Goal: Task Accomplishment & Management: Use online tool/utility

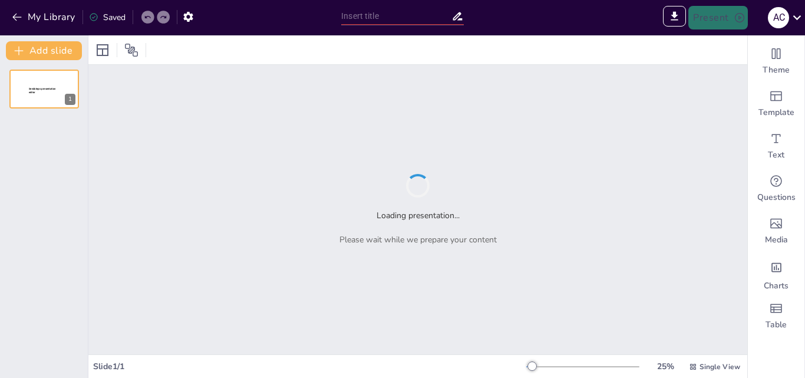
type input "Оқыту технологиялары: Әдістердің салыстырмалы талдауы"
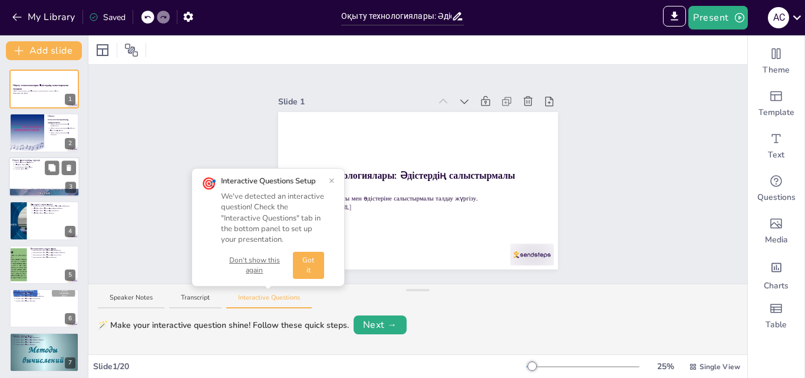
click at [29, 171] on div at bounding box center [44, 177] width 71 height 40
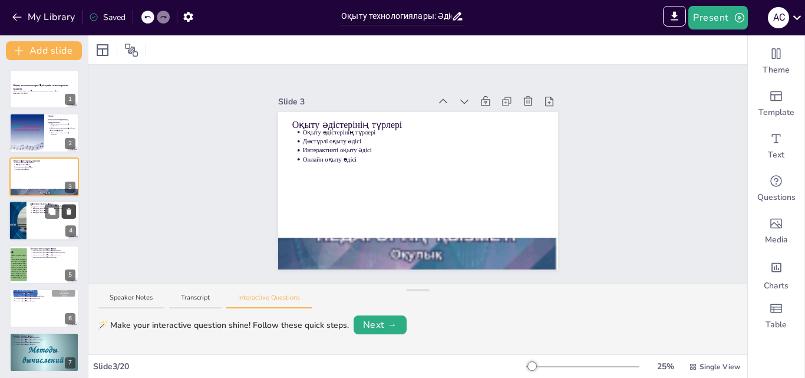
click at [62, 216] on button at bounding box center [69, 212] width 14 height 14
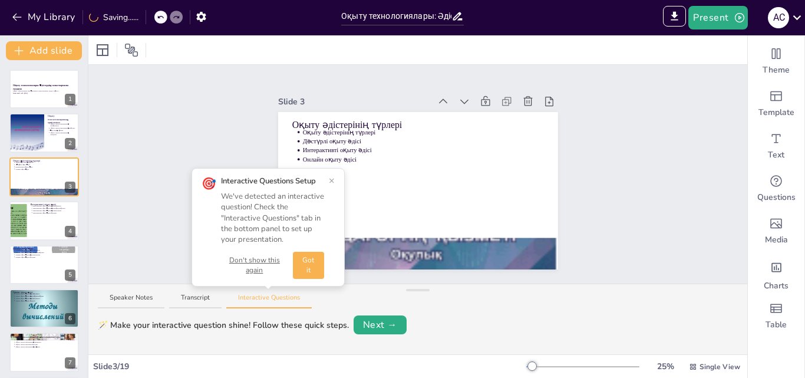
click at [336, 182] on div "🎯 Interactive Questions Setup We've detected an interactive question! Check the…" at bounding box center [268, 227] width 153 height 119
click at [330, 179] on button "×" at bounding box center [332, 180] width 6 height 9
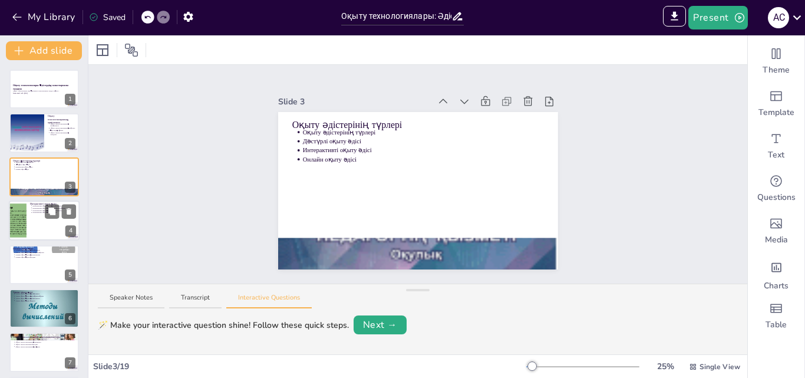
click at [48, 219] on div at bounding box center [44, 220] width 71 height 40
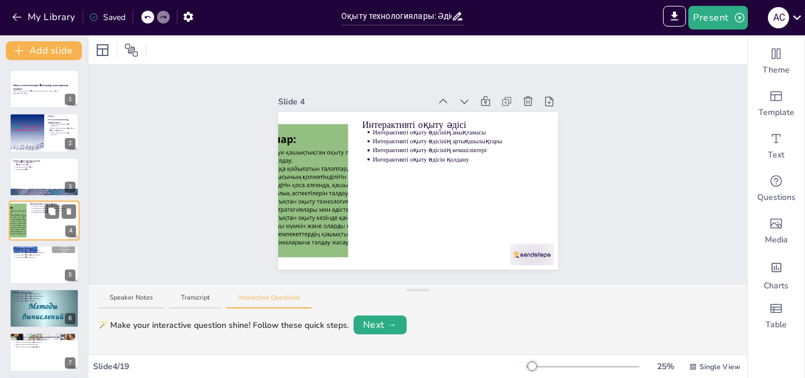
scroll to position [2, 0]
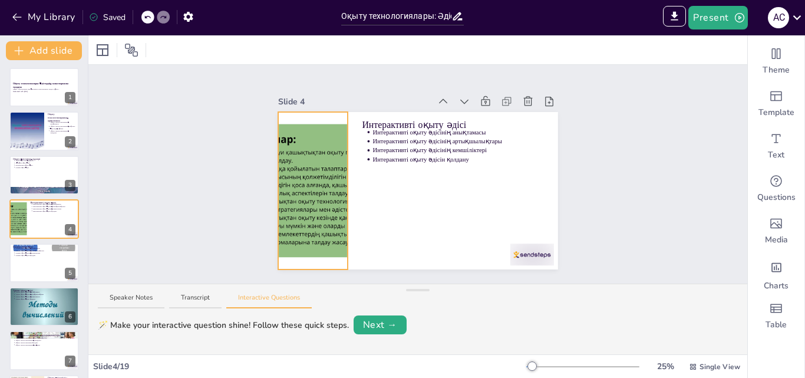
click at [287, 192] on div at bounding box center [313, 190] width 280 height 157
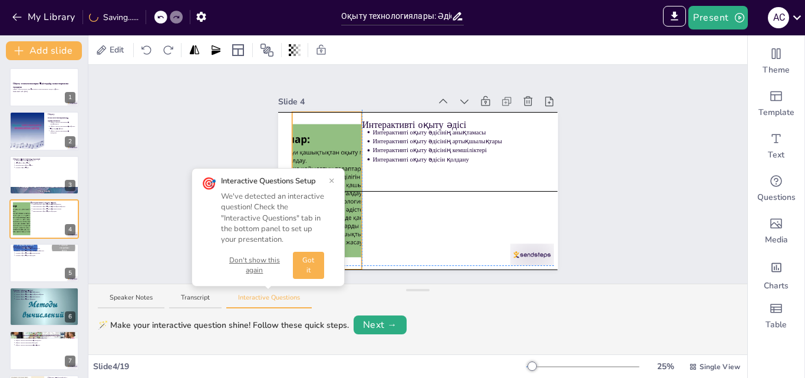
drag, startPoint x: 287, startPoint y: 192, endPoint x: 299, endPoint y: 190, distance: 12.6
click at [299, 190] on div "Slide 1 Оқыту технологиялары: Әдістердің салыстырмалы талдауы Оқыту технологияс…" at bounding box center [417, 174] width 659 height 219
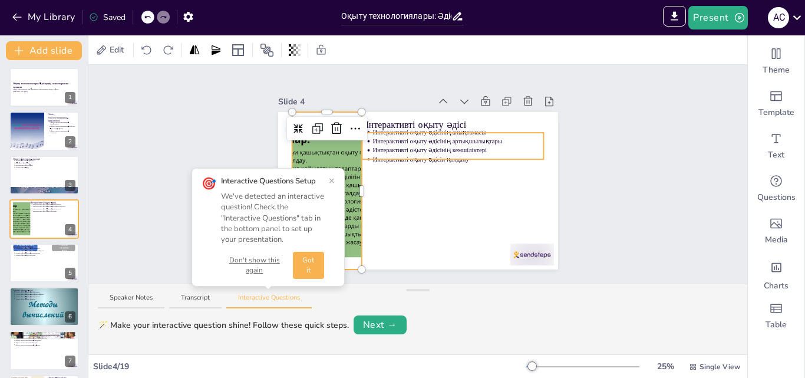
click at [403, 155] on p "Интерактивті оқыту әдісін қолдану" at bounding box center [458, 159] width 171 height 9
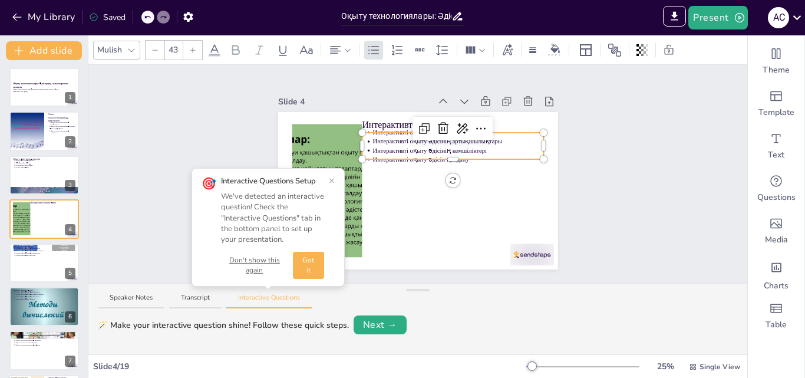
click at [389, 128] on p "Интерактивті оқыту әдісінің анықтамасы" at bounding box center [458, 132] width 171 height 9
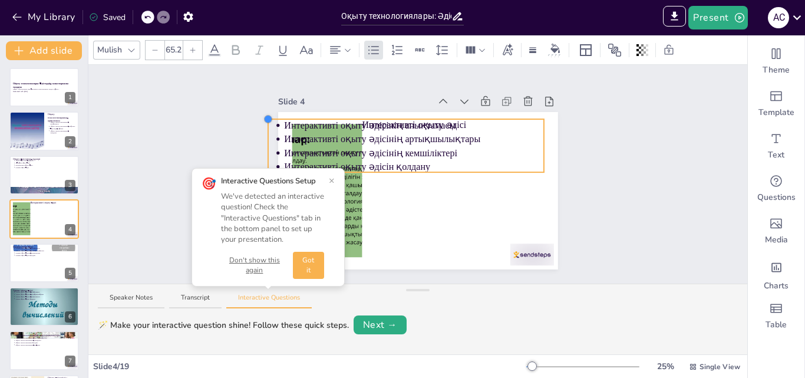
drag, startPoint x: 354, startPoint y: 126, endPoint x: 356, endPoint y: 112, distance: 13.7
click at [356, 112] on div "Интерактивті оқыту әдісі Интерактивті оқыту әдісінің анықтамасы Интерактивті оқ…" at bounding box center [418, 190] width 280 height 157
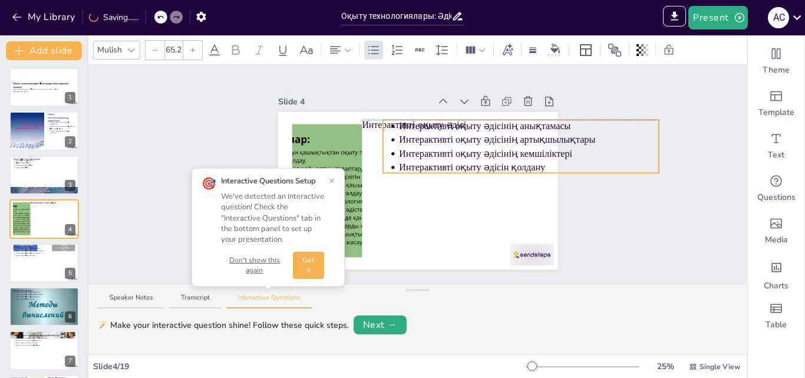
drag, startPoint x: 260, startPoint y: 141, endPoint x: 374, endPoint y: 142, distance: 114.4
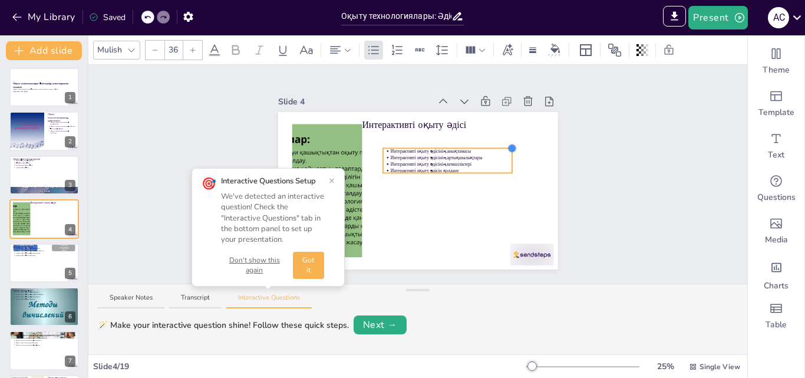
drag, startPoint x: 652, startPoint y: 117, endPoint x: 505, endPoint y: 184, distance: 161.2
click at [505, 184] on div "Интерактивті оқыту әдісі Интерактивті оқыту әдісінің анықтамасы Интерактивті оқ…" at bounding box center [418, 190] width 280 height 157
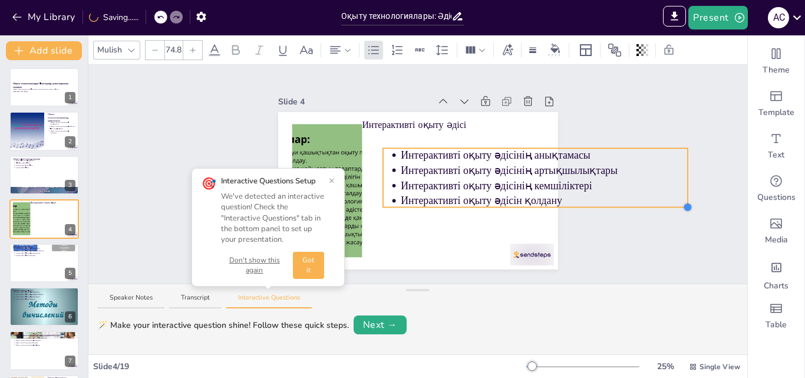
click at [683, 172] on div at bounding box center [685, 177] width 5 height 59
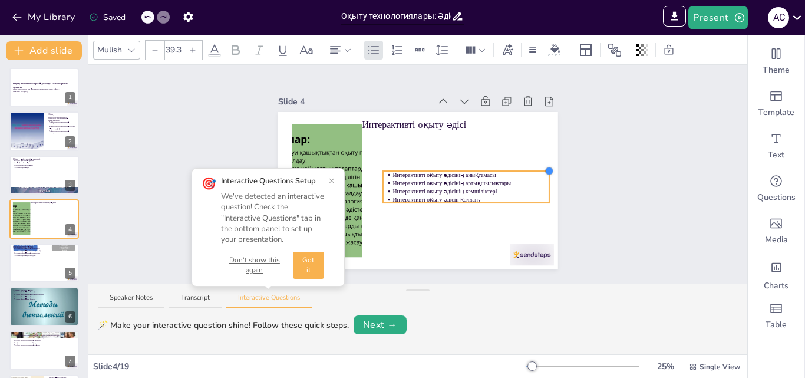
drag, startPoint x: 660, startPoint y: 144, endPoint x: 539, endPoint y: 178, distance: 125.5
click at [541, 177] on div "Интерактивті оқыту әдісі Интерактивті оқыту әдісінің анықтамасы Интерактивті оқ…" at bounding box center [418, 190] width 280 height 157
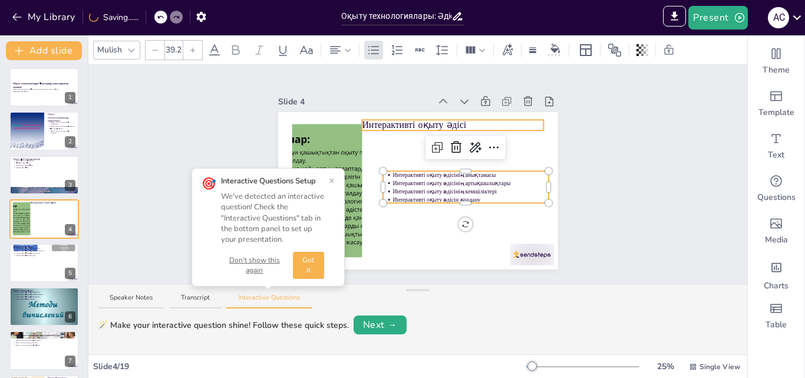
click at [402, 119] on p "Интерактивті оқыту әдісі" at bounding box center [453, 125] width 182 height 13
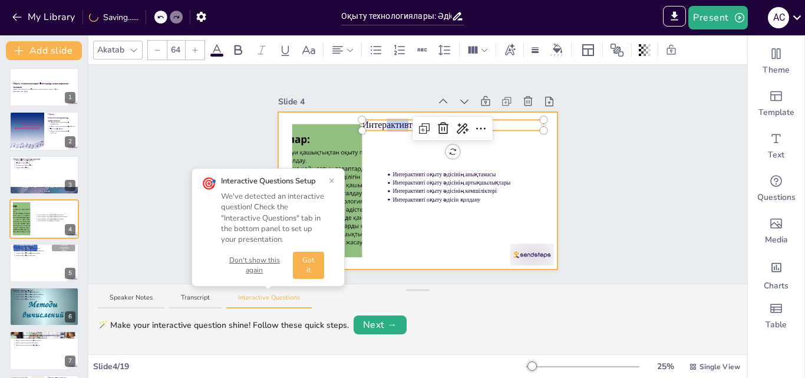
drag, startPoint x: 402, startPoint y: 114, endPoint x: 442, endPoint y: 143, distance: 49.1
click at [442, 143] on div "Интерактивті оқыту әдісінің анықтамасы Интерактивті оқыту әдісінің артықшылықта…" at bounding box center [418, 190] width 280 height 157
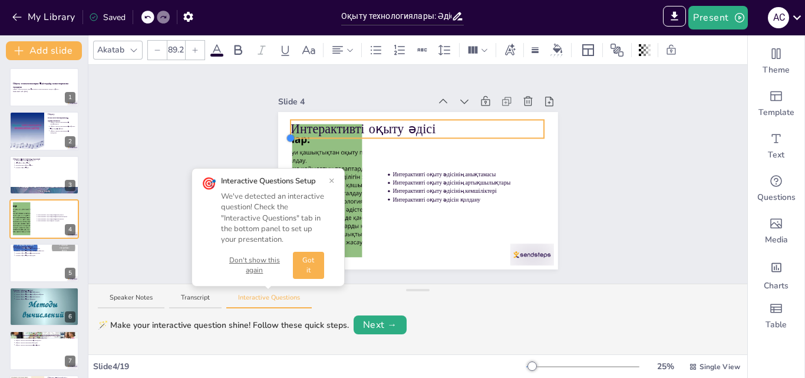
drag, startPoint x: 353, startPoint y: 126, endPoint x: 387, endPoint y: 133, distance: 34.8
click at [387, 133] on div at bounding box center [418, 129] width 254 height 18
type input "103.6"
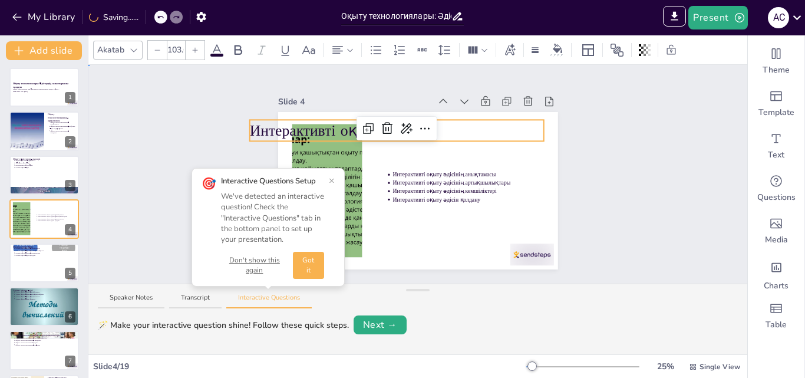
click at [233, 117] on div "Slide 1 Оқыту технологиялары: Әдістердің салыстырмалы талдауы Оқыту технологияс…" at bounding box center [417, 174] width 659 height 219
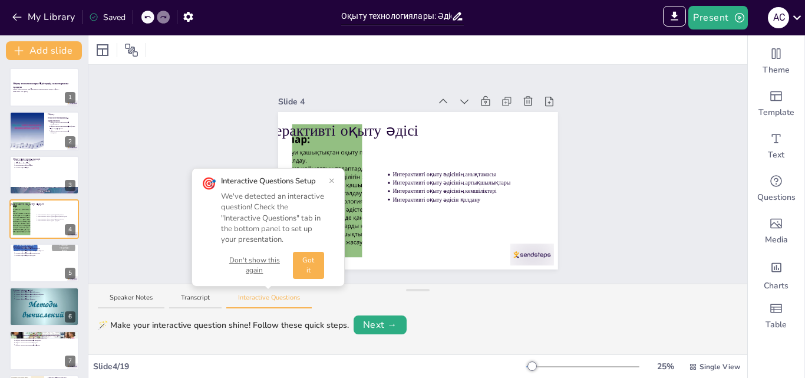
click at [335, 177] on div "🎯 Interactive Questions Setup We've detected an interactive question! Check the…" at bounding box center [268, 227] width 153 height 119
click at [331, 179] on button "×" at bounding box center [332, 180] width 6 height 9
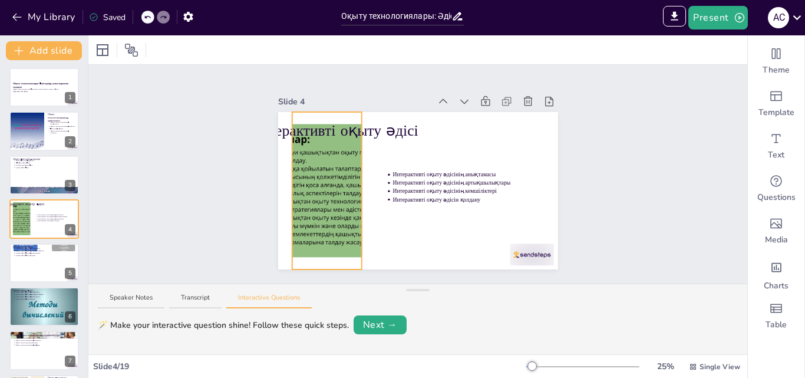
click at [309, 153] on div at bounding box center [327, 190] width 280 height 157
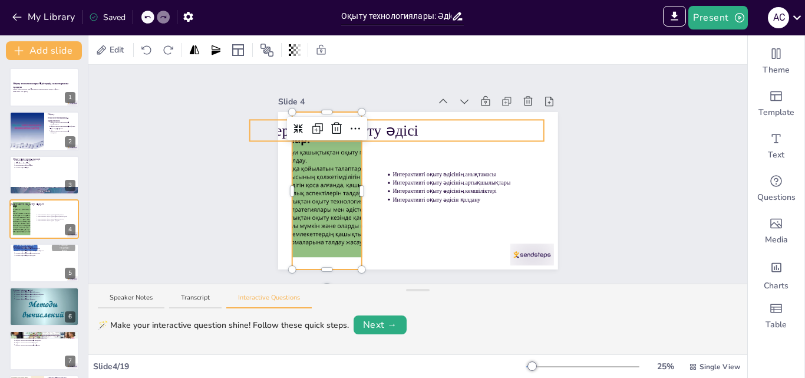
click at [377, 121] on div "Интерактивті оқыту әдісі Интерактивті оқыту әдісінің анықтамасы Интерактивті оқ…" at bounding box center [418, 190] width 280 height 157
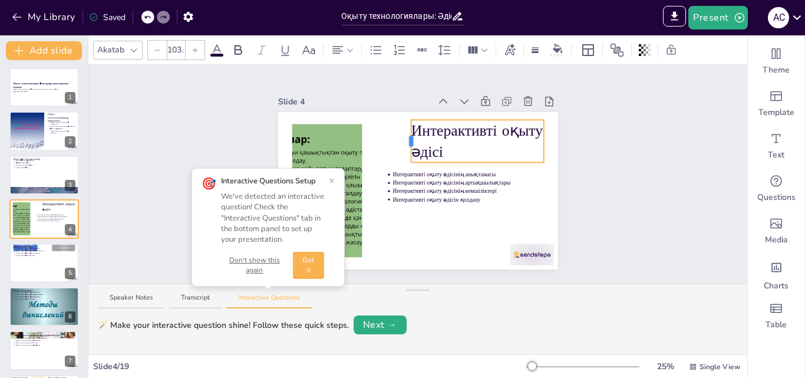
drag, startPoint x: 239, startPoint y: 126, endPoint x: 401, endPoint y: 143, distance: 162.5
click at [401, 143] on div "Интерактивті оқыту әдісі Интерактивті оқыту әдісінің анықтамасы Интерактивті оқ…" at bounding box center [418, 190] width 280 height 157
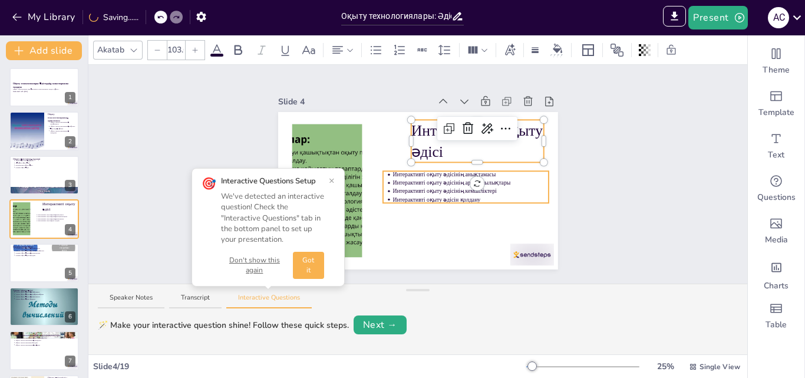
click at [413, 188] on p "Интерактивті оқыту әдісінің кемшіліктері" at bounding box center [471, 192] width 156 height 8
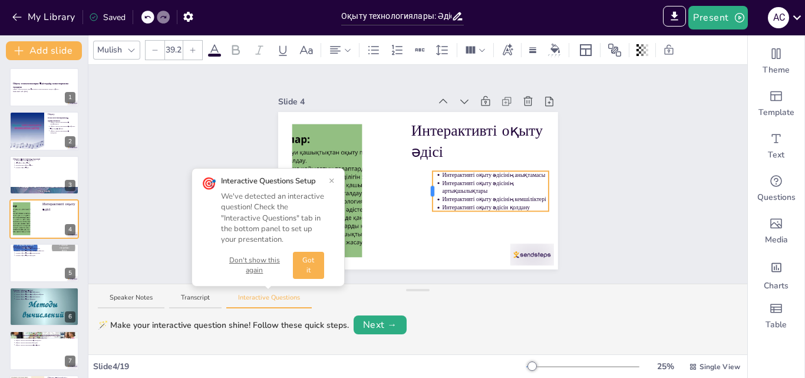
drag, startPoint x: 372, startPoint y: 183, endPoint x: 423, endPoint y: 189, distance: 51.1
click at [431, 189] on div at bounding box center [433, 191] width 4 height 11
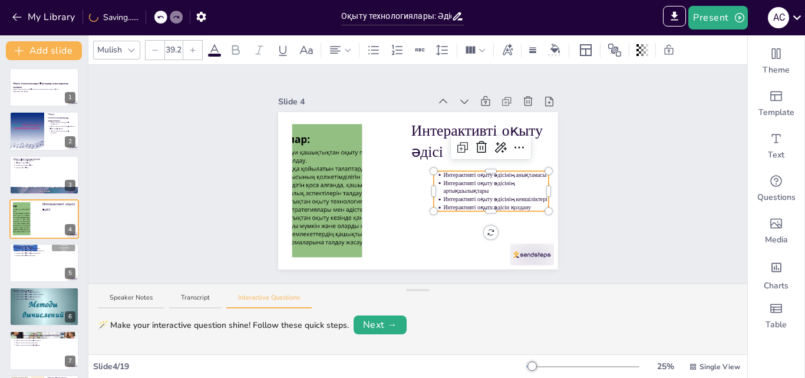
click at [423, 137] on p "Интерактивті оқыту әдісі" at bounding box center [477, 141] width 133 height 42
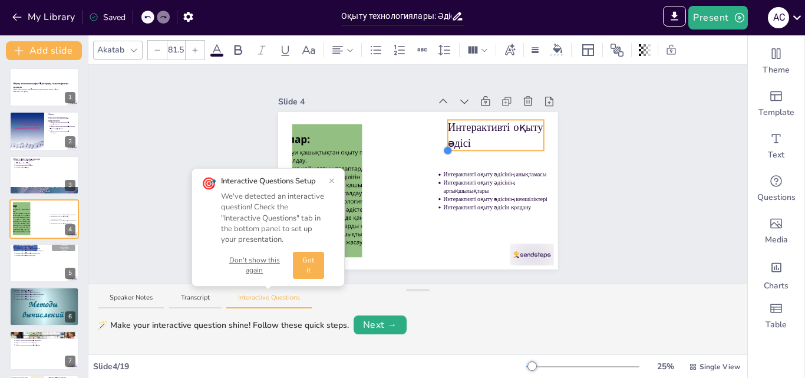
type input "75"
drag, startPoint x: 402, startPoint y: 161, endPoint x: 439, endPoint y: 142, distance: 41.1
click at [448, 142] on div at bounding box center [496, 135] width 96 height 31
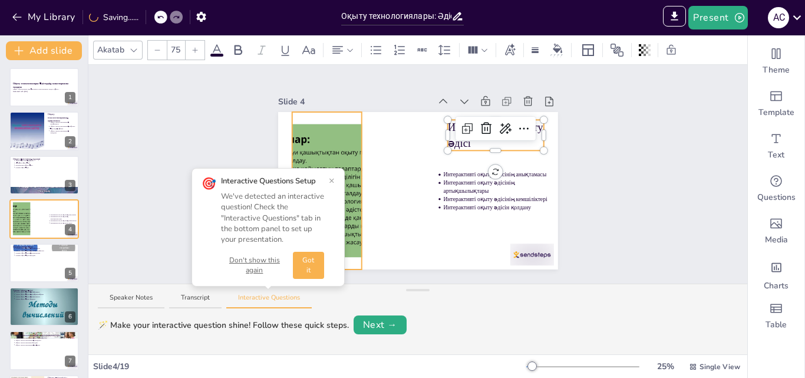
click at [338, 144] on div at bounding box center [327, 190] width 280 height 157
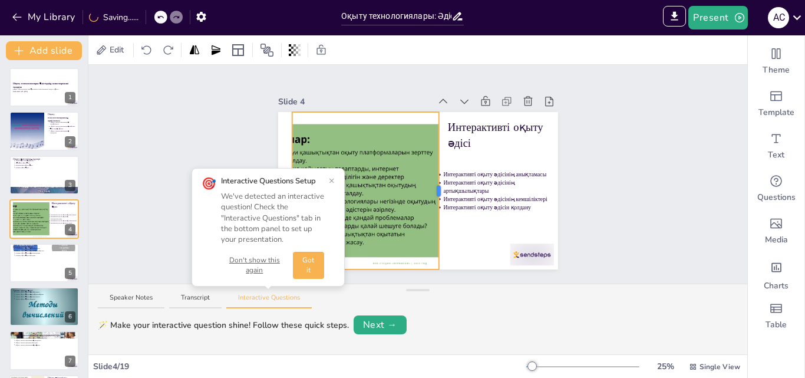
drag, startPoint x: 354, startPoint y: 186, endPoint x: 431, endPoint y: 202, distance: 78.9
click at [431, 202] on div "Интерактивті оқыту әдісі Интерактивті оқыту әдісінің анықтамасы Интерактивті оқ…" at bounding box center [418, 190] width 280 height 157
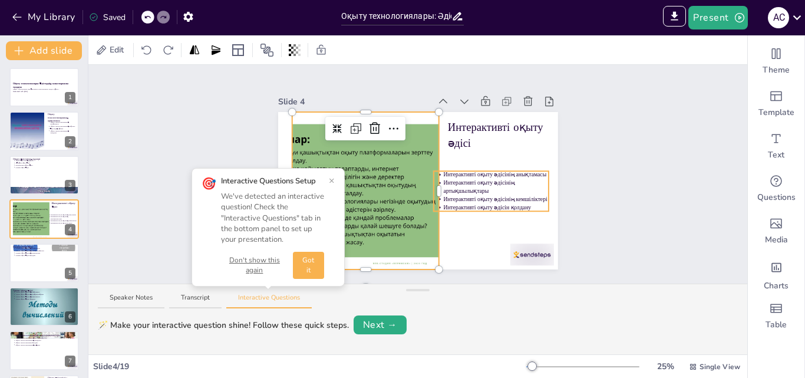
click at [461, 173] on p "Интерактивті оқыту әдісінің анықтамасы" at bounding box center [496, 175] width 106 height 8
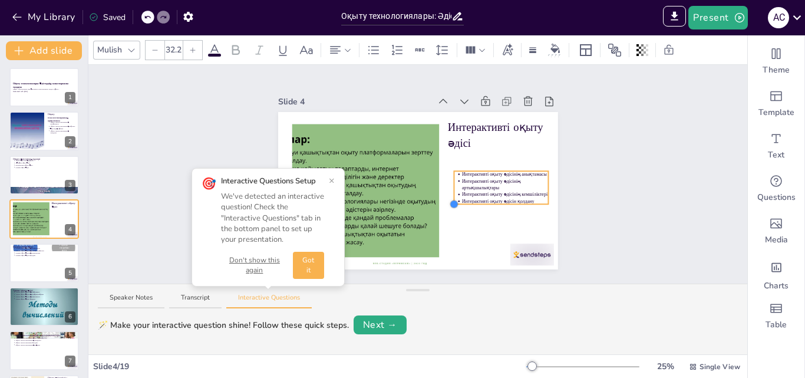
drag, startPoint x: 429, startPoint y: 204, endPoint x: 446, endPoint y: 199, distance: 17.2
click at [454, 199] on div at bounding box center [501, 187] width 94 height 33
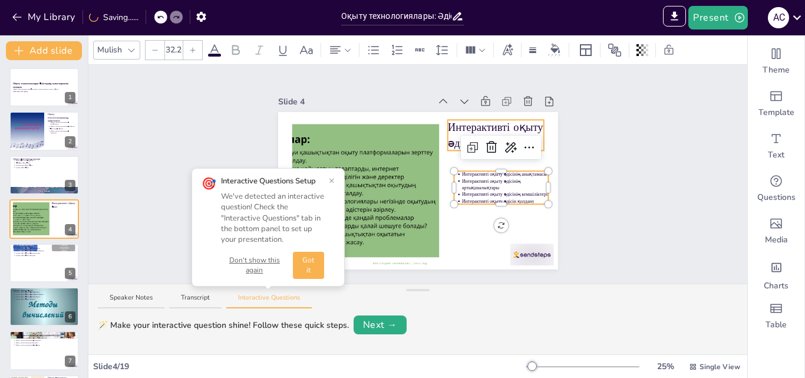
click at [451, 124] on div "Интерактивті оқыту әдісі Интерактивті оқыту әдісінің анықтамасы Интерактивті оқ…" at bounding box center [418, 190] width 280 height 157
type input "75"
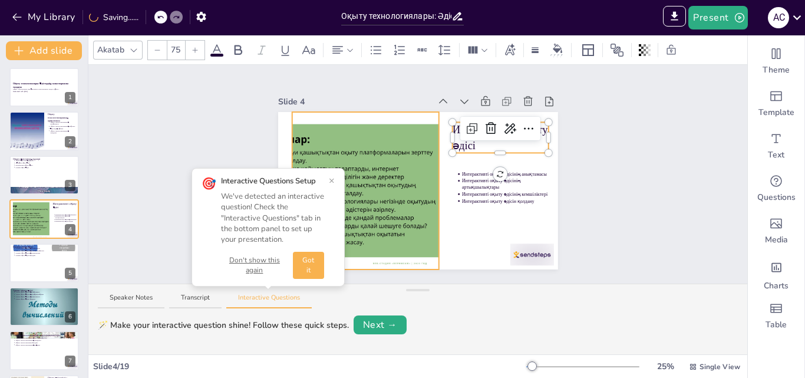
click at [377, 155] on div at bounding box center [327, 190] width 280 height 157
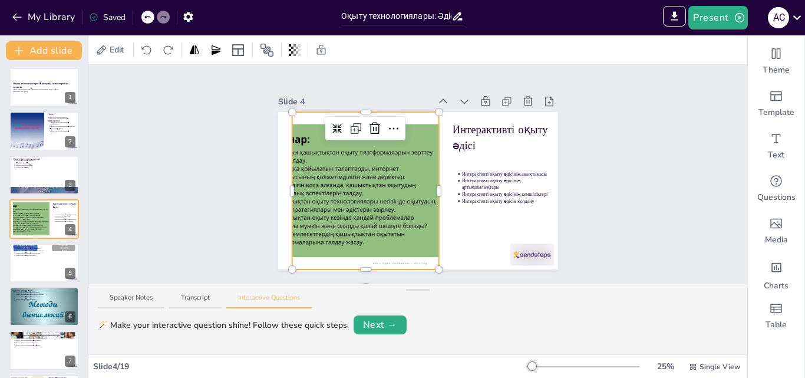
click at [333, 199] on div at bounding box center [327, 190] width 280 height 157
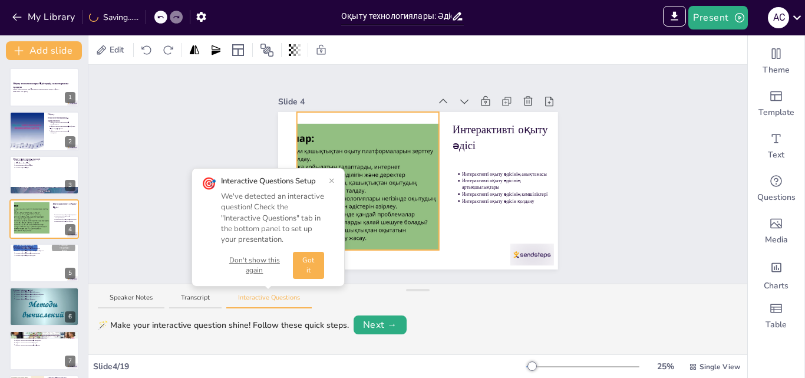
drag, startPoint x: 284, startPoint y: 260, endPoint x: 305, endPoint y: 228, distance: 38.8
click at [305, 228] on div "Slide 1 Оқыту технологиялары: Әдістердің салыстырмалы талдауы Оқыту технологияс…" at bounding box center [417, 174] width 659 height 219
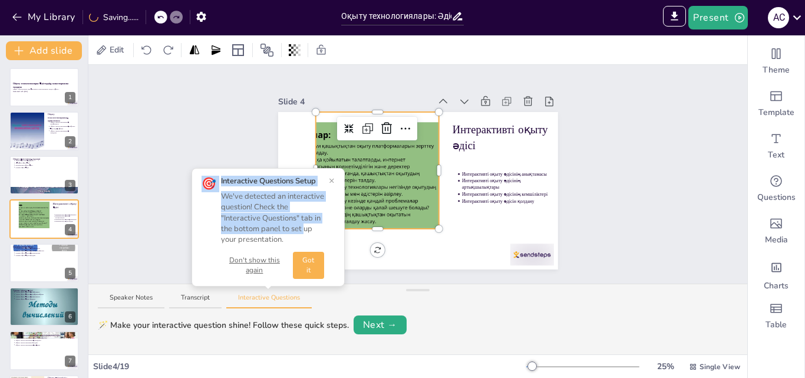
click at [332, 180] on button "×" at bounding box center [332, 180] width 6 height 9
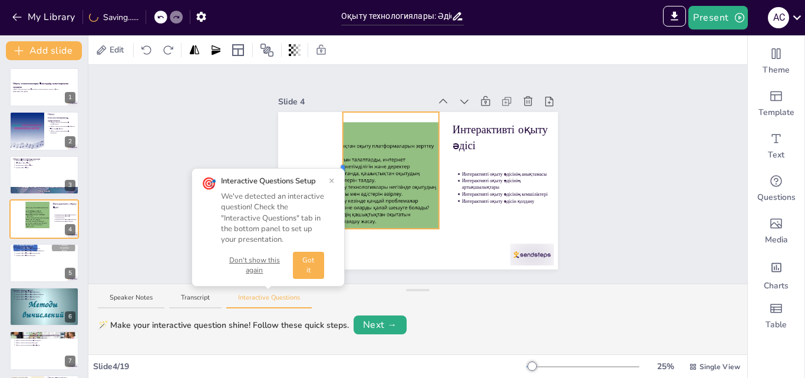
click at [333, 183] on button "×" at bounding box center [332, 180] width 6 height 9
click at [333, 179] on button "×" at bounding box center [332, 180] width 6 height 9
click at [331, 180] on button "×" at bounding box center [332, 180] width 6 height 9
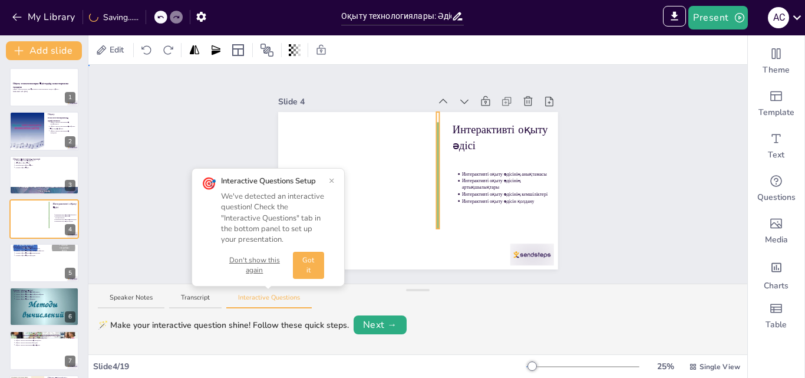
click at [487, 183] on p "Интерактивті оқыту әдісінің артықшылықтары" at bounding box center [505, 183] width 87 height 13
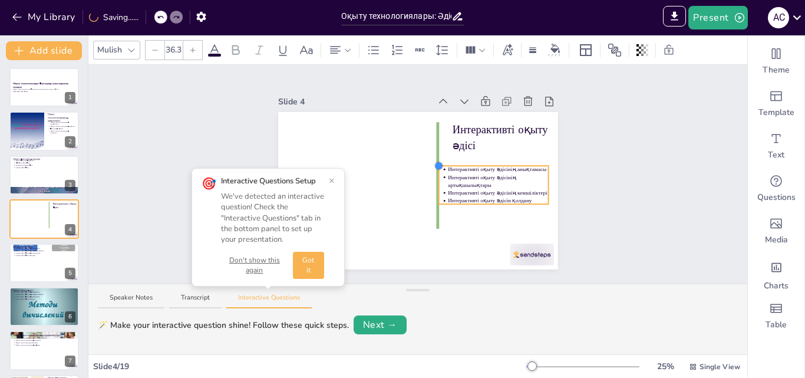
type input "37.4"
drag, startPoint x: 447, startPoint y: 165, endPoint x: 458, endPoint y: 159, distance: 11.9
click at [458, 159] on div "Интерактивті оқыту әдісі Интерактивті оқыту әдісінің анықтамасы Интерактивті оқ…" at bounding box center [418, 190] width 280 height 157
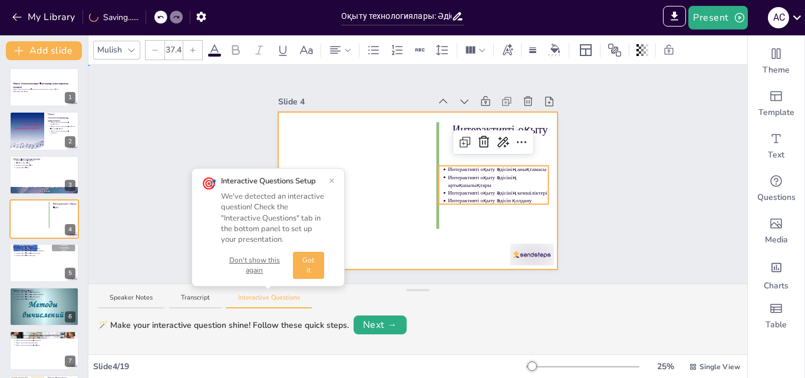
click at [461, 232] on div at bounding box center [418, 190] width 280 height 157
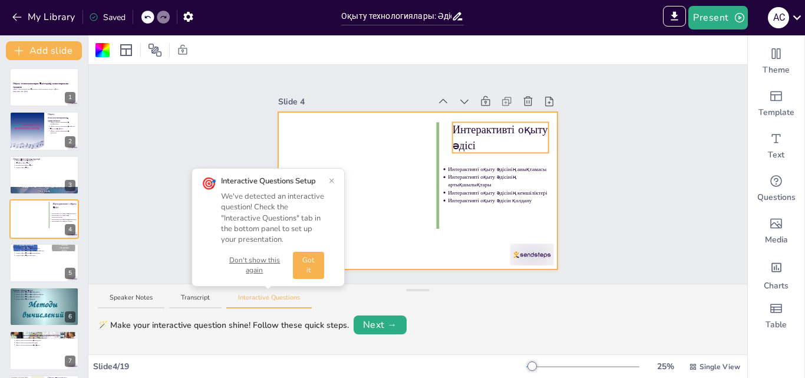
click at [458, 133] on div "Интерактивті оқыту әдісі Интерактивті оқыту әдісінің анықтамасы Интерактивті оқ…" at bounding box center [418, 190] width 280 height 157
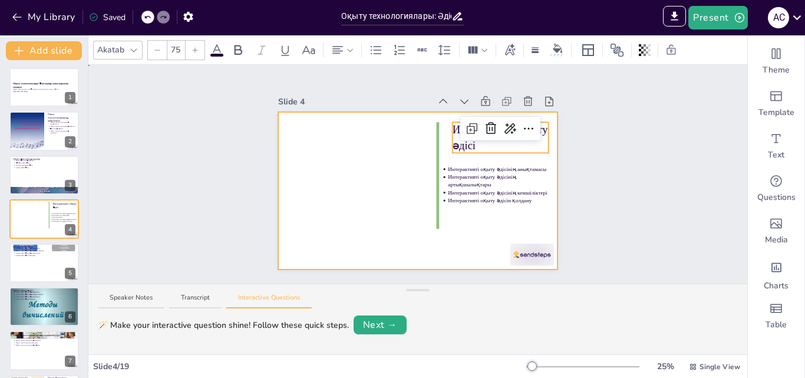
click at [385, 202] on div at bounding box center [418, 190] width 280 height 157
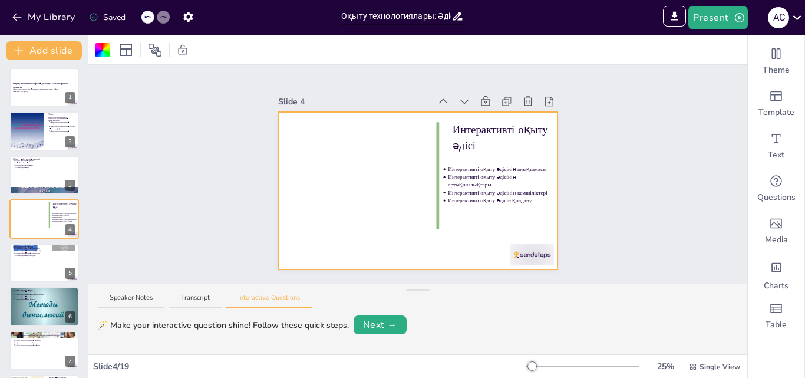
click at [426, 177] on div at bounding box center [418, 190] width 280 height 157
click at [425, 175] on div at bounding box center [418, 190] width 280 height 157
click at [426, 159] on div at bounding box center [418, 190] width 280 height 157
click at [360, 168] on div at bounding box center [418, 190] width 280 height 157
click at [150, 20] on icon at bounding box center [147, 17] width 7 height 7
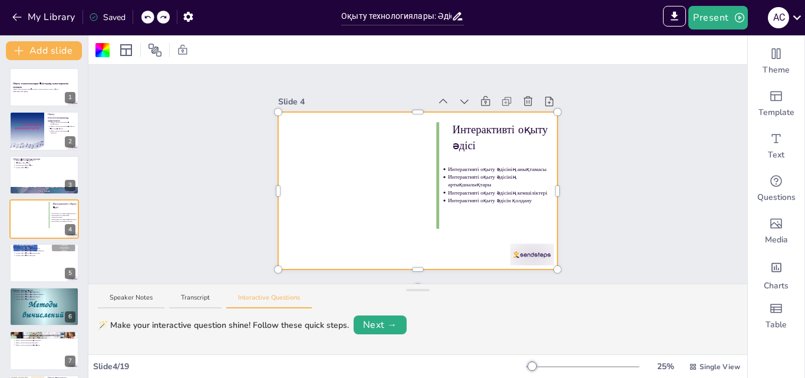
click at [150, 20] on icon at bounding box center [147, 17] width 7 height 7
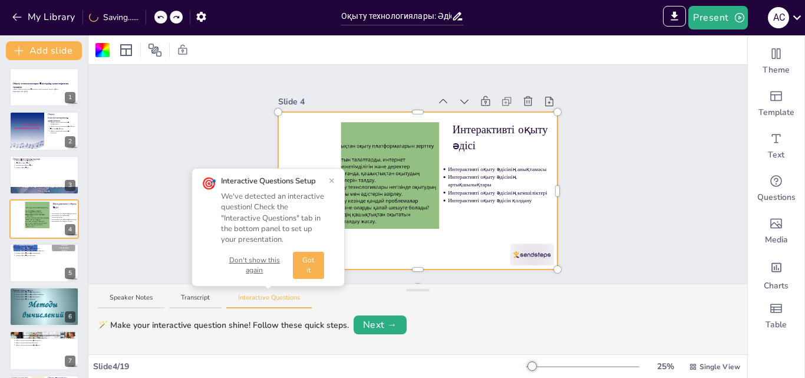
click at [328, 183] on div "🎯 Interactive Questions Setup We've detected an interactive question! Check the…" at bounding box center [268, 227] width 133 height 103
click at [333, 181] on button "×" at bounding box center [332, 180] width 6 height 9
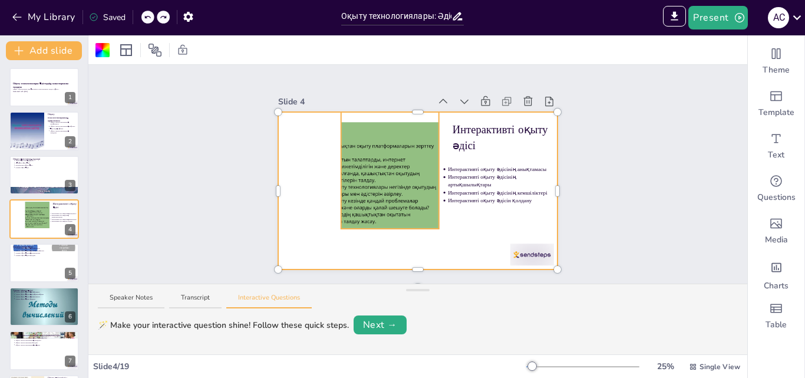
click at [348, 128] on div "Интерактивті оқыту әдісі Интерактивті оқыту әдісінің анықтамасы Интерактивті оқ…" at bounding box center [418, 190] width 280 height 157
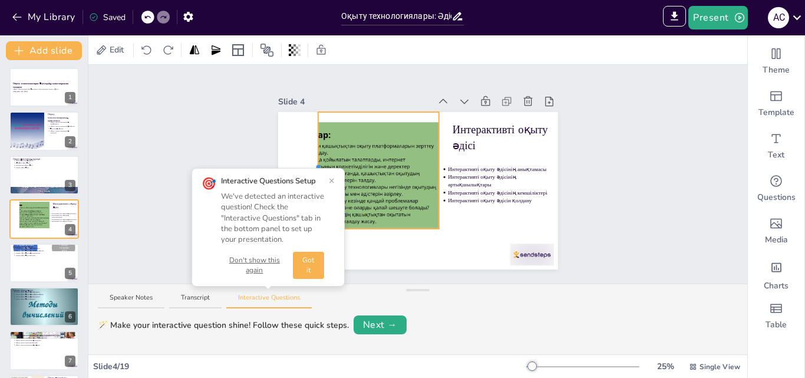
drag, startPoint x: 331, startPoint y: 164, endPoint x: 308, endPoint y: 164, distance: 23.0
click at [316, 165] on div at bounding box center [318, 170] width 4 height 11
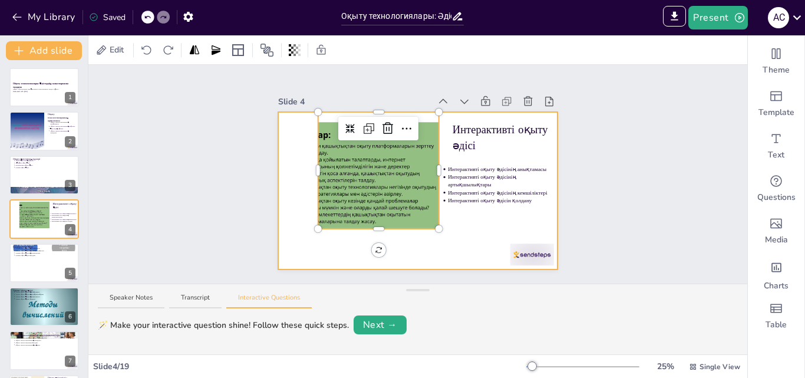
click at [279, 181] on div at bounding box center [418, 190] width 280 height 157
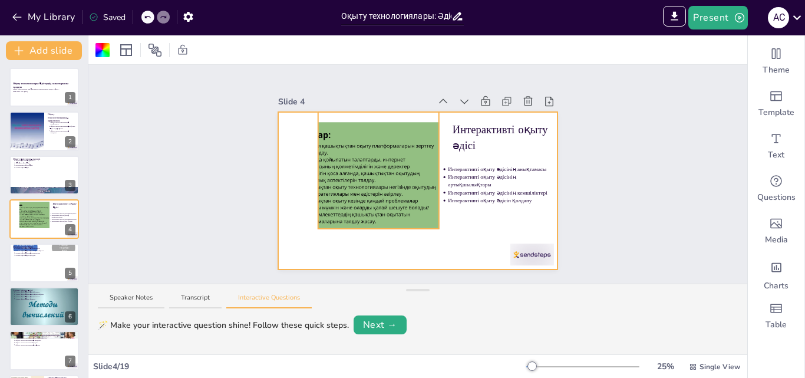
click at [315, 169] on div at bounding box center [345, 178] width 235 height 132
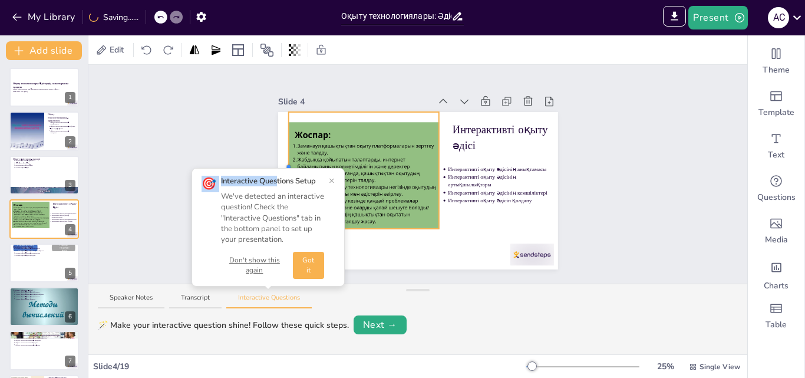
drag, startPoint x: 307, startPoint y: 165, endPoint x: 278, endPoint y: 168, distance: 29.6
click at [278, 168] on div "Slide 1 Оқыту технологиялары: Әдістердің салыстырмалы талдауы Оқыту технологияс…" at bounding box center [417, 174] width 659 height 219
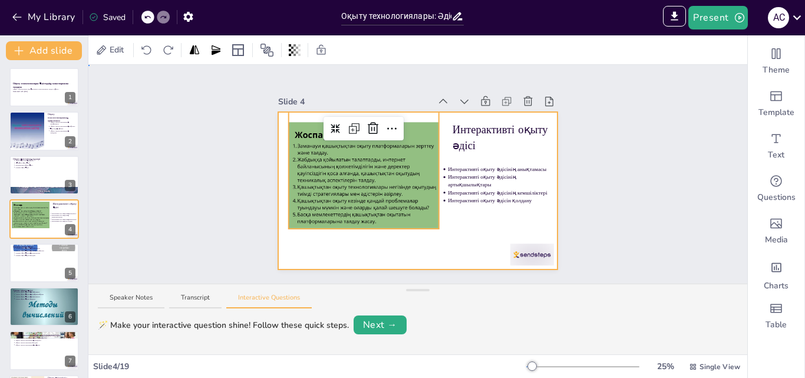
click at [423, 239] on div at bounding box center [418, 190] width 280 height 157
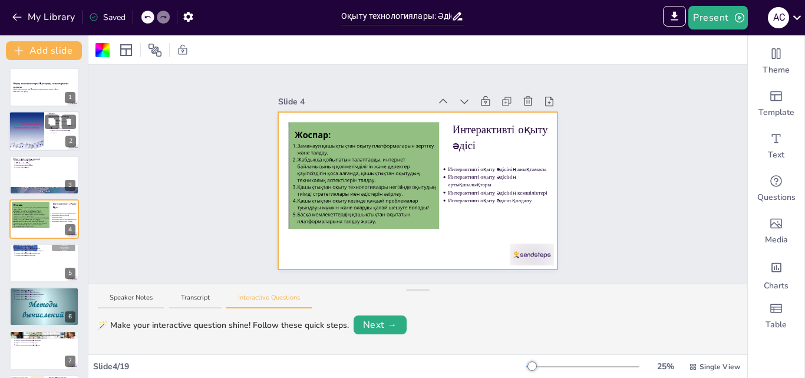
click at [41, 131] on div at bounding box center [26, 131] width 53 height 40
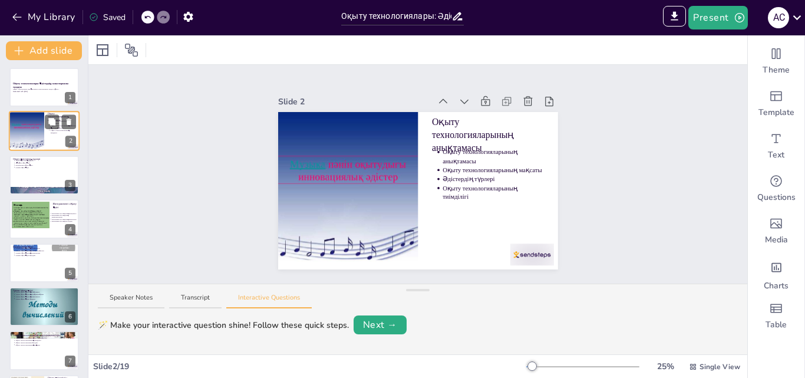
scroll to position [0, 0]
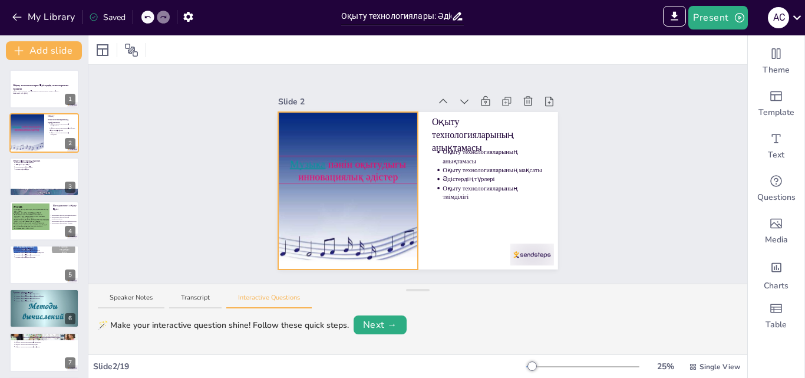
click at [323, 166] on div at bounding box center [348, 190] width 210 height 157
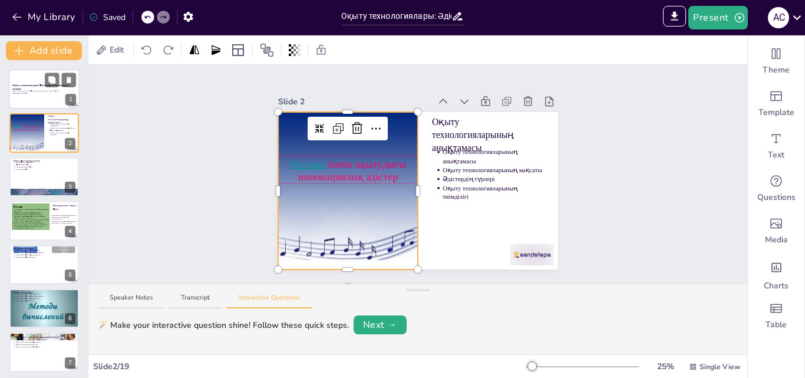
click at [34, 87] on p "Оқыту технологиялары: Әдістердің салыстырмалы талдауы" at bounding box center [44, 87] width 64 height 6
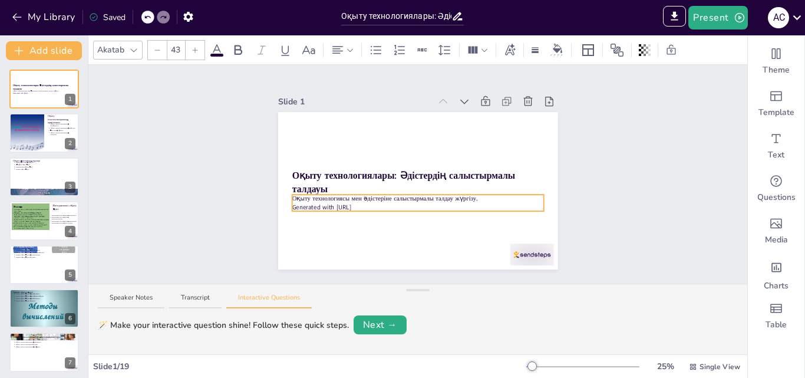
click at [344, 203] on p "Generated with [URL]" at bounding box center [418, 207] width 252 height 9
click at [40, 174] on div "Document fonts Akatab Recently used Mulish Popular fonts Lato Montserrat Open S…" at bounding box center [402, 206] width 805 height 343
click at [40, 174] on div at bounding box center [44, 177] width 71 height 40
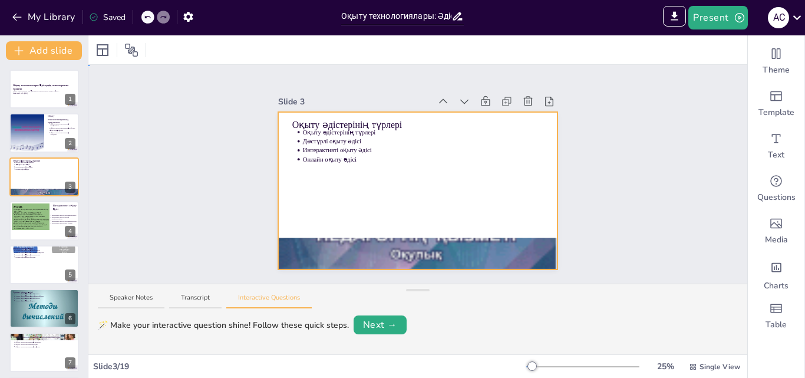
click at [351, 231] on div at bounding box center [418, 190] width 280 height 157
click at [352, 246] on div at bounding box center [418, 254] width 280 height 372
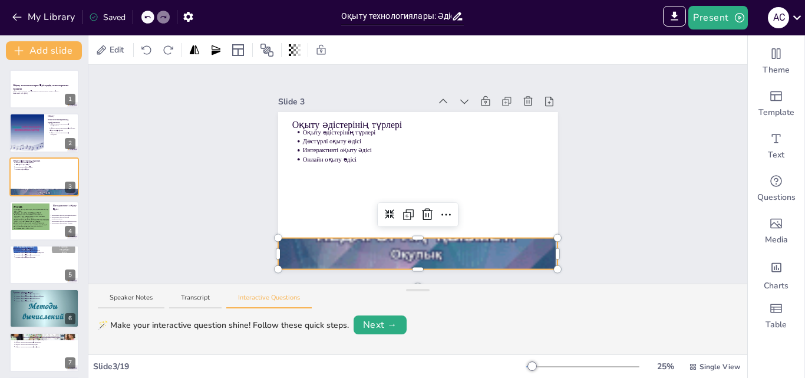
click at [404, 243] on div at bounding box center [418, 254] width 280 height 372
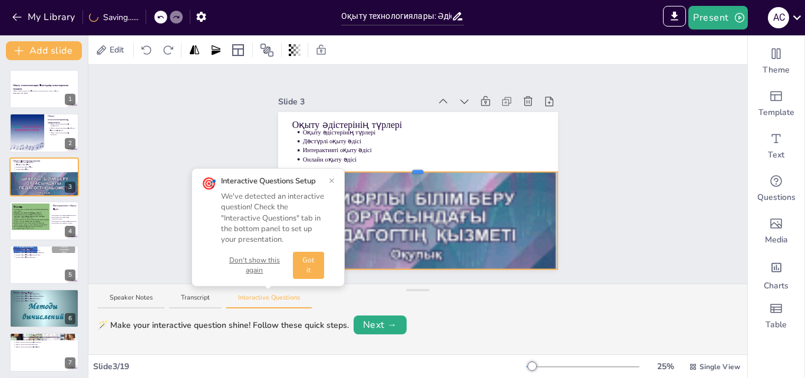
drag, startPoint x: 407, startPoint y: 232, endPoint x: 402, endPoint y: 166, distance: 66.3
click at [402, 166] on div "Оқыту әдістерінің түрлері Оқыту әдістерінің түрлері Дәстүрлі оқыту әдісі Интера…" at bounding box center [418, 190] width 280 height 157
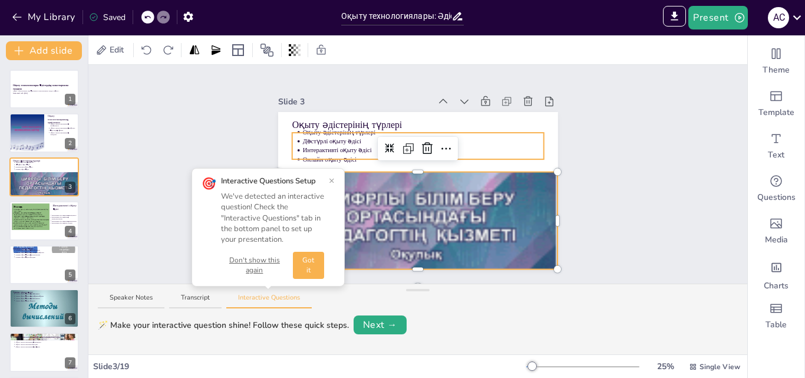
click at [514, 153] on div "Оқыту әдістерінің түрлері Оқыту әдістерінің түрлері Дәстүрлі оқыту әдісі Интера…" at bounding box center [418, 190] width 280 height 157
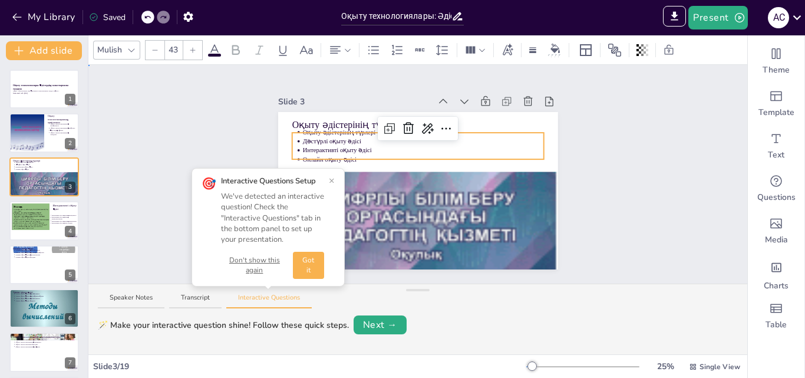
click at [637, 171] on div "Slide 1 Оқыту технологиялары: Әдістердің салыстырмалы талдауы Оқыту технологияс…" at bounding box center [417, 174] width 659 height 219
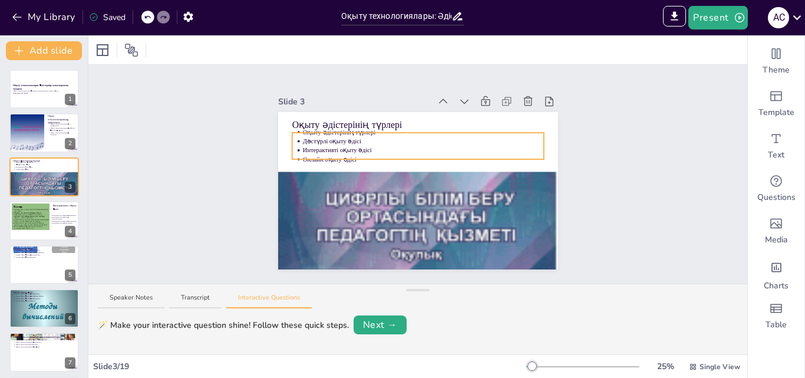
click at [351, 146] on p "Интерактивті оқыту әдісі" at bounding box center [422, 150] width 241 height 9
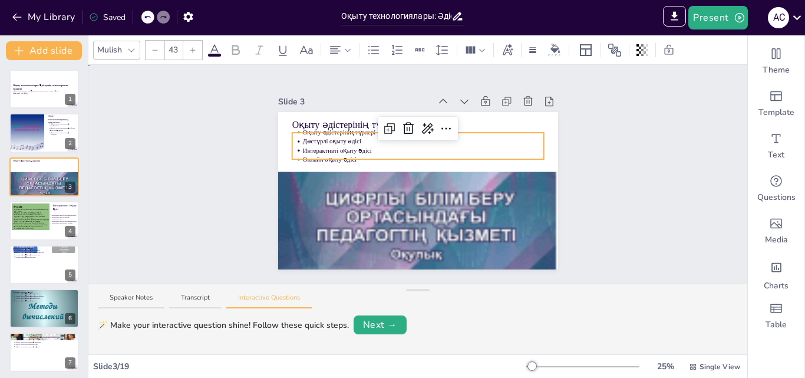
click at [261, 126] on div "Slide 1 Оқыту технологиялары: Әдістердің салыстырмалы талдауы Оқыту технологияс…" at bounding box center [418, 174] width 346 height 190
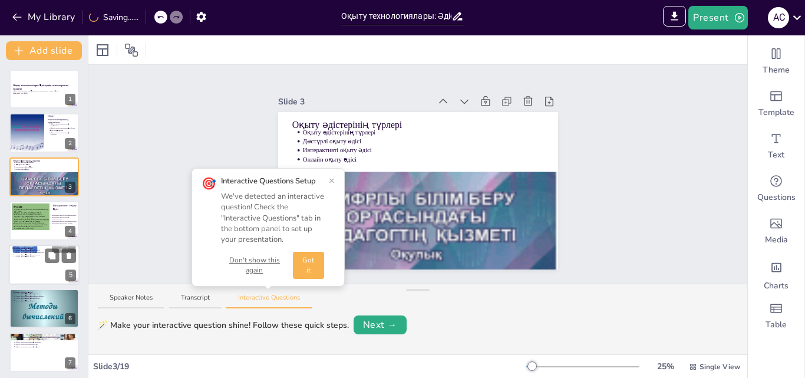
click at [38, 254] on p "Онлайн оқыту әдісінің кемшіліктері" at bounding box center [45, 254] width 61 height 2
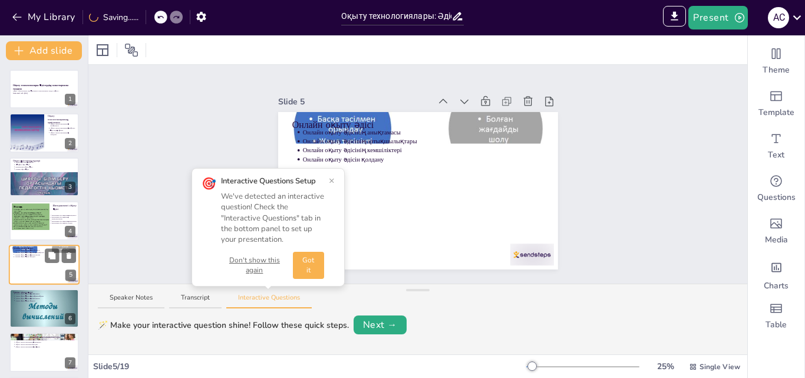
scroll to position [45, 0]
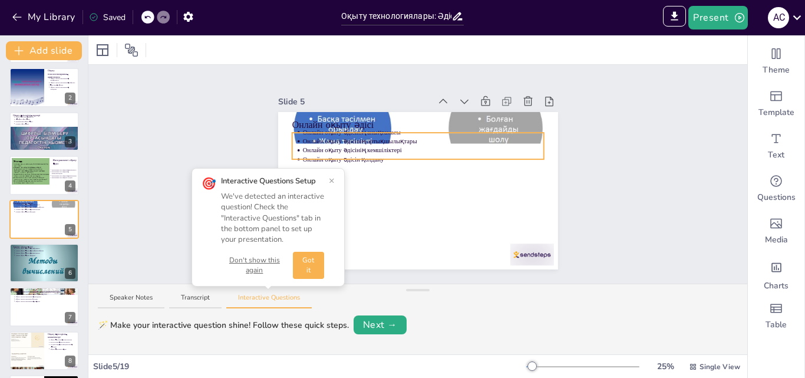
click at [325, 146] on p "Онлайн оқыту әдісінің кемшіліктері" at bounding box center [422, 150] width 241 height 9
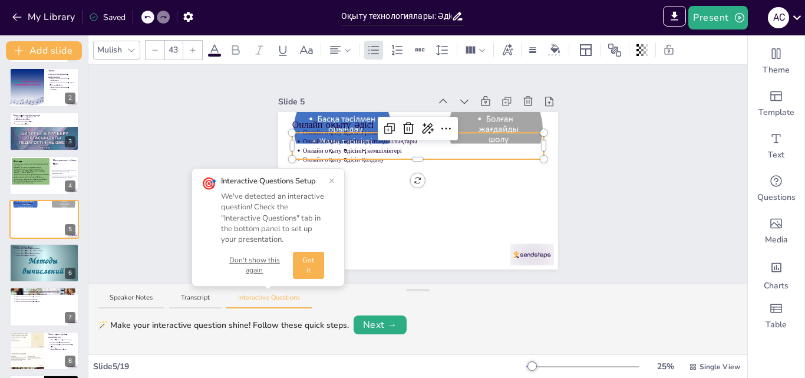
click at [320, 129] on span "Онлайн оқыту әдісінің анықтамасы" at bounding box center [351, 132] width 98 height 7
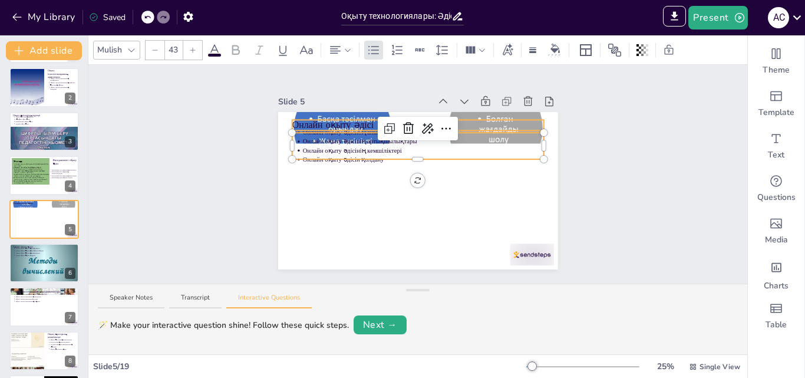
click at [314, 119] on div "Онлайн оқыту әдісі Онлайн оқыту әдісінің анықтамасы Онлайн оқыту әдісінің артық…" at bounding box center [418, 190] width 280 height 157
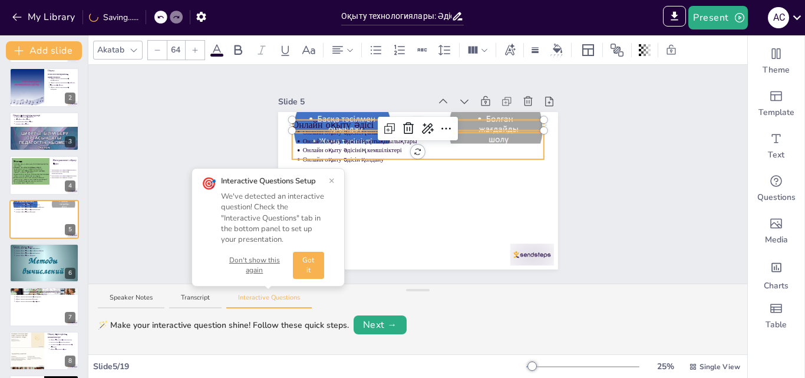
click at [302, 138] on span "Онлайн оқыту әдісінің артықшылықтары" at bounding box center [359, 141] width 114 height 7
drag, startPoint x: 487, startPoint y: 121, endPoint x: 486, endPoint y: 114, distance: 6.6
click at [486, 119] on p "Онлайн оқыту әдісі" at bounding box center [418, 125] width 252 height 13
click at [340, 156] on span "Онлайн оқыту әдісін қолдану" at bounding box center [342, 159] width 81 height 7
type input "43"
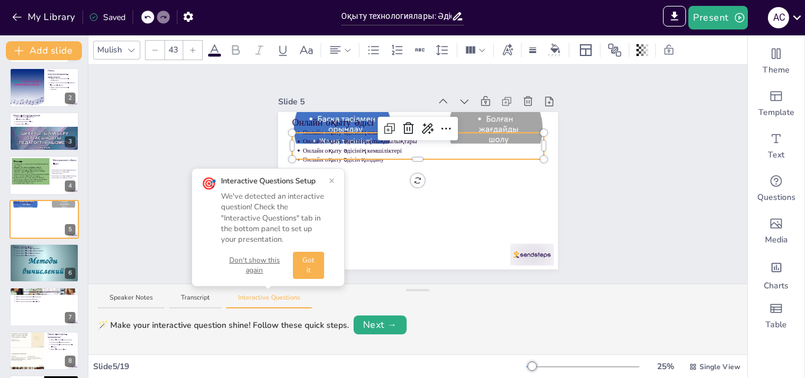
click at [315, 262] on button "Got it" at bounding box center [308, 265] width 31 height 27
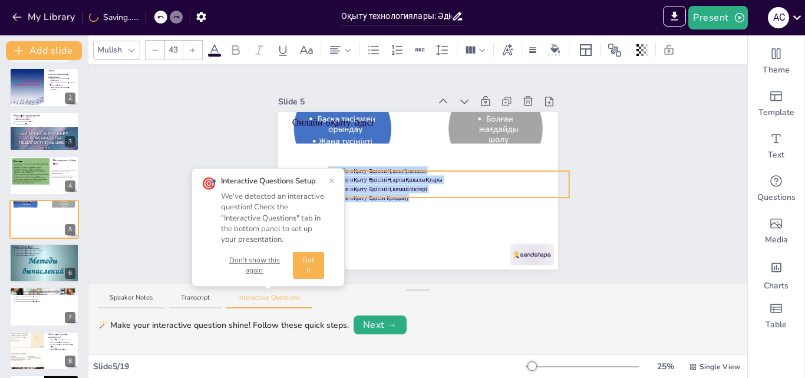
drag, startPoint x: 534, startPoint y: 143, endPoint x: 559, endPoint y: 181, distance: 46.0
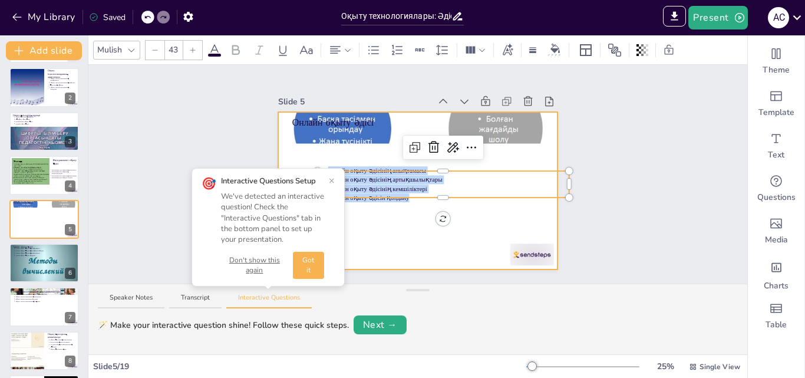
click at [379, 226] on div at bounding box center [418, 190] width 280 height 157
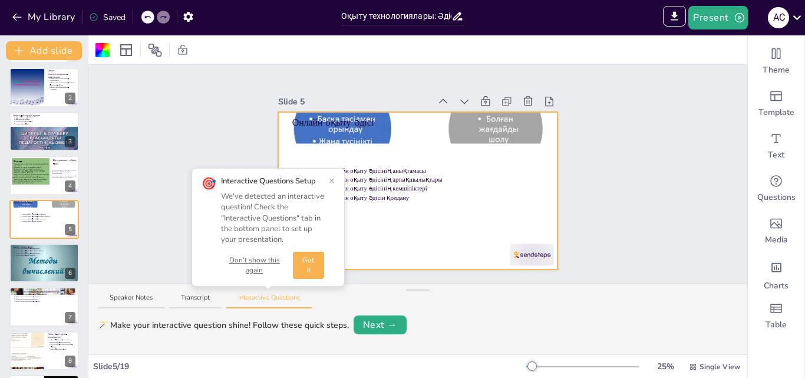
click at [334, 178] on button "×" at bounding box center [332, 180] width 6 height 9
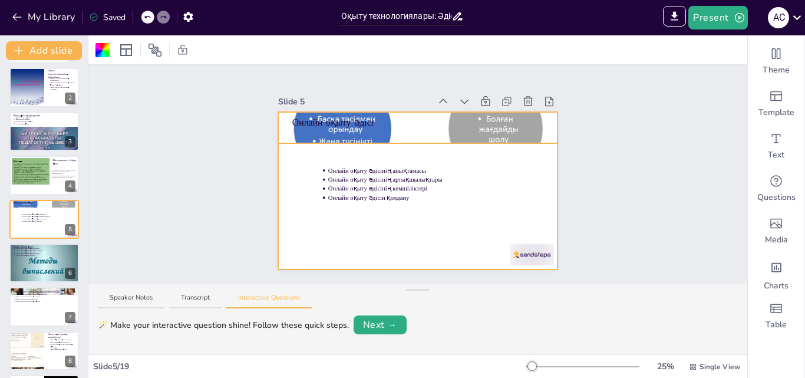
click at [318, 127] on div at bounding box center [418, 127] width 280 height 265
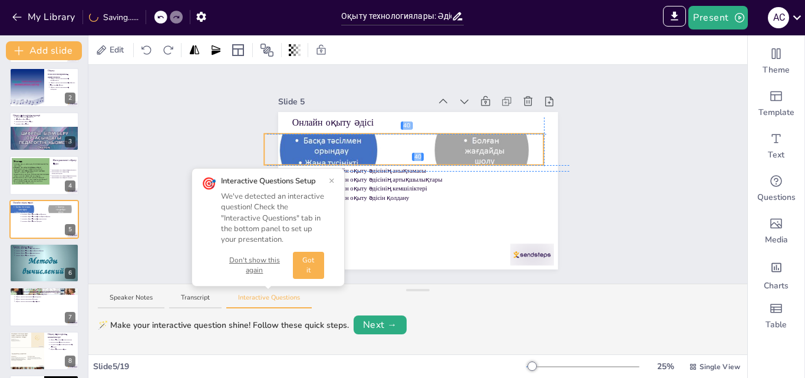
drag, startPoint x: 320, startPoint y: 127, endPoint x: 309, endPoint y: 150, distance: 25.6
click at [309, 150] on div at bounding box center [404, 149] width 280 height 265
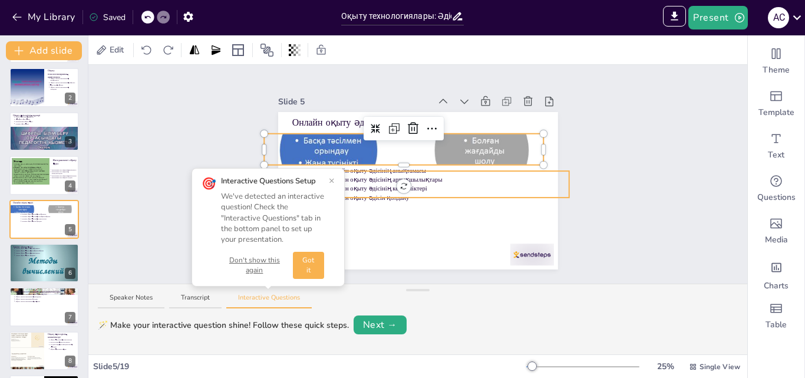
click at [354, 185] on span "Онлайн оқыту әдісінің кемшіліктері" at bounding box center [377, 188] width 99 height 7
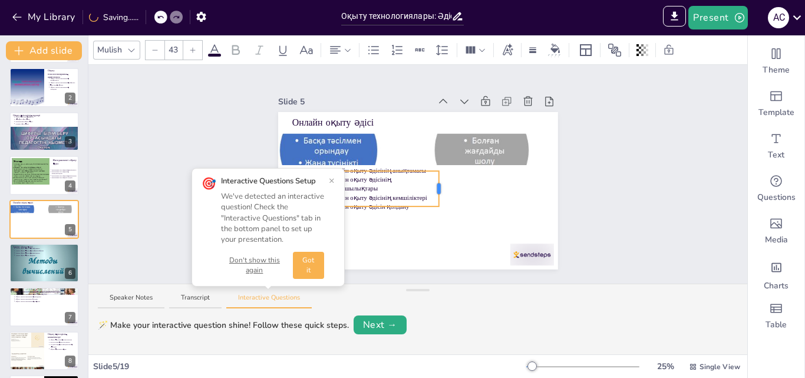
drag, startPoint x: 561, startPoint y: 180, endPoint x: 430, endPoint y: 251, distance: 148.3
click at [430, 251] on div "Онлайн оқыту әдісі Онлайн оқыту әдісінің анықтамасы Онлайн оқыту әдісінің артық…" at bounding box center [418, 190] width 280 height 157
click at [373, 180] on span "Онлайн оқыту әдісінің артықшылықтары" at bounding box center [360, 183] width 64 height 15
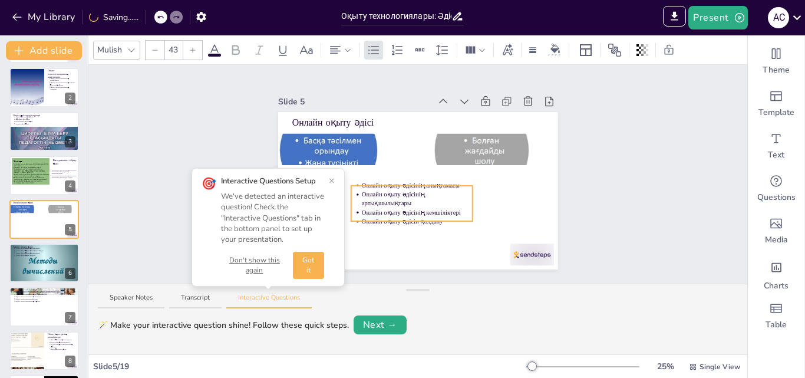
drag, startPoint x: 369, startPoint y: 200, endPoint x: 403, endPoint y: 215, distance: 36.7
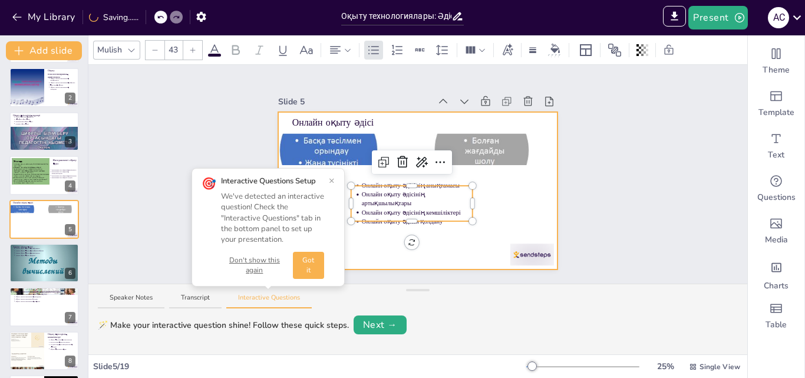
click at [377, 232] on div at bounding box center [418, 190] width 280 height 157
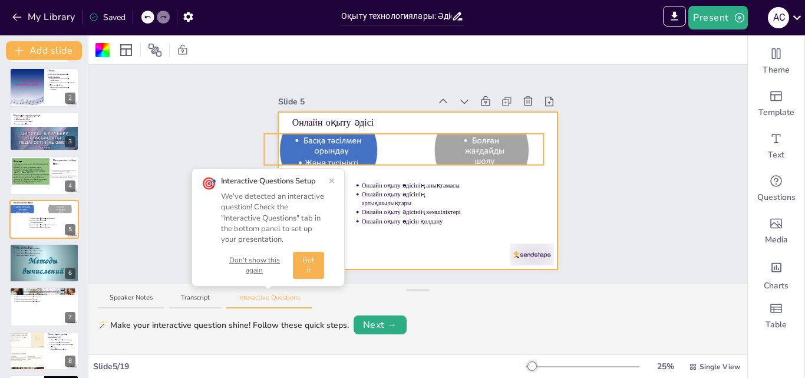
click at [325, 144] on div at bounding box center [404, 149] width 280 height 265
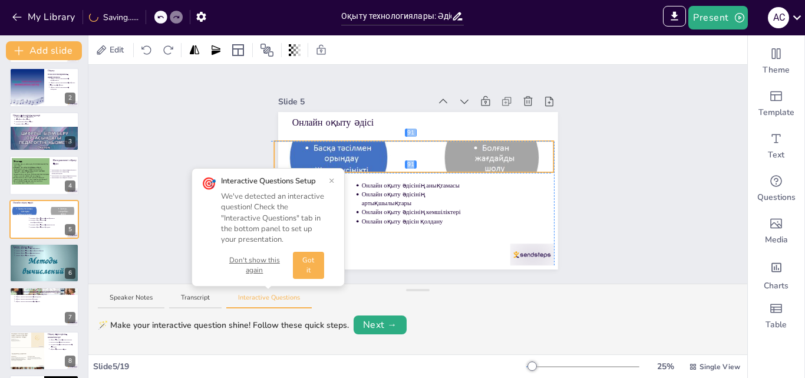
click at [330, 147] on div at bounding box center [414, 156] width 280 height 265
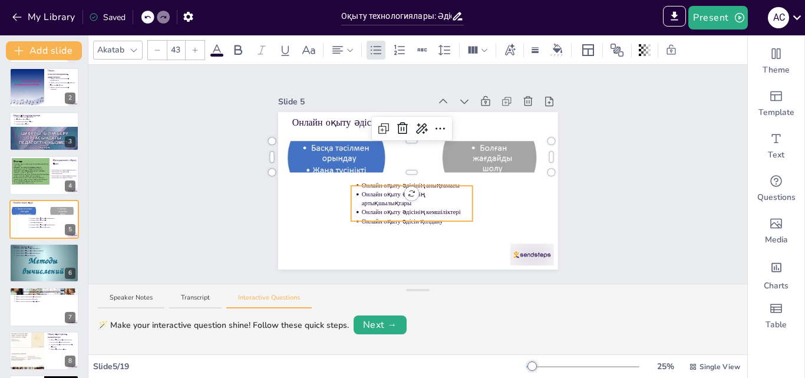
click at [383, 195] on span "Онлайн оқыту әдісінің артықшылықтары" at bounding box center [392, 198] width 63 height 15
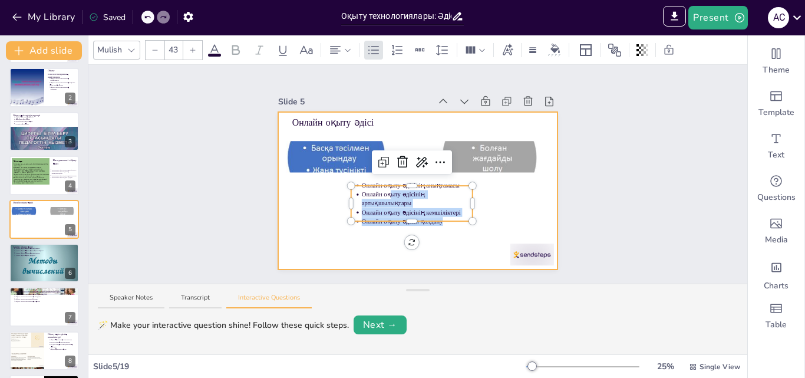
drag, startPoint x: 383, startPoint y: 195, endPoint x: 389, endPoint y: 233, distance: 38.1
click at [389, 233] on div "Онлайн оқыту әдісі Онлайн оқыту әдісінің анықтамасы Онлайн оқыту әдісінің артық…" at bounding box center [418, 190] width 280 height 157
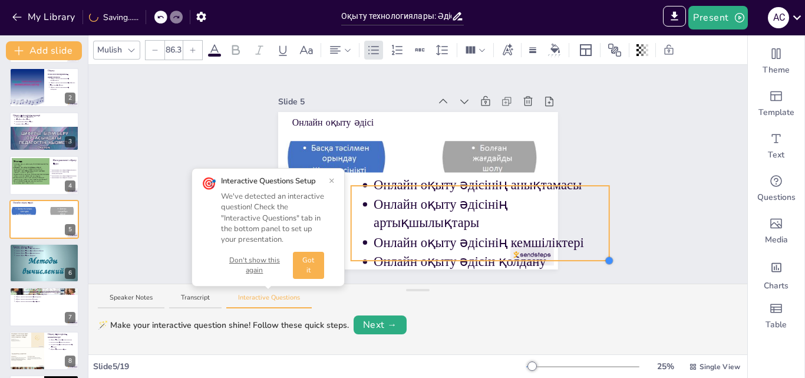
drag, startPoint x: 463, startPoint y: 218, endPoint x: 563, endPoint y: 230, distance: 100.4
click at [439, 255] on div at bounding box center [480, 223] width 258 height 75
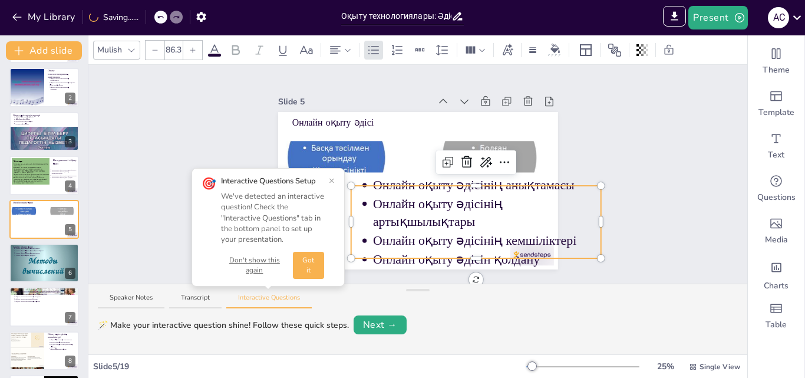
type input "88.5"
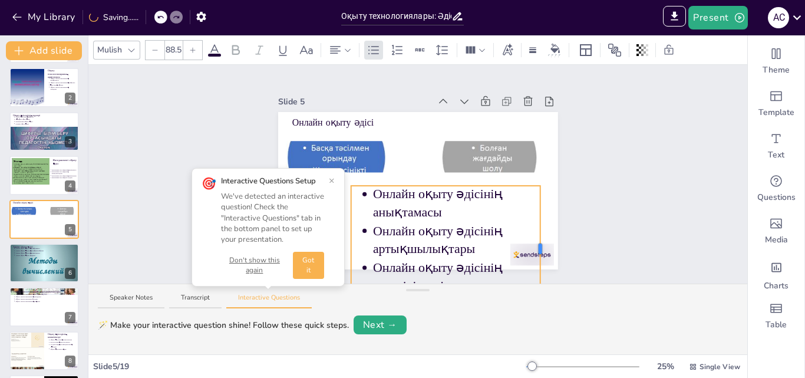
drag, startPoint x: 594, startPoint y: 217, endPoint x: 534, endPoint y: 215, distance: 59.6
click at [534, 215] on div "Онлайн оқыту әдісі Онлайн оқыту әдісінің анықтамасы Онлайн оқыту әдісінің артық…" at bounding box center [418, 190] width 280 height 157
click at [330, 180] on div at bounding box center [418, 190] width 280 height 157
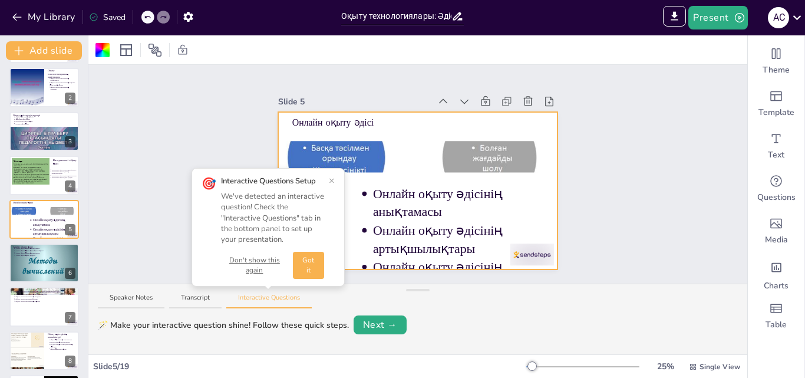
click at [333, 180] on div "🎯 Interactive Questions Setup We've detected an interactive question! Check the…" at bounding box center [268, 227] width 153 height 119
click at [333, 180] on button "×" at bounding box center [332, 180] width 6 height 9
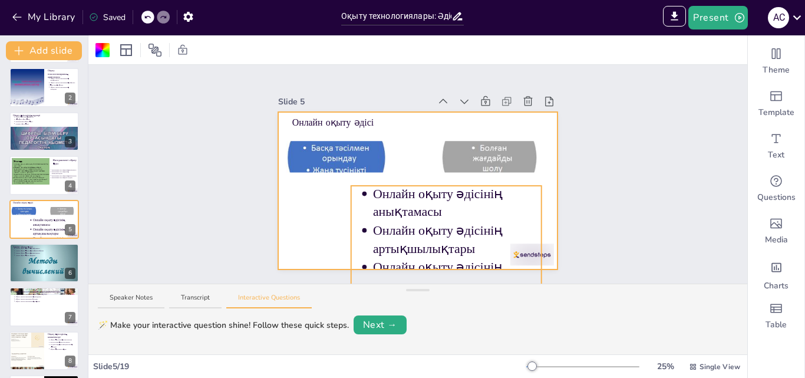
click at [376, 199] on p "Онлайн оқыту әдісінің анықтамасы" at bounding box center [457, 203] width 169 height 36
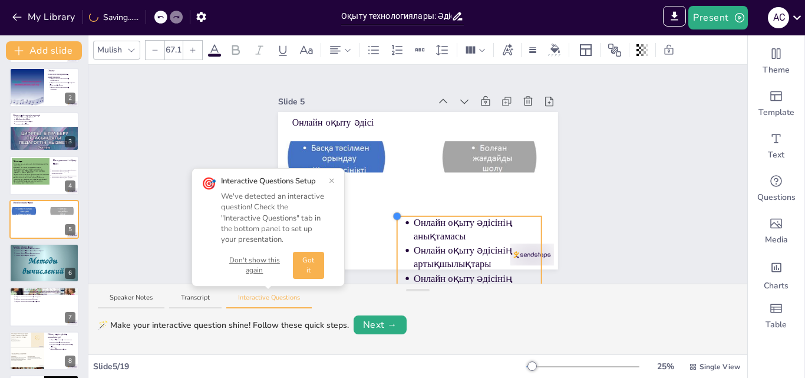
drag, startPoint x: 344, startPoint y: 180, endPoint x: 402, endPoint y: 259, distance: 97.9
click at [402, 259] on div at bounding box center [469, 264] width 144 height 96
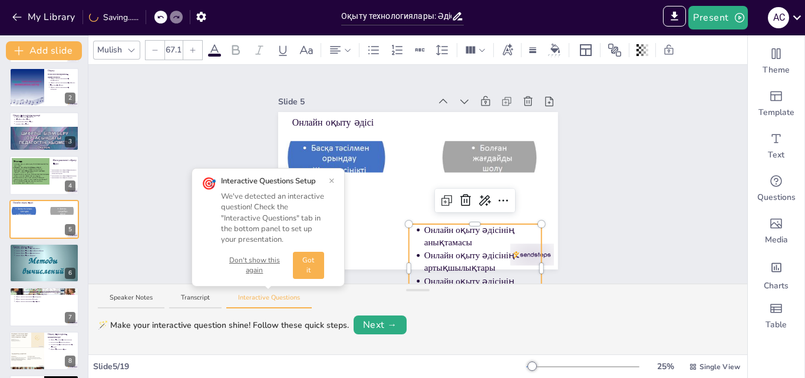
type input "61.6"
click at [449, 251] on span "Онлайн оқыту әдісінің артықшылықтары" at bounding box center [470, 262] width 93 height 22
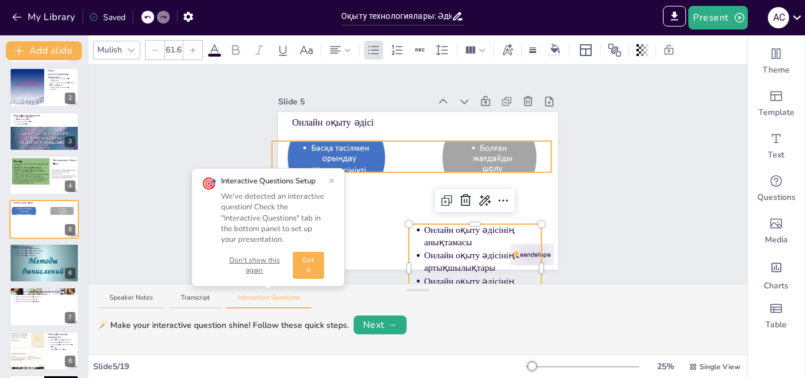
click at [342, 156] on div at bounding box center [412, 156] width 280 height 265
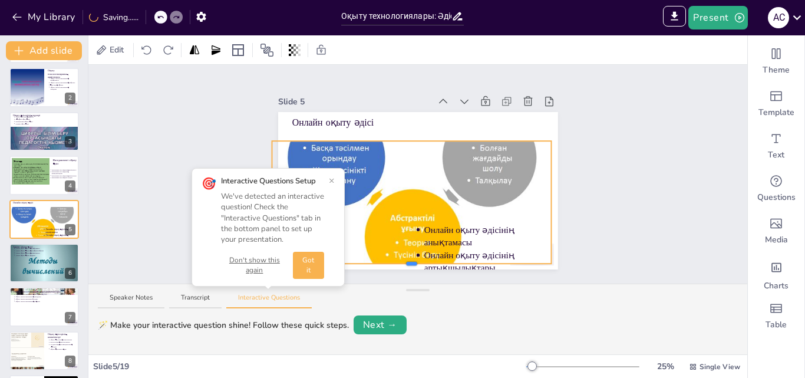
drag, startPoint x: 403, startPoint y: 169, endPoint x: 381, endPoint y: 262, distance: 95.2
click at [381, 262] on div at bounding box center [412, 202] width 280 height 123
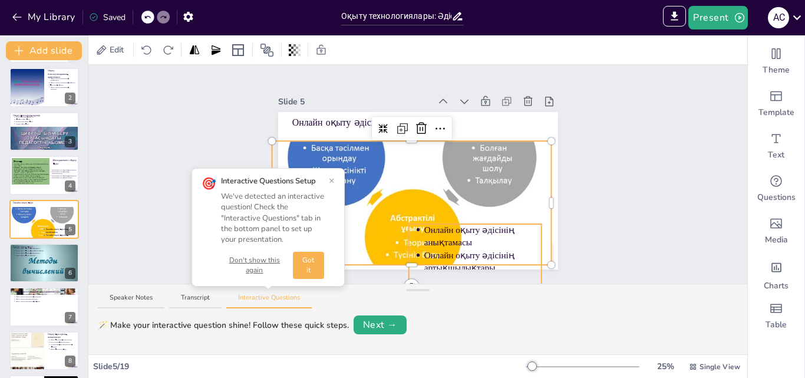
click at [448, 231] on p "Онлайн оқыту әдісінің анықтамасы" at bounding box center [482, 235] width 117 height 25
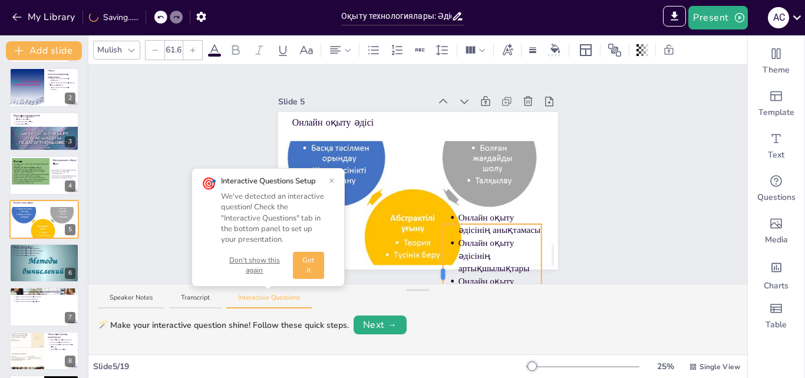
scroll to position [12, 0]
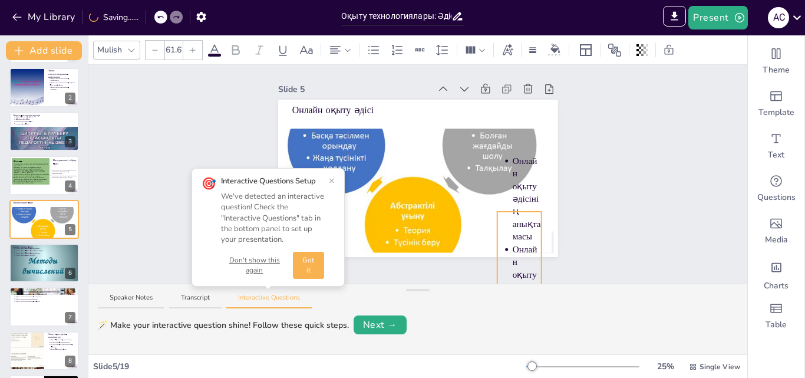
drag, startPoint x: 417, startPoint y: 264, endPoint x: 491, endPoint y: 247, distance: 75.7
click at [488, 258] on div "Slide 1 Оқыту технологиялары: Әдістердің салыстырмалы талдауы Оқыту технологияс…" at bounding box center [417, 161] width 659 height 219
click at [499, 255] on ul "Онлайн оқыту әдісінің анықтамасы Онлайн оқыту әдісінің артықшылықтары Онлайн оқ…" at bounding box center [520, 331] width 44 height 354
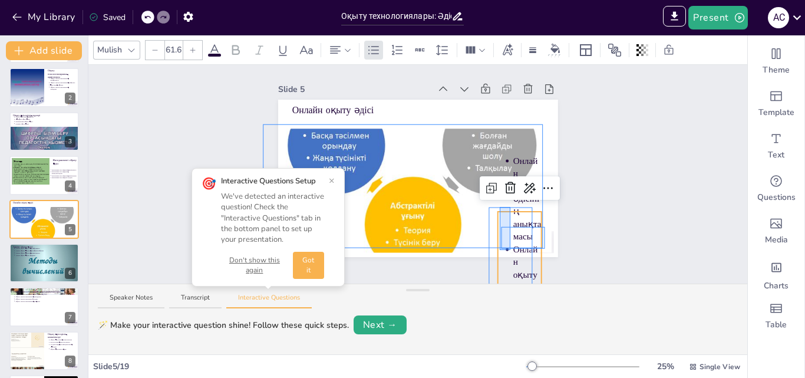
drag, startPoint x: 511, startPoint y: 207, endPoint x: 545, endPoint y: 246, distance: 52.6
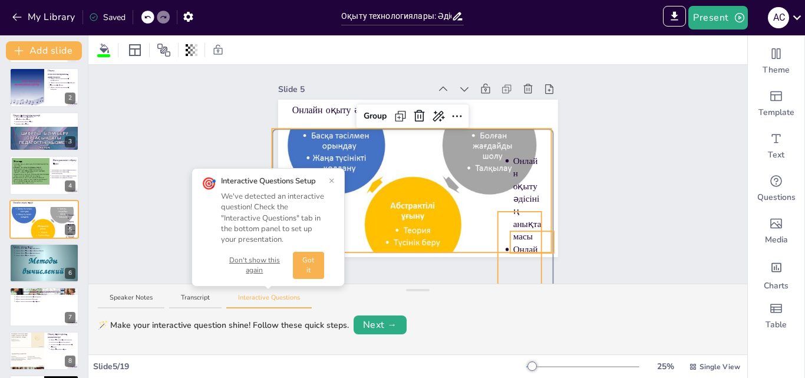
click at [616, 219] on div "Slide 1 Оқыту технологиялары: Әдістердің салыстырмалы талдауы Оқыту технологияс…" at bounding box center [417, 161] width 659 height 219
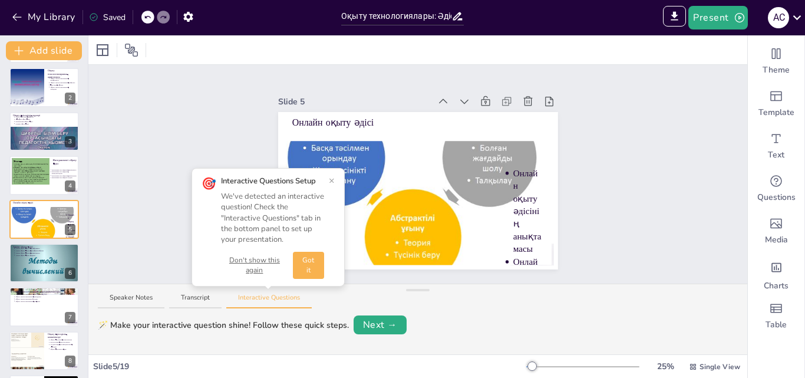
scroll to position [0, 0]
click at [459, 96] on icon at bounding box center [465, 102] width 12 height 12
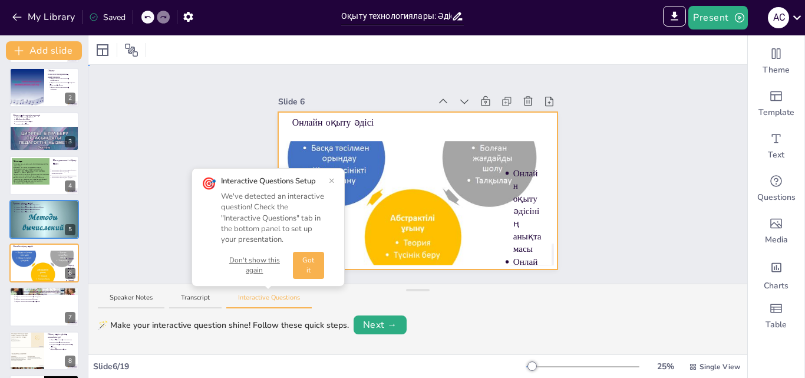
click at [351, 126] on div at bounding box center [418, 190] width 280 height 157
click at [513, 216] on span "Онлайн оқыту әдісінің анықтамасы" at bounding box center [527, 211] width 28 height 85
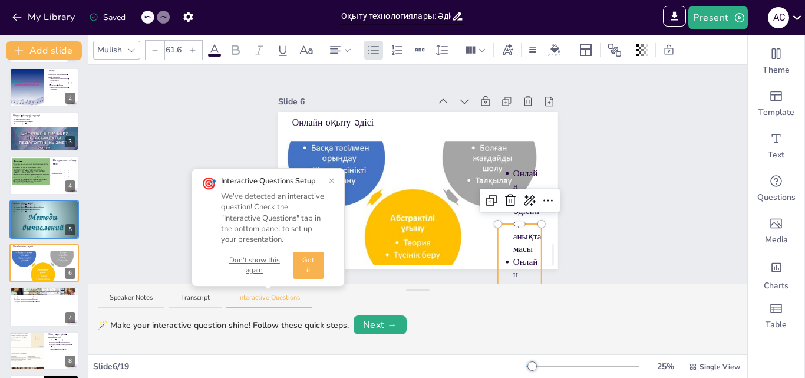
click at [517, 181] on p "Онлайн оқыту әдісінің анықтамасы" at bounding box center [527, 211] width 28 height 88
click at [513, 233] on span "Онлайн оқыту әдісінің анықтамасы" at bounding box center [527, 211] width 28 height 85
drag, startPoint x: 511, startPoint y: 219, endPoint x: 515, endPoint y: 202, distance: 17.0
click at [515, 172] on div at bounding box center [520, 171] width 11 height 4
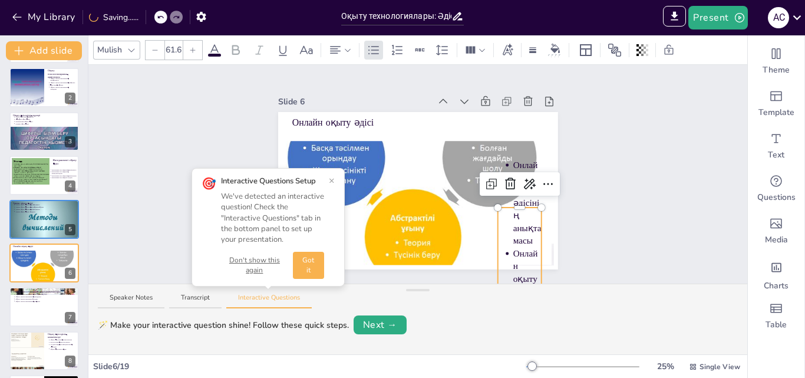
click at [158, 15] on icon at bounding box center [160, 17] width 7 height 7
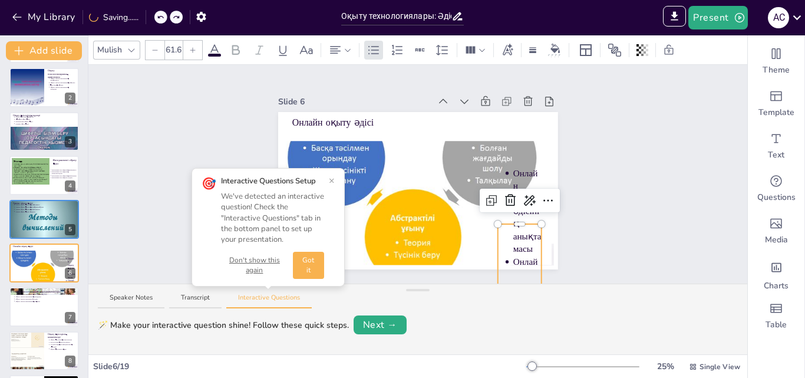
click at [158, 15] on icon at bounding box center [160, 17] width 7 height 7
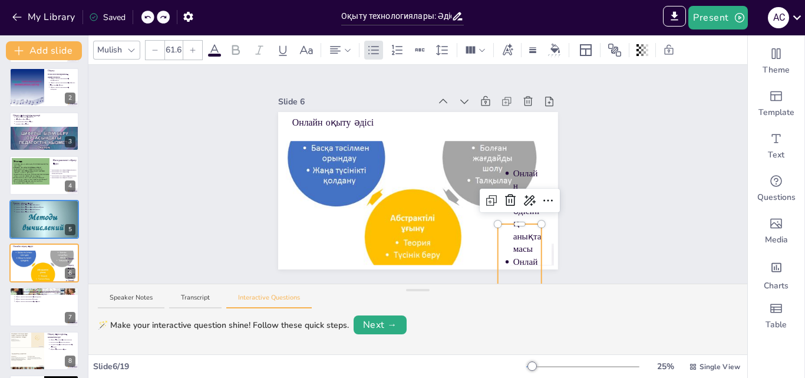
click at [149, 18] on icon at bounding box center [147, 17] width 7 height 7
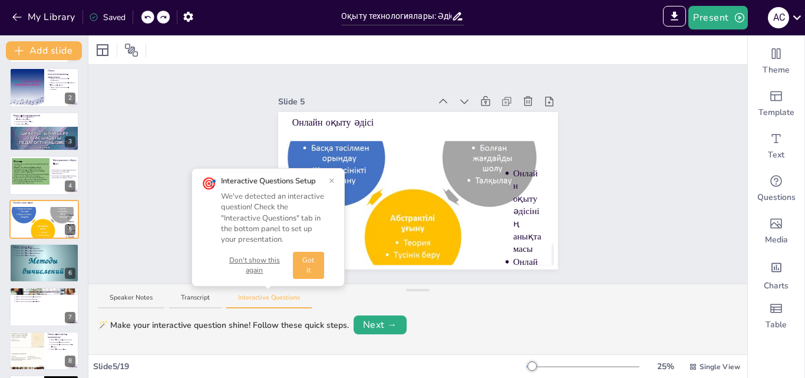
click at [149, 18] on icon at bounding box center [147, 17] width 7 height 7
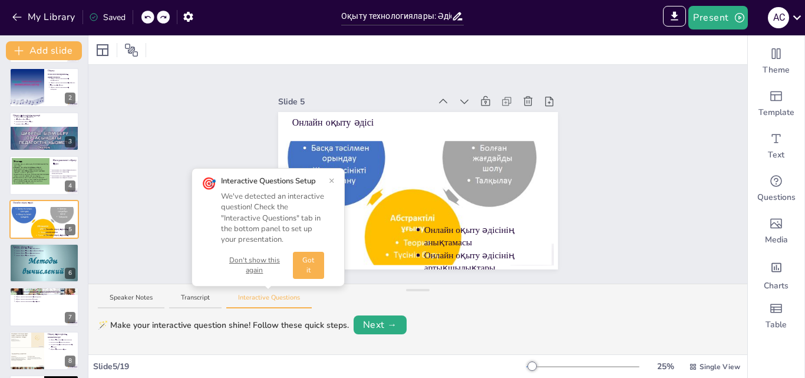
click at [149, 18] on icon at bounding box center [147, 17] width 7 height 7
click at [459, 232] on p "Онлайн оқыту әдісінің анықтамасы" at bounding box center [482, 235] width 117 height 25
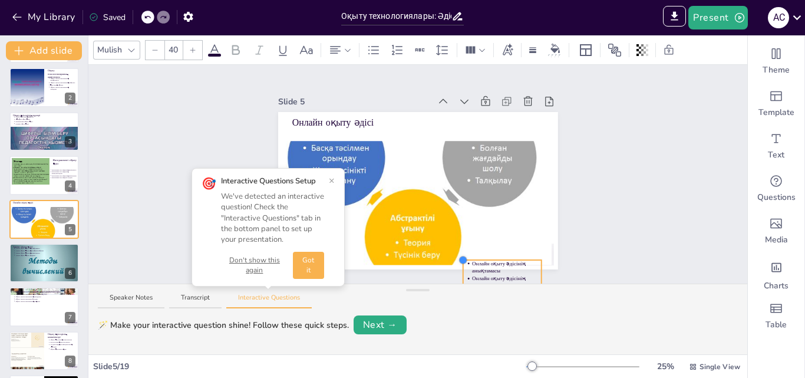
drag, startPoint x: 399, startPoint y: 222, endPoint x: 453, endPoint y: 262, distance: 67.9
click at [453, 262] on div "Онлайн оқыту әдісі Онлайн оқыту әдісінің анықтамасы Онлайн оқыту әдісінің артық…" at bounding box center [418, 190] width 280 height 157
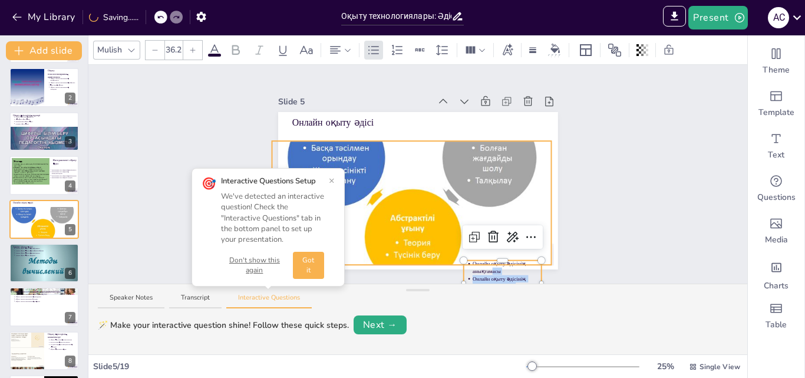
drag, startPoint x: 483, startPoint y: 268, endPoint x: 440, endPoint y: 159, distance: 117.1
click at [440, 159] on div "Онлайн оқыту әдісі Онлайн оқыту әдісінің анықтамасы Онлайн оқыту әдісінің артық…" at bounding box center [418, 190] width 280 height 157
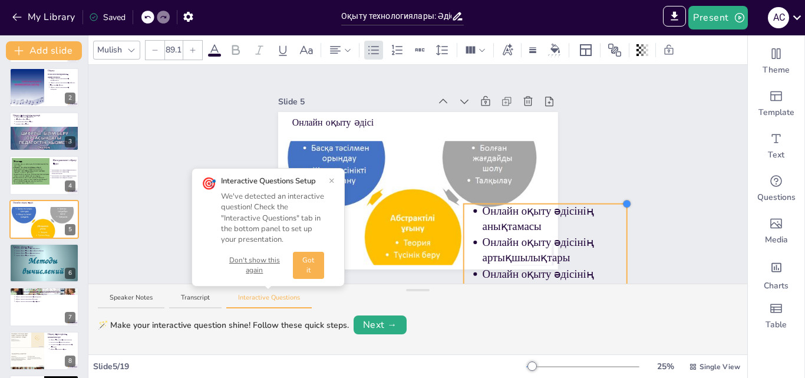
drag, startPoint x: 555, startPoint y: 221, endPoint x: 445, endPoint y: 201, distance: 112.0
click at [445, 201] on div "Онлайн оқыту әдісі Онлайн оқыту әдісінің анықтамасы Онлайн оқыту әдісінің артық…" at bounding box center [418, 190] width 280 height 157
type input "75.9"
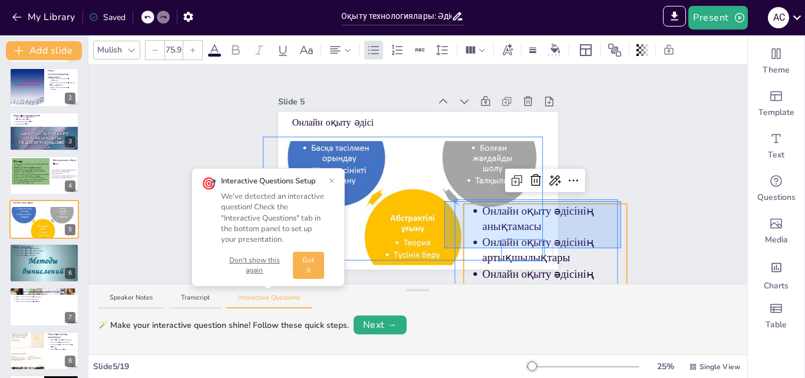
drag, startPoint x: 445, startPoint y: 201, endPoint x: 624, endPoint y: 248, distance: 185.2
click at [624, 248] on div "Slide 1 Оқыту технологиялары: Әдістердің салыстырмалы талдауы Оқыту технологияс…" at bounding box center [417, 174] width 659 height 219
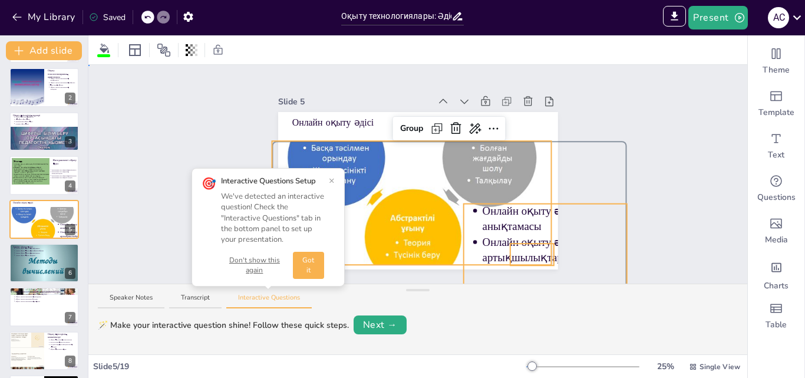
click at [653, 237] on div "Slide 1 Оқыту технологиялары: Әдістердің салыстырмалы талдауы Оқыту технологияс…" at bounding box center [417, 174] width 659 height 219
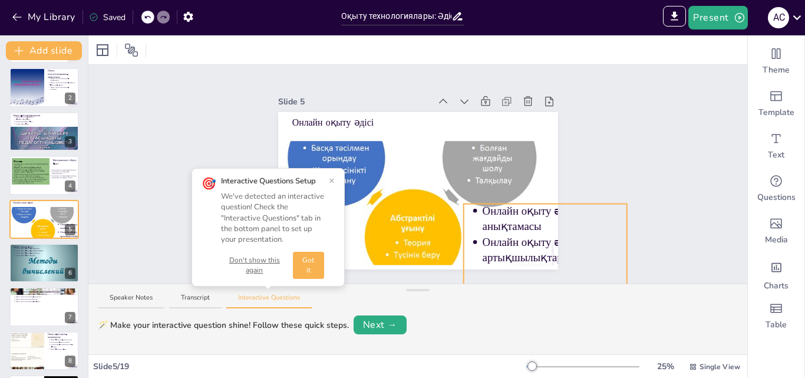
click at [542, 237] on span "Онлайн оқыту әдісінің артықшылықтары" at bounding box center [537, 250] width 111 height 28
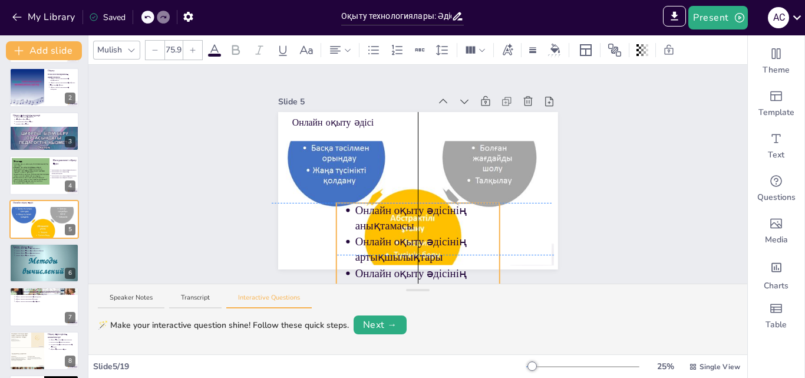
drag, startPoint x: 618, startPoint y: 252, endPoint x: 482, endPoint y: 251, distance: 136.2
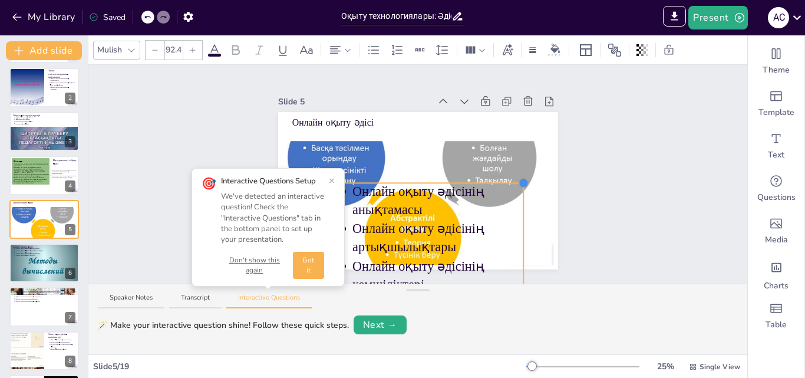
type input "89.9"
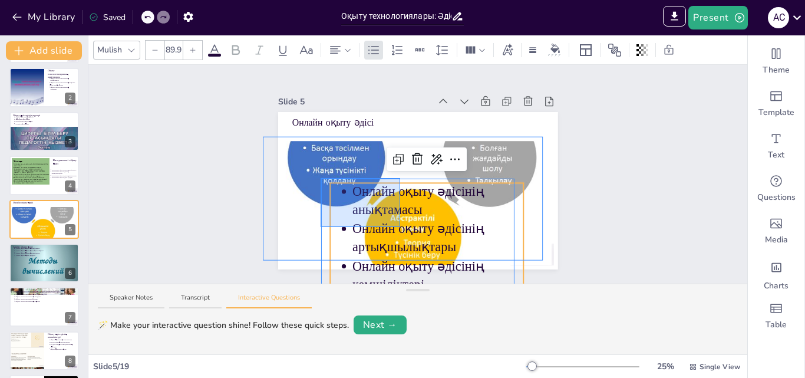
drag, startPoint x: 321, startPoint y: 178, endPoint x: 400, endPoint y: 227, distance: 93.4
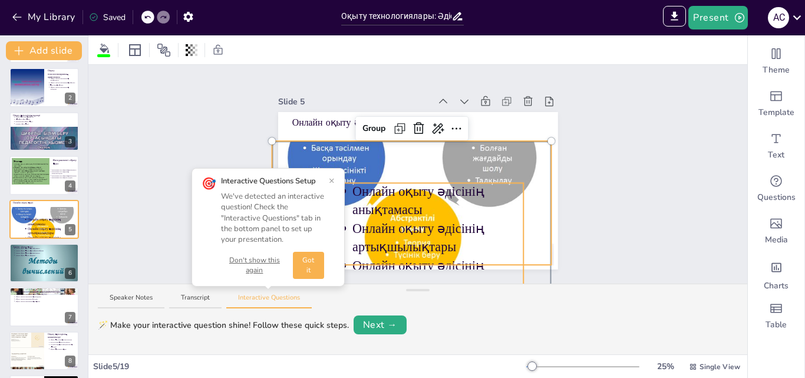
click at [331, 183] on button "×" at bounding box center [332, 180] width 6 height 9
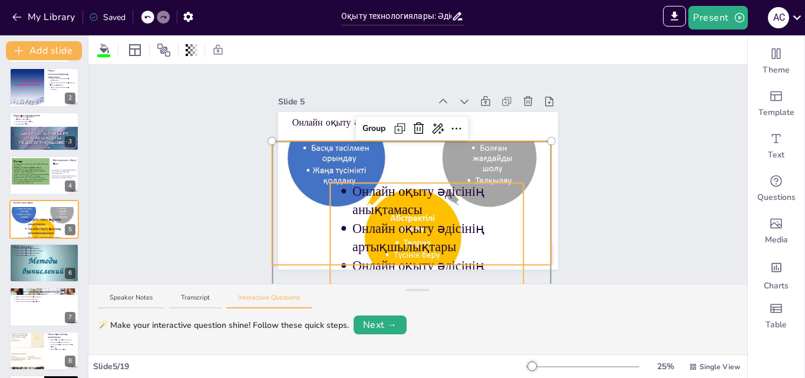
click at [353, 195] on p "Онлайн оқыту әдісінің анықтамасы" at bounding box center [439, 200] width 172 height 37
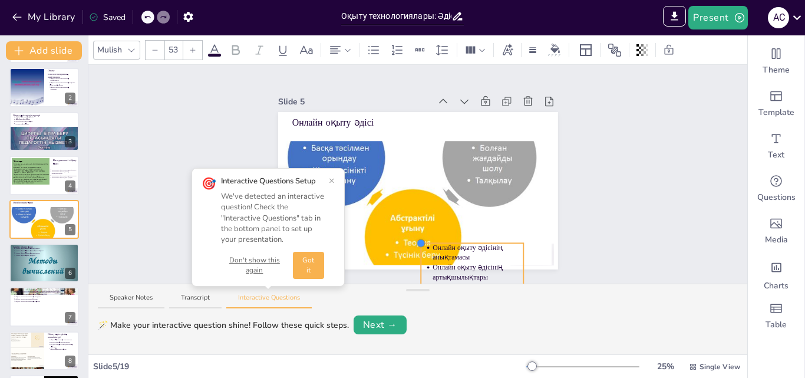
drag, startPoint x: 317, startPoint y: 177, endPoint x: 415, endPoint y: 245, distance: 118.3
click at [421, 245] on div at bounding box center [472, 277] width 103 height 68
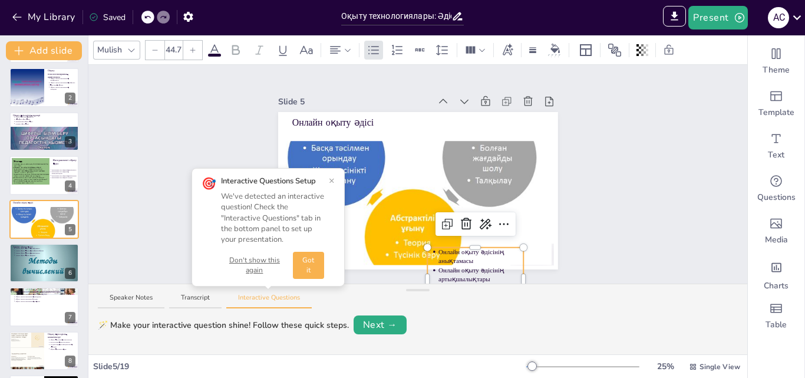
click at [483, 258] on p "Онлайн оқыту әдісінің анықтамасы" at bounding box center [481, 256] width 85 height 18
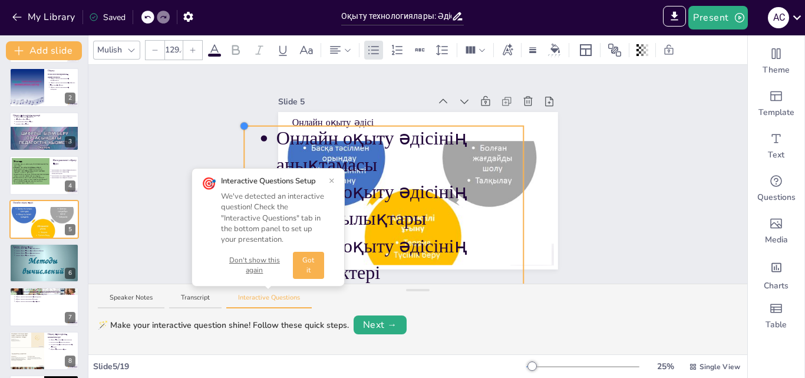
drag, startPoint x: 419, startPoint y: 242, endPoint x: 435, endPoint y: 146, distance: 97.4
click at [373, 122] on div "Онлайн оқыту әдісі Онлайн оқыту әдісінің анықтамасы Онлайн оқыту әдісінің артық…" at bounding box center [418, 190] width 280 height 157
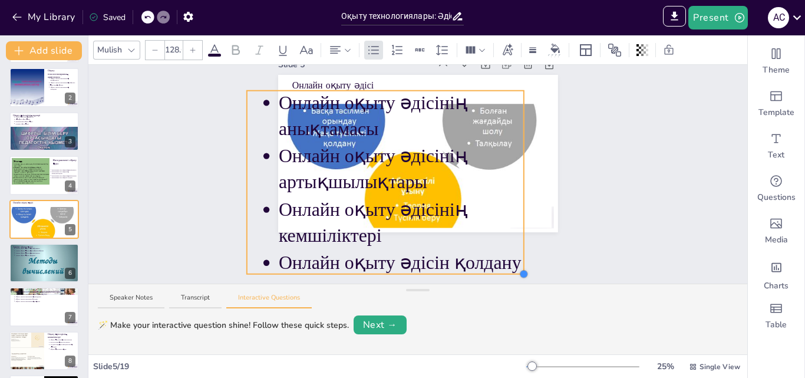
scroll to position [12, 0]
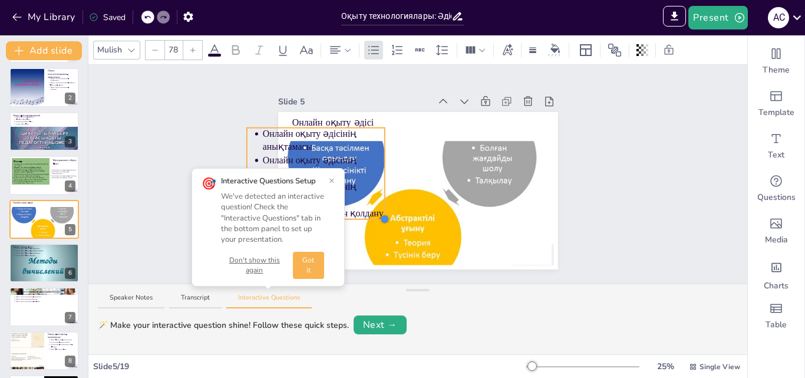
drag, startPoint x: 516, startPoint y: 245, endPoint x: 377, endPoint y: 127, distance: 182.8
click at [377, 127] on div "Онлайн оқыту әдісі Онлайн оқыту әдісінің анықтамасы Онлайн оқыту әдісінің артық…" at bounding box center [418, 190] width 280 height 157
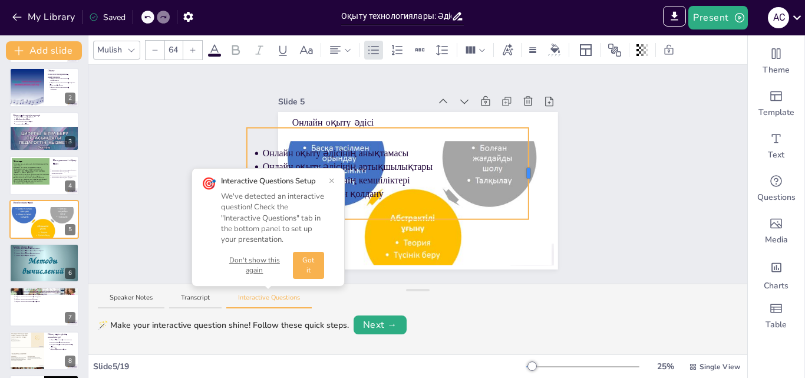
drag, startPoint x: 468, startPoint y: 153, endPoint x: 527, endPoint y: 145, distance: 60.1
click at [527, 145] on div "Онлайн оқыту әдісі Онлайн оқыту әдісінің анықтамасы Онлайн оқыту әдісінің артық…" at bounding box center [418, 190] width 280 height 157
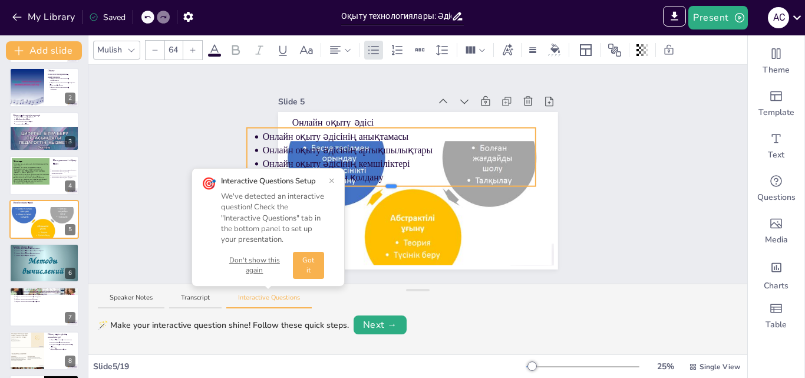
click at [331, 183] on button "×" at bounding box center [332, 180] width 6 height 9
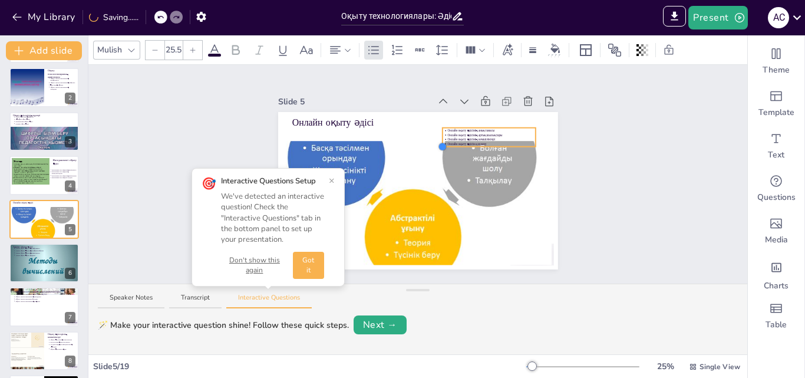
type input "20.6"
click at [443, 136] on div at bounding box center [445, 137] width 5 height 19
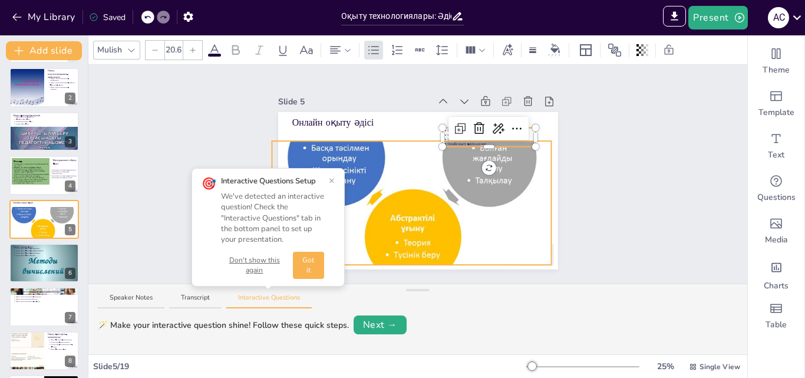
click at [541, 160] on div "Онлайн оқыту әдісі Онлайн оқыту әдісінің анықтамасы Онлайн оқыту әдісінің артық…" at bounding box center [418, 190] width 280 height 157
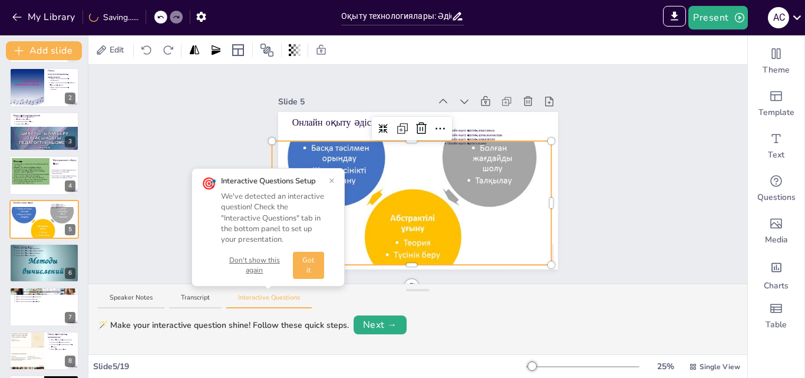
click at [593, 149] on div "Slide 1 Оқыту технологиялары: Әдістердің салыстырмалы талдауы Оқыту технологияс…" at bounding box center [417, 174] width 659 height 219
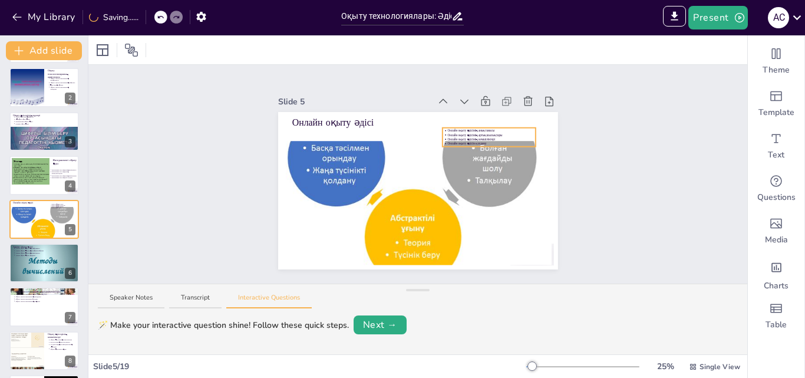
click at [473, 129] on span "Онлайн оқыту әдісінің анықтамасы" at bounding box center [471, 131] width 47 height 4
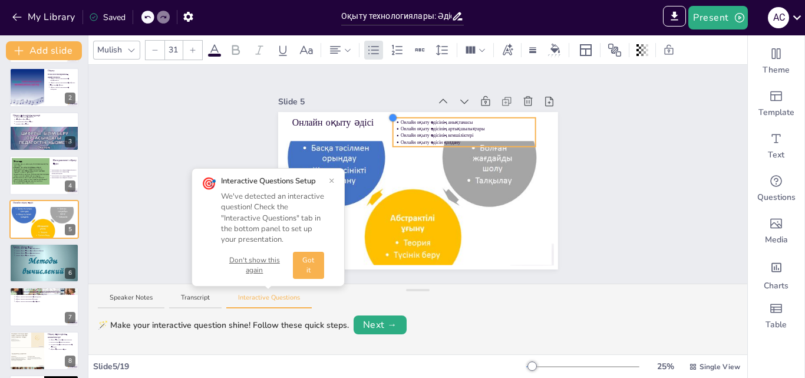
type input "31.6"
drag, startPoint x: 433, startPoint y: 124, endPoint x: 383, endPoint y: 114, distance: 50.5
click at [388, 114] on div at bounding box center [392, 117] width 9 height 9
drag, startPoint x: 528, startPoint y: 127, endPoint x: 549, endPoint y: 129, distance: 21.3
click at [555, 129] on div at bounding box center [557, 132] width 4 height 11
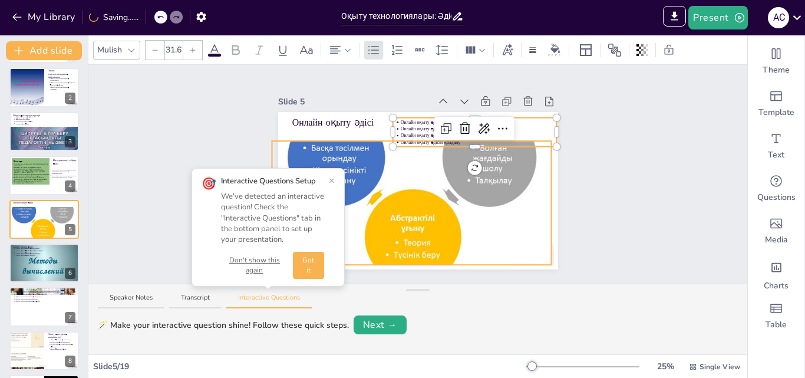
click at [492, 157] on div at bounding box center [412, 156] width 280 height 265
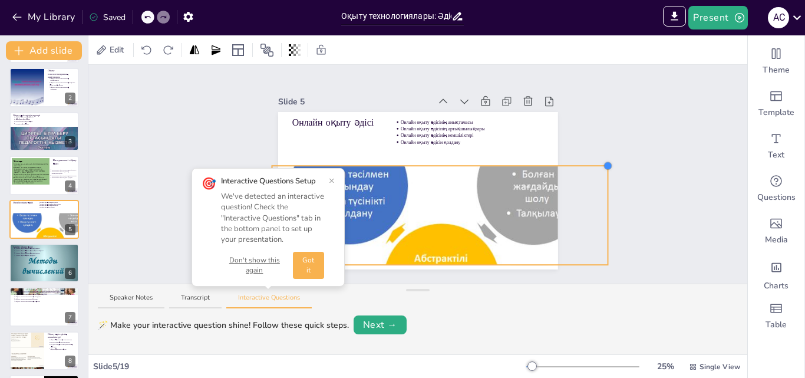
click at [604, 161] on div at bounding box center [608, 165] width 9 height 9
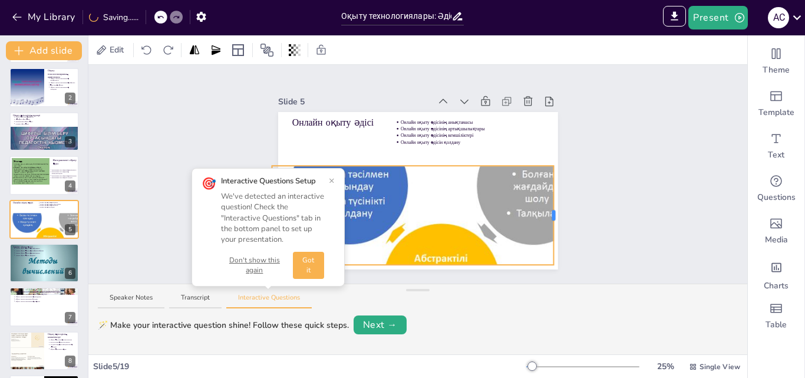
drag, startPoint x: 600, startPoint y: 210, endPoint x: 546, endPoint y: 209, distance: 54.2
click at [552, 210] on div at bounding box center [554, 215] width 4 height 11
click at [515, 202] on div at bounding box center [440, 184] width 337 height 319
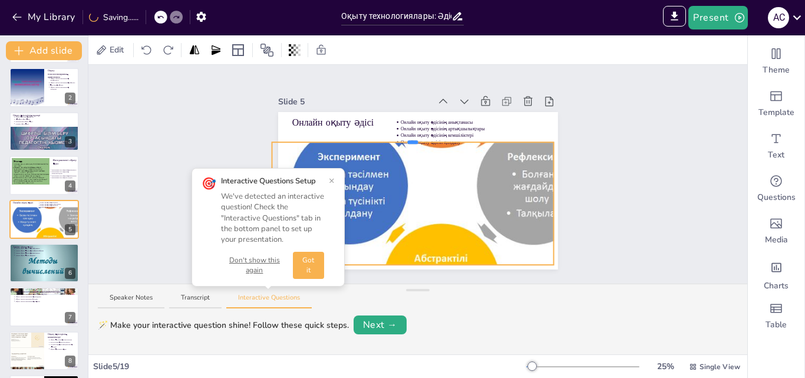
drag, startPoint x: 404, startPoint y: 160, endPoint x: 409, endPoint y: 136, distance: 23.9
click at [409, 140] on div at bounding box center [413, 142] width 11 height 4
click at [331, 182] on button "×" at bounding box center [332, 180] width 6 height 9
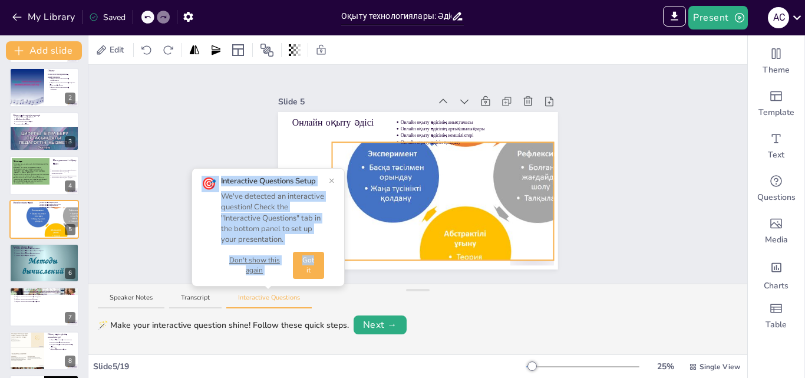
drag, startPoint x: 266, startPoint y: 261, endPoint x: 328, endPoint y: 256, distance: 62.7
click at [328, 256] on div "Slide 1 Оқыту технологиялары: Әдістердің салыстырмалы талдауы Оқыту технологияс…" at bounding box center [417, 174] width 659 height 219
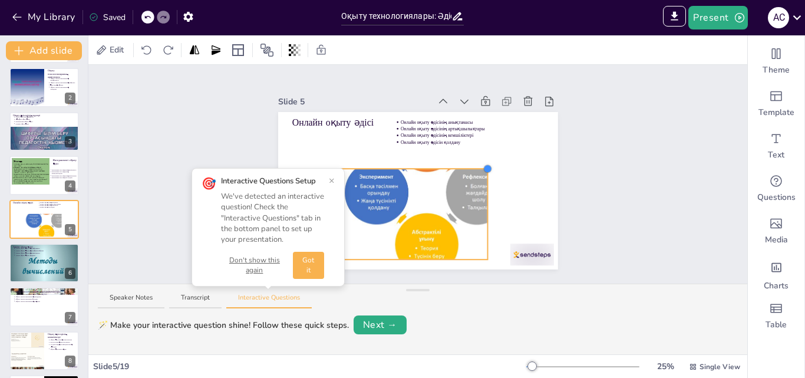
drag, startPoint x: 545, startPoint y: 139, endPoint x: 479, endPoint y: 163, distance: 71.1
click at [483, 164] on div at bounding box center [487, 168] width 9 height 9
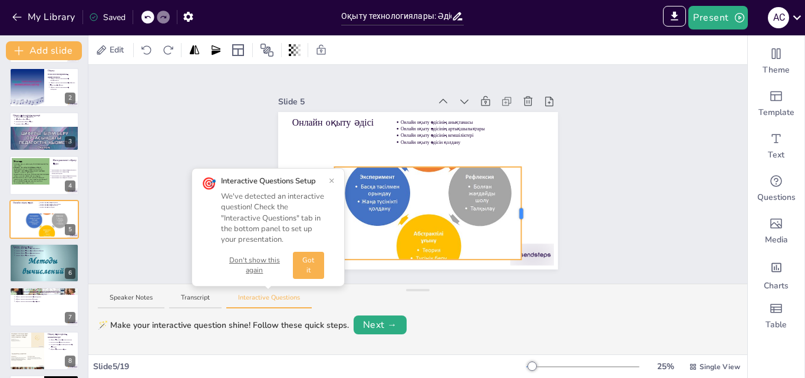
drag, startPoint x: 479, startPoint y: 208, endPoint x: 514, endPoint y: 203, distance: 34.6
click at [514, 203] on div "Онлайн оқыту әдісі Онлайн оқыту әдісінің анықтамасы Онлайн оқыту әдісінің артық…" at bounding box center [418, 190] width 280 height 157
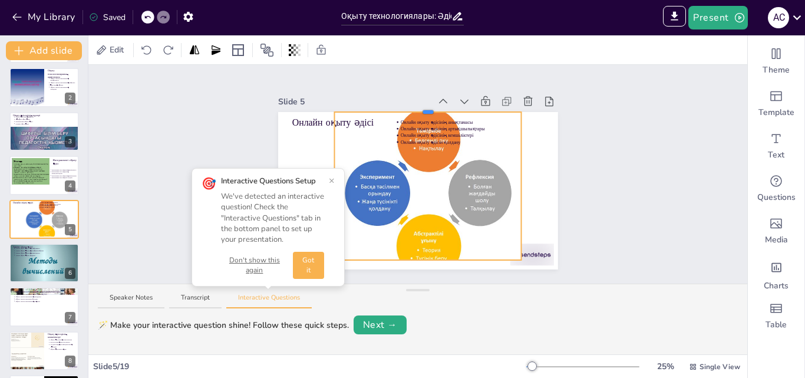
click at [409, 107] on div "Slide 5 Онлайн оқыту әдісі Онлайн оқыту әдісінің анықтамасы Онлайн оқыту әдісін…" at bounding box center [418, 181] width 280 height 176
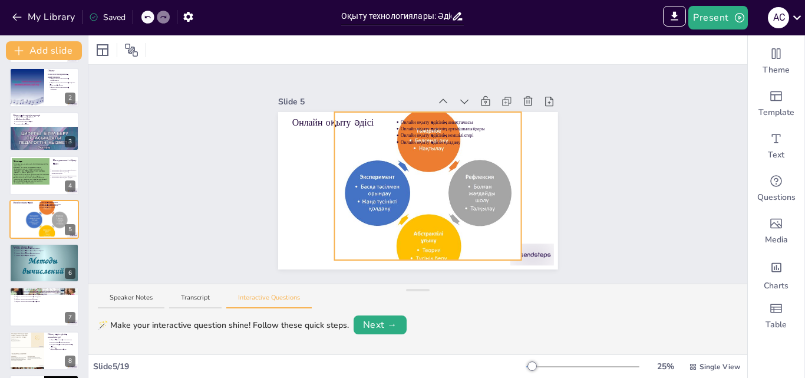
click at [452, 194] on div at bounding box center [428, 193] width 188 height 178
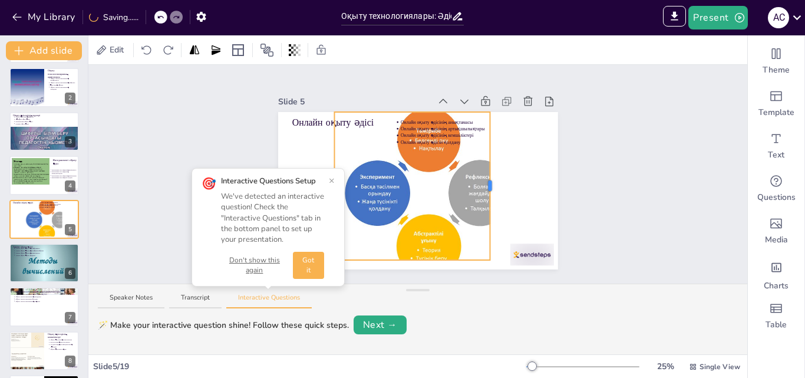
drag, startPoint x: 514, startPoint y: 183, endPoint x: 482, endPoint y: 208, distance: 40.2
click at [482, 208] on div "Онлайн оқыту әдісі Онлайн оқыту әдісінің анықтамасы Онлайн оқыту әдісінің артық…" at bounding box center [418, 190] width 280 height 157
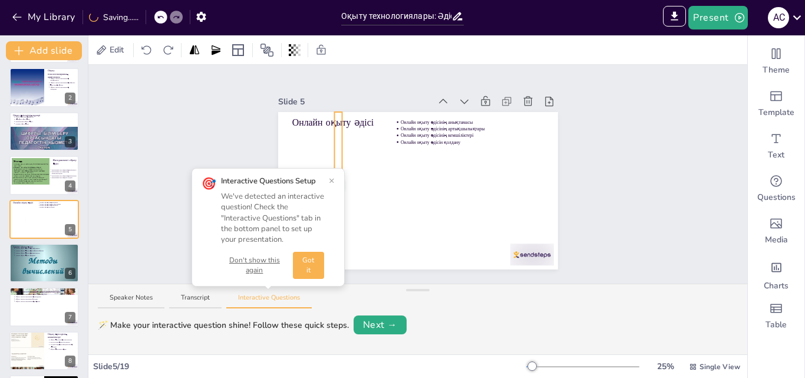
click at [335, 184] on div "🎯 Interactive Questions Setup We've detected an interactive question! Check the…" at bounding box center [268, 227] width 153 height 119
click at [334, 183] on button "×" at bounding box center [332, 180] width 6 height 9
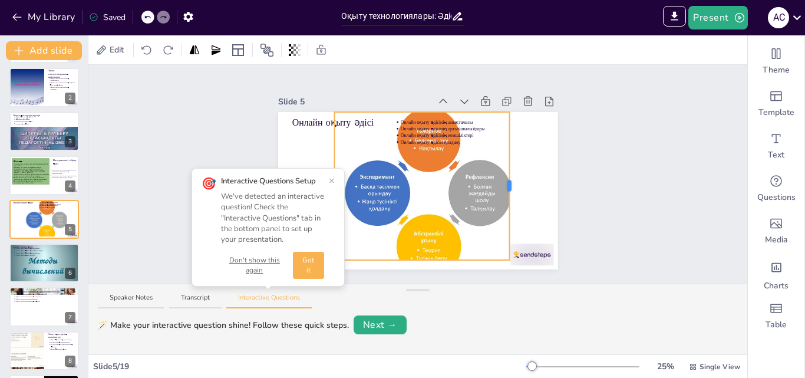
drag, startPoint x: 335, startPoint y: 180, endPoint x: 502, endPoint y: 264, distance: 187.2
click at [502, 264] on div "Онлайн оқыту әдісі Онлайн оқыту әдісінің анықтамасы Онлайн оқыту әдісінің артық…" at bounding box center [418, 190] width 280 height 157
click at [558, 234] on div "Slide 1 Оқыту технологиялары: Әдістердің салыстырмалы талдауы Оқыту технологияс…" at bounding box center [418, 174] width 346 height 190
click at [356, 181] on div at bounding box center [428, 193] width 188 height 178
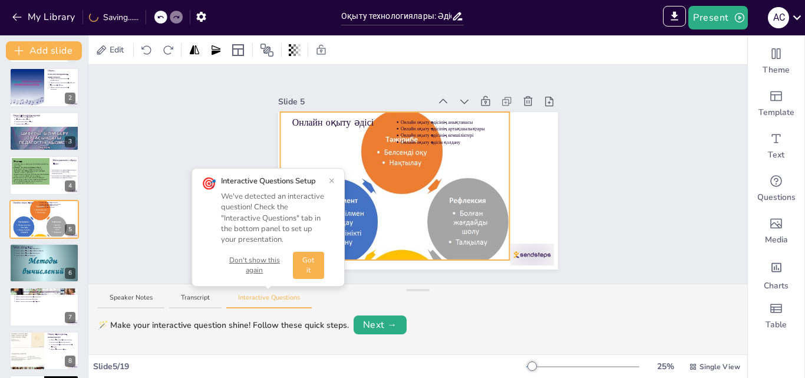
drag, startPoint x: 324, startPoint y: 179, endPoint x: 272, endPoint y: 172, distance: 53.0
click at [272, 172] on div "Slide 1 Оқыту технологиялары: Әдістердің салыстырмалы талдауы Оқыту технологияс…" at bounding box center [417, 174] width 659 height 219
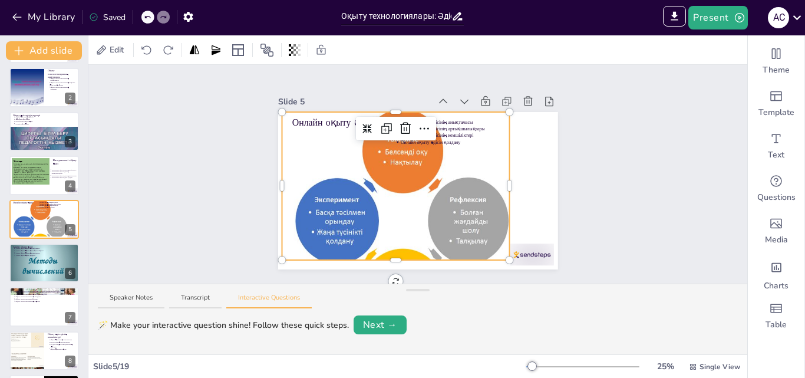
click at [392, 218] on div at bounding box center [402, 220] width 240 height 233
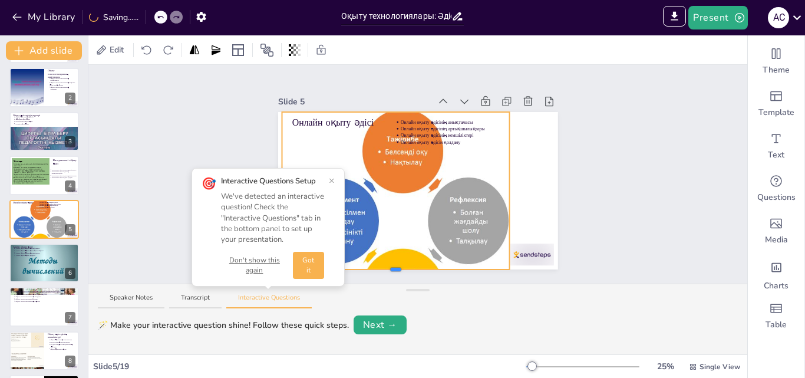
drag, startPoint x: 386, startPoint y: 256, endPoint x: 390, endPoint y: 265, distance: 9.2
click at [391, 268] on div at bounding box center [396, 270] width 11 height 4
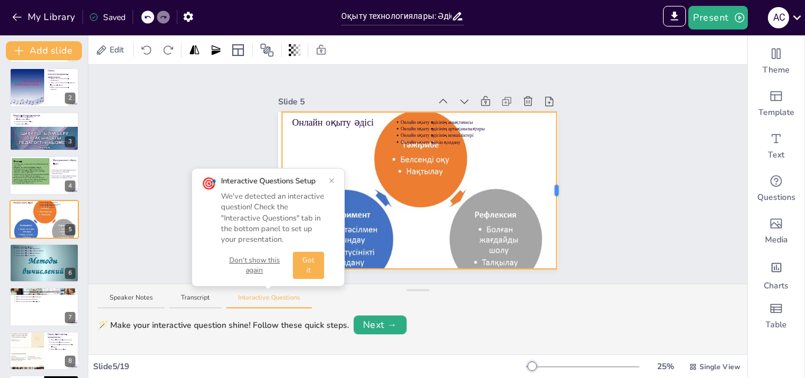
drag, startPoint x: 502, startPoint y: 185, endPoint x: 549, endPoint y: 192, distance: 47.8
click at [549, 192] on div "Онлайн оқыту әдісі Онлайн оқыту әдісінің анықтамасы Онлайн оқыту әдісінің артық…" at bounding box center [418, 190] width 280 height 157
click at [330, 180] on button "×" at bounding box center [332, 180] width 6 height 9
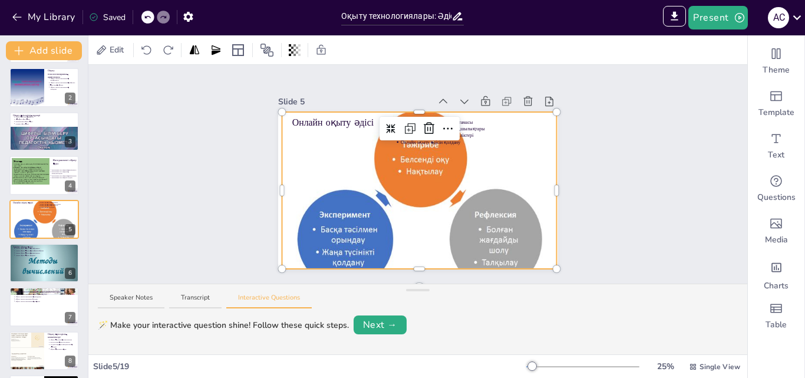
click at [399, 134] on div at bounding box center [420, 129] width 80 height 24
click at [446, 170] on div at bounding box center [419, 238] width 275 height 269
click at [529, 112] on div at bounding box center [419, 114] width 275 height 5
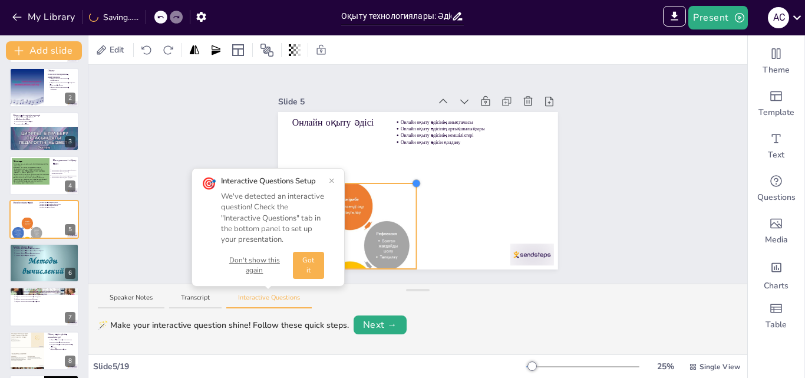
drag, startPoint x: 519, startPoint y: 122, endPoint x: 408, endPoint y: 180, distance: 125.5
click at [412, 180] on div at bounding box center [416, 183] width 9 height 9
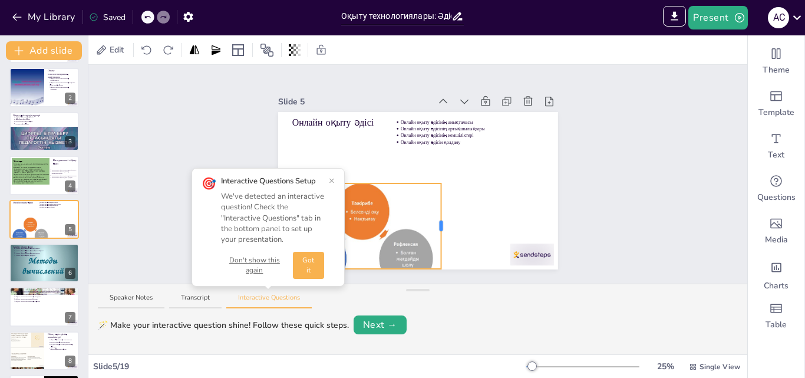
drag, startPoint x: 479, startPoint y: 215, endPoint x: 434, endPoint y: 219, distance: 45.6
click at [440, 221] on div at bounding box center [442, 226] width 4 height 11
click at [390, 215] on div at bounding box center [362, 257] width 160 height 157
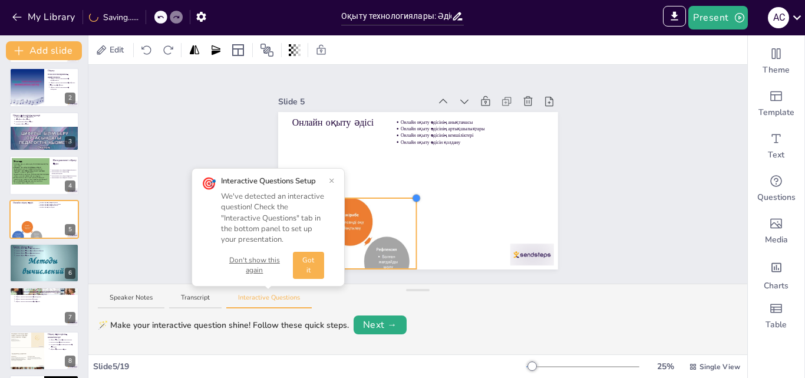
drag, startPoint x: 433, startPoint y: 179, endPoint x: 386, endPoint y: 203, distance: 52.5
click at [386, 203] on div at bounding box center [349, 233] width 135 height 71
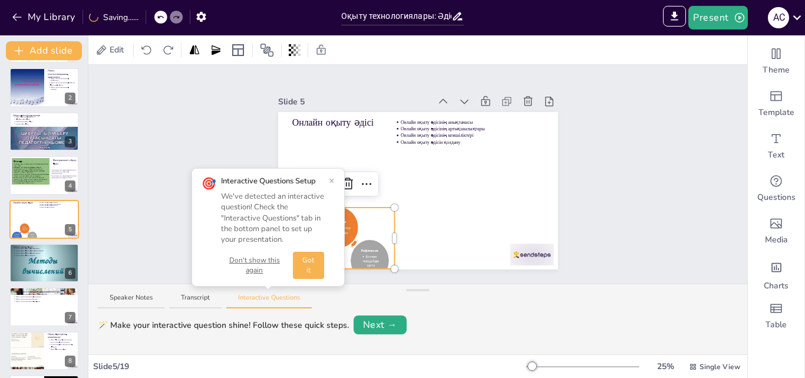
click at [331, 183] on button "×" at bounding box center [332, 180] width 6 height 9
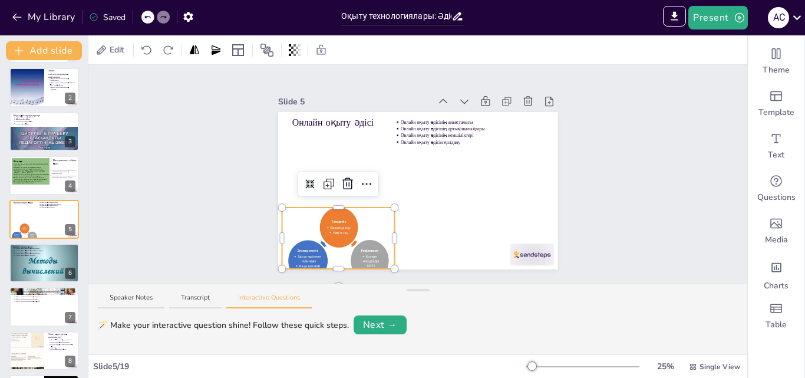
click at [326, 228] on div at bounding box center [338, 260] width 113 height 111
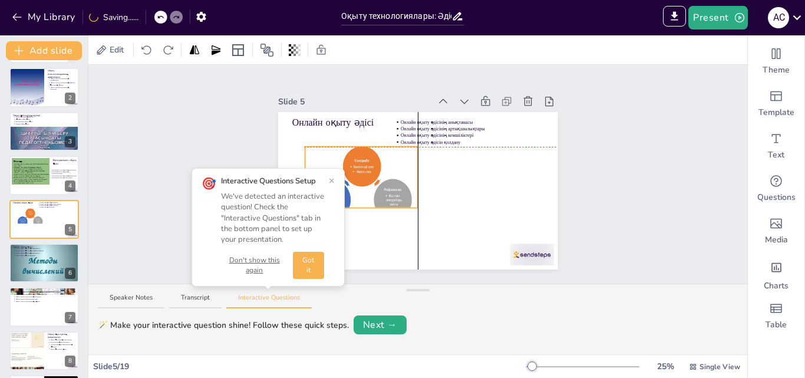
drag, startPoint x: 326, startPoint y: 228, endPoint x: 347, endPoint y: 180, distance: 52.0
click at [347, 180] on div at bounding box center [361, 199] width 113 height 111
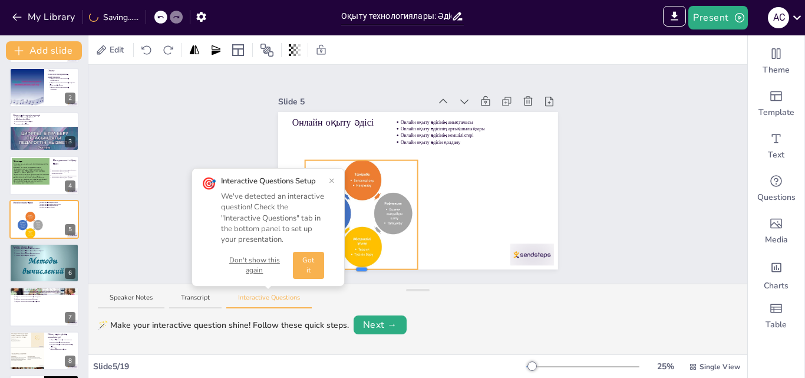
drag, startPoint x: 355, startPoint y: 217, endPoint x: 354, endPoint y: 265, distance: 47.8
click at [356, 267] on div at bounding box center [361, 269] width 11 height 4
drag, startPoint x: 410, startPoint y: 209, endPoint x: 404, endPoint y: 217, distance: 10.0
click at [404, 217] on div "Онлайн оқыту әдісі Онлайн оқыту әдісінің анықтамасы Онлайн оқыту әдісінің артық…" at bounding box center [418, 190] width 280 height 157
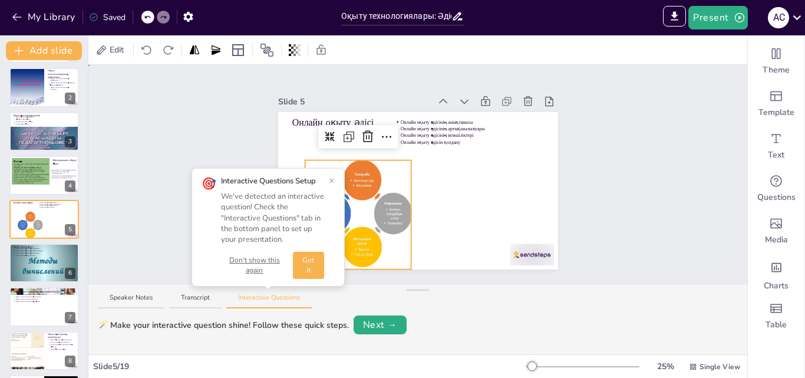
click at [461, 215] on div at bounding box center [418, 190] width 280 height 157
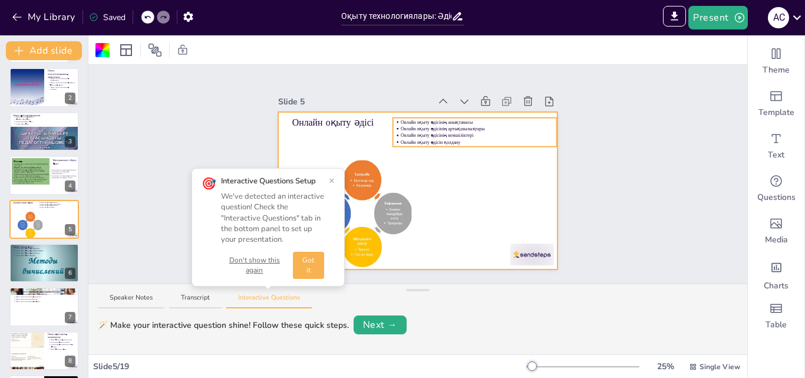
click at [403, 127] on p "Онлайн оқыту әдісінің артықшылықтары" at bounding box center [479, 129] width 156 height 6
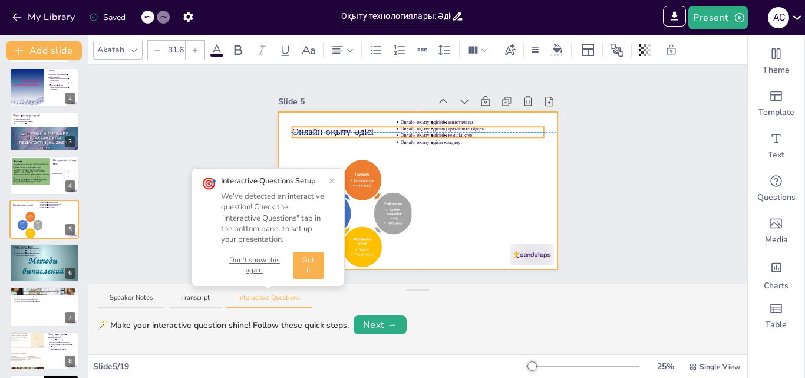
type input "64"
drag, startPoint x: 333, startPoint y: 124, endPoint x: 330, endPoint y: 140, distance: 16.7
click at [330, 139] on span "Онлайн оқыту әдісі" at bounding box center [332, 132] width 81 height 13
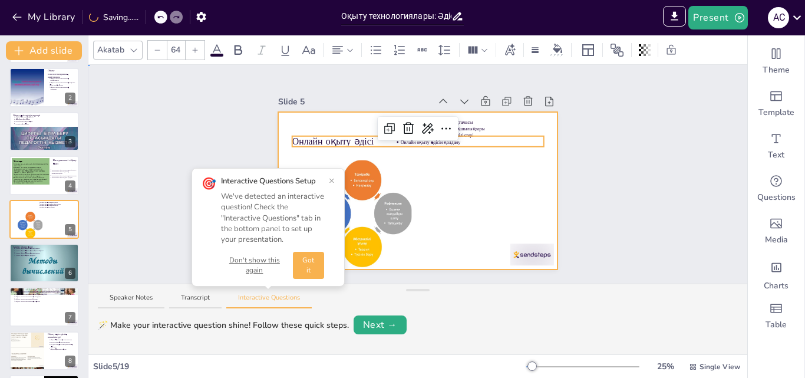
click at [462, 178] on div at bounding box center [418, 190] width 280 height 157
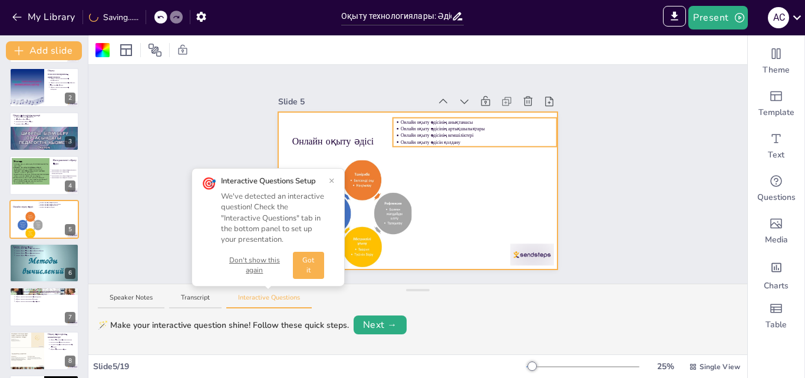
click at [423, 121] on p "Онлайн оқыту әдісінің анықтамасы" at bounding box center [479, 122] width 156 height 6
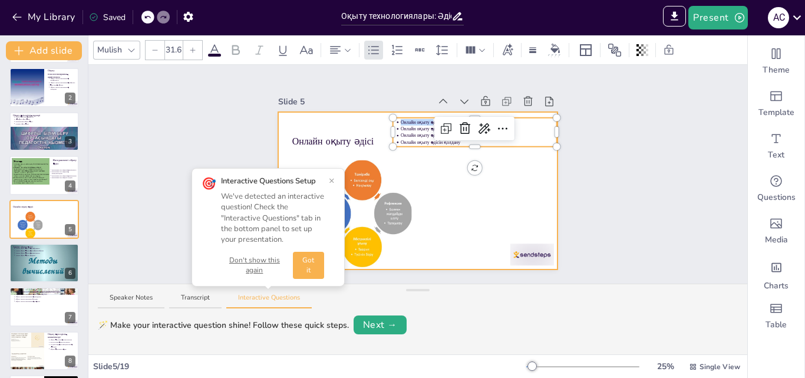
drag, startPoint x: 423, startPoint y: 121, endPoint x: 438, endPoint y: 147, distance: 29.6
click at [438, 147] on div "Онлайн оқыту әдісі Онлайн оқыту әдісінің анықтамасы Онлайн оқыту әдісінің артық…" at bounding box center [418, 190] width 280 height 157
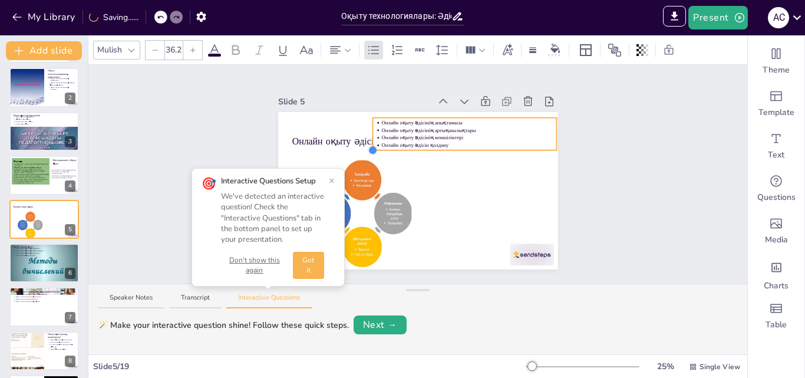
drag, startPoint x: 386, startPoint y: 143, endPoint x: 537, endPoint y: 147, distance: 151.0
click at [537, 147] on div "Онлайн оқыту әдісі Онлайн оқыту әдісінің анықтамасы Онлайн оқыту әдісінің артық…" at bounding box center [418, 190] width 280 height 157
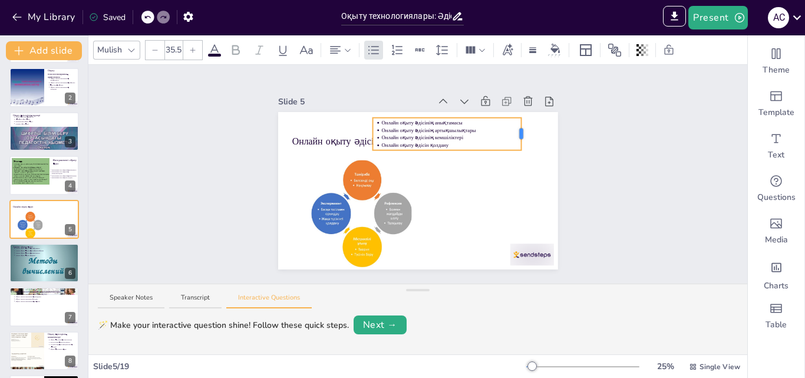
drag, startPoint x: 549, startPoint y: 129, endPoint x: 514, endPoint y: 139, distance: 36.9
click at [514, 139] on div "Онлайн оқыту әдісі Онлайн оқыту әдісінің анықтамасы Онлайн оқыту әдісінің артық…" at bounding box center [418, 190] width 280 height 157
drag, startPoint x: 436, startPoint y: 144, endPoint x: 498, endPoint y: 252, distance: 123.9
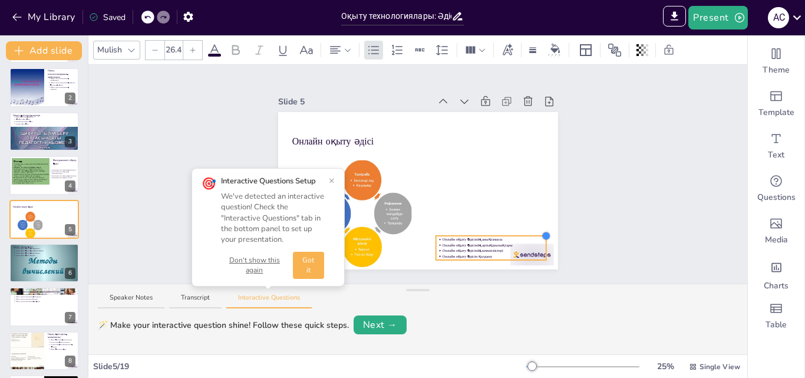
drag, startPoint x: 576, startPoint y: 222, endPoint x: 527, endPoint y: 235, distance: 51.2
click at [527, 236] on div at bounding box center [491, 248] width 110 height 24
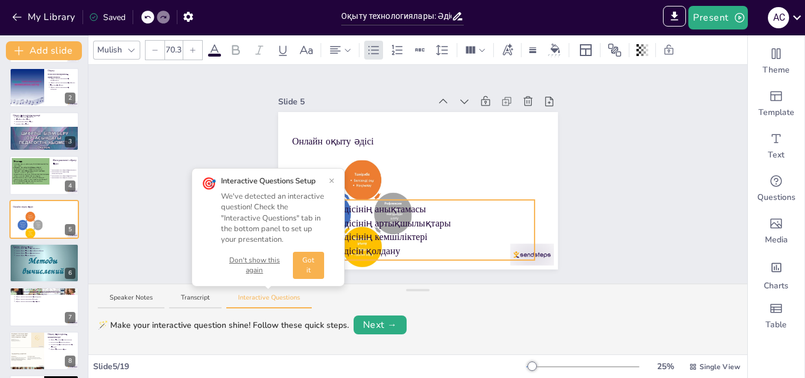
type input "65.7"
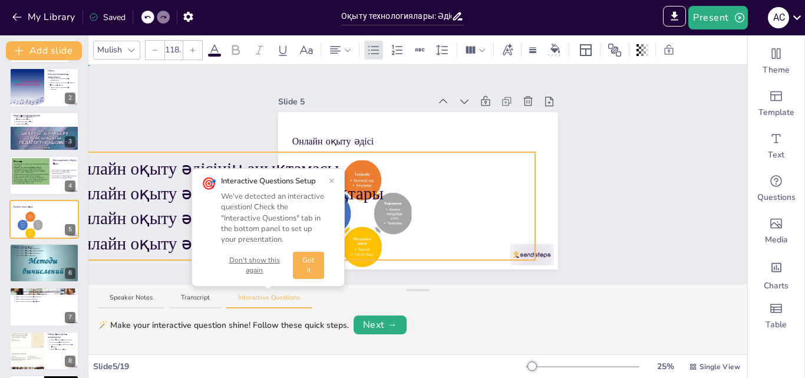
click at [492, 146] on div at bounding box center [418, 190] width 280 height 157
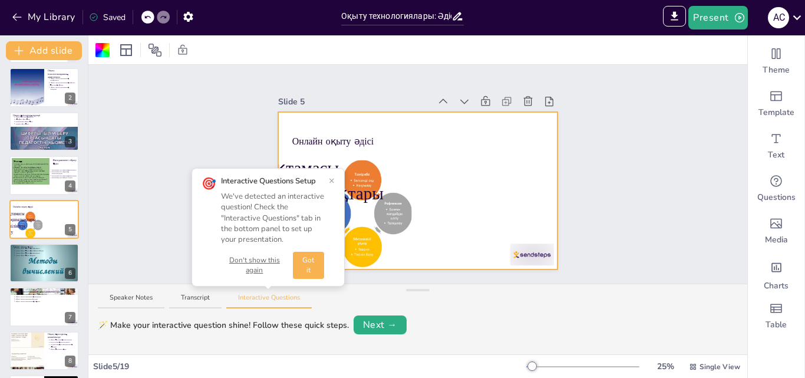
click at [146, 15] on icon at bounding box center [147, 17] width 7 height 7
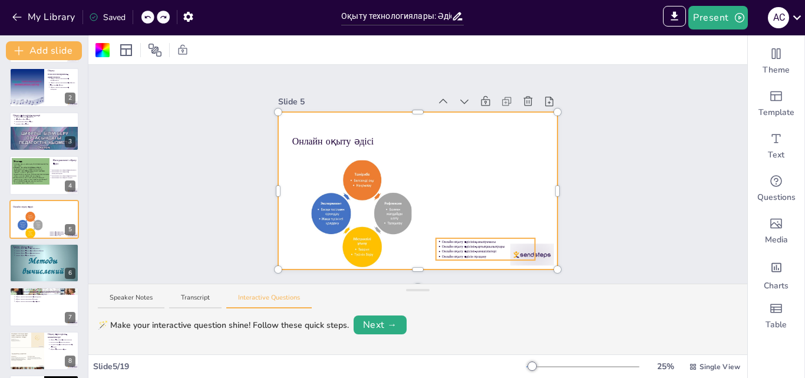
click at [461, 254] on p "Онлайн оқыту әдісін қолдану" at bounding box center [488, 256] width 93 height 5
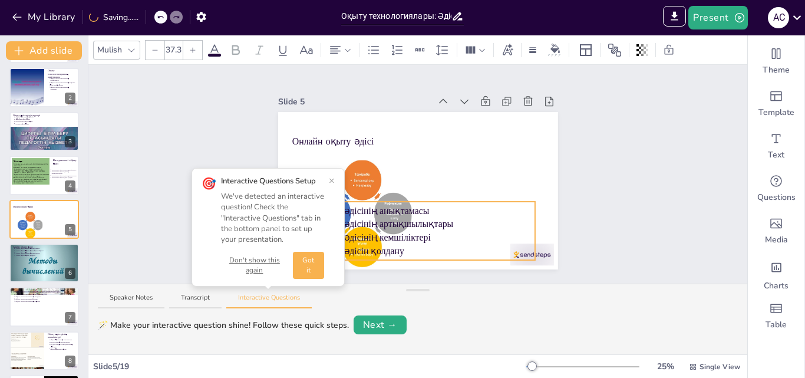
drag, startPoint x: 429, startPoint y: 232, endPoint x: 425, endPoint y: 192, distance: 40.9
click at [425, 202] on div at bounding box center [401, 231] width 267 height 58
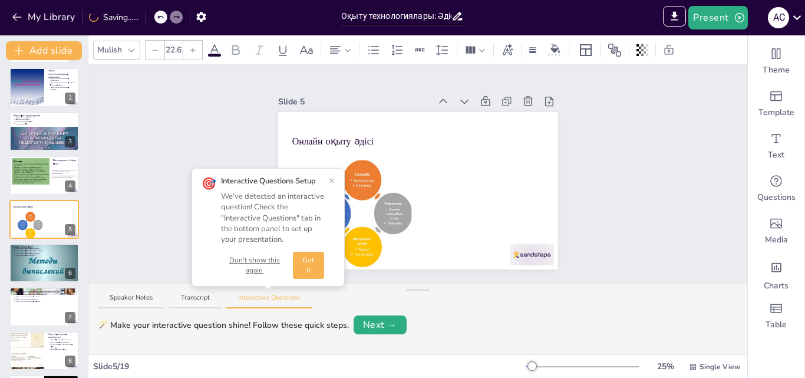
click at [330, 178] on button "×" at bounding box center [332, 180] width 6 height 9
type input "3.2"
click at [332, 180] on button "×" at bounding box center [332, 180] width 6 height 9
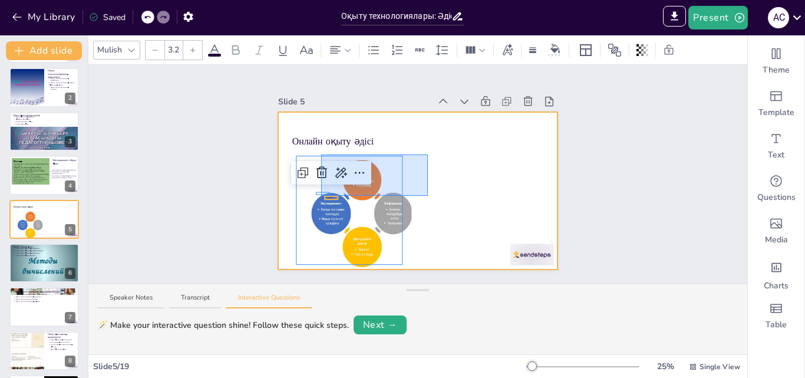
drag, startPoint x: 371, startPoint y: 176, endPoint x: 431, endPoint y: 154, distance: 64.0
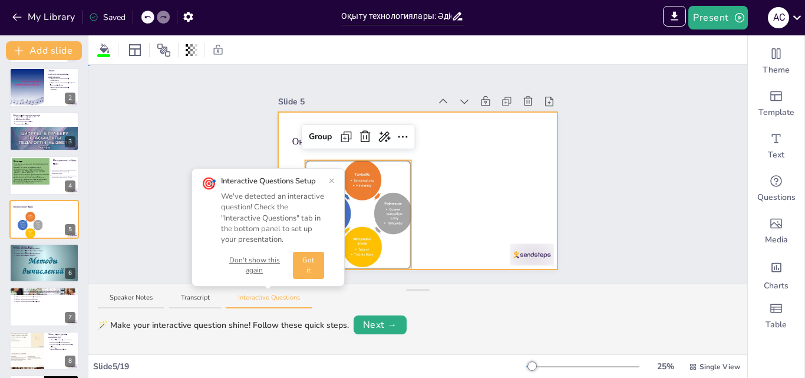
click at [467, 190] on div at bounding box center [418, 190] width 280 height 157
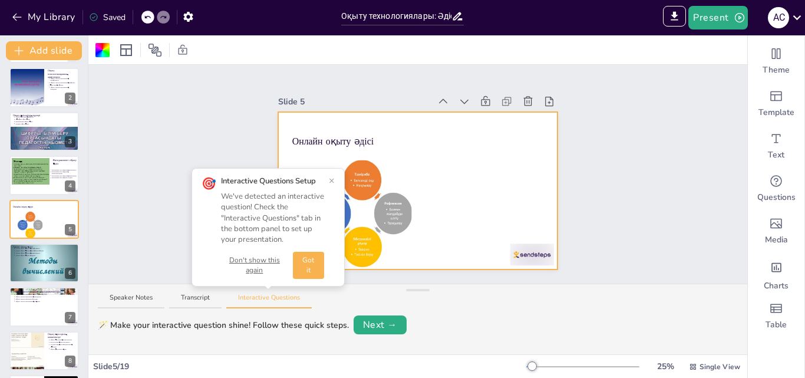
click at [331, 181] on button "×" at bounding box center [332, 180] width 6 height 9
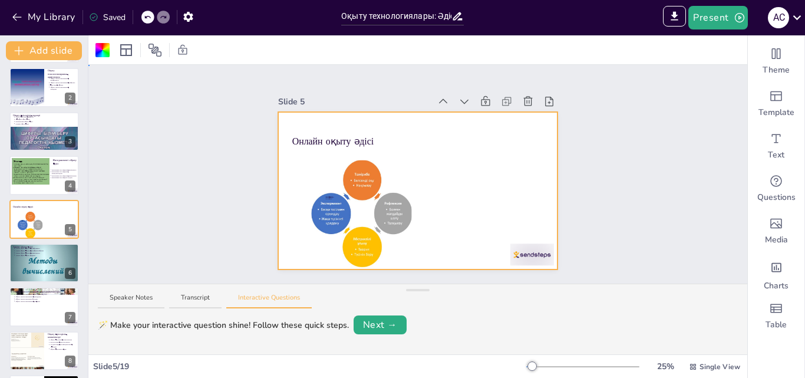
click at [455, 163] on div at bounding box center [418, 190] width 280 height 157
click at [143, 14] on div at bounding box center [148, 17] width 13 height 13
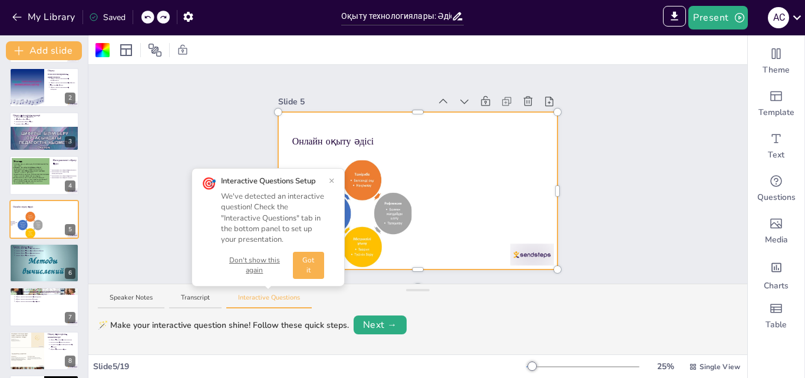
click at [143, 14] on div at bounding box center [148, 17] width 13 height 13
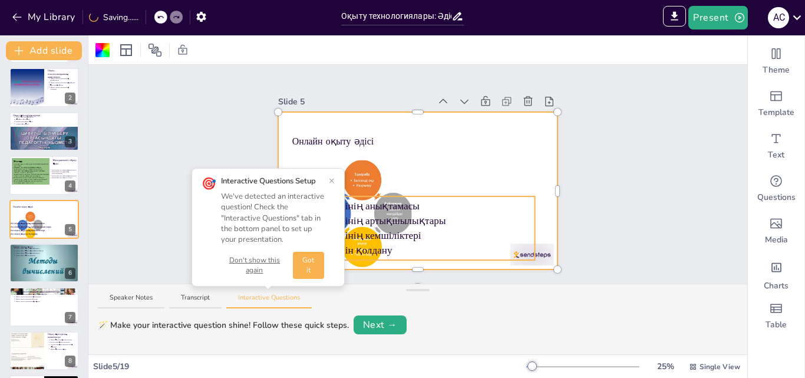
click at [387, 215] on span "Онлайн оқыту әдісінің артықшылықтары" at bounding box center [353, 220] width 185 height 11
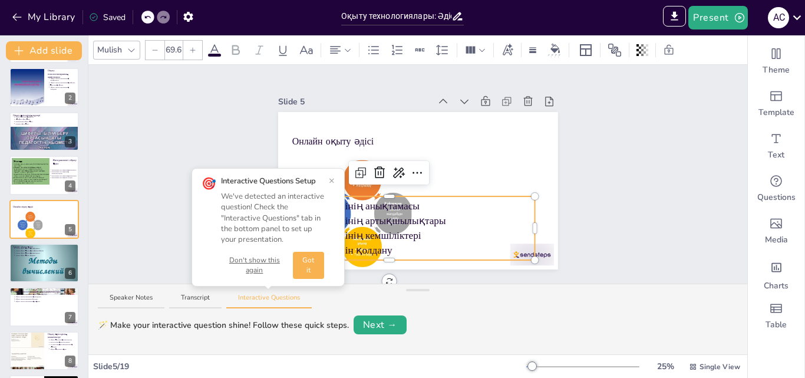
click at [330, 182] on button "×" at bounding box center [332, 180] width 6 height 9
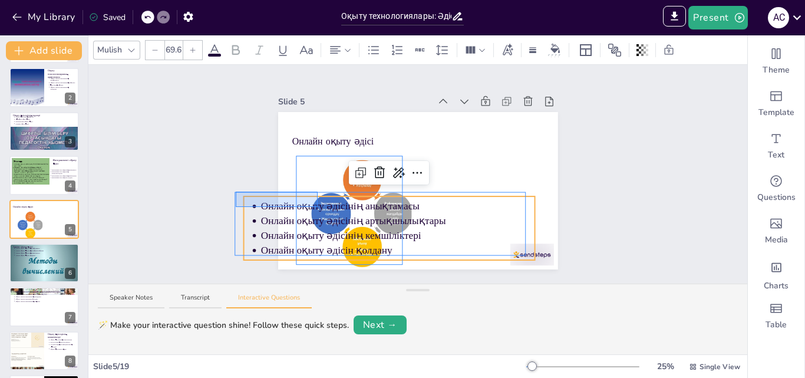
drag, startPoint x: 236, startPoint y: 192, endPoint x: 318, endPoint y: 207, distance: 83.4
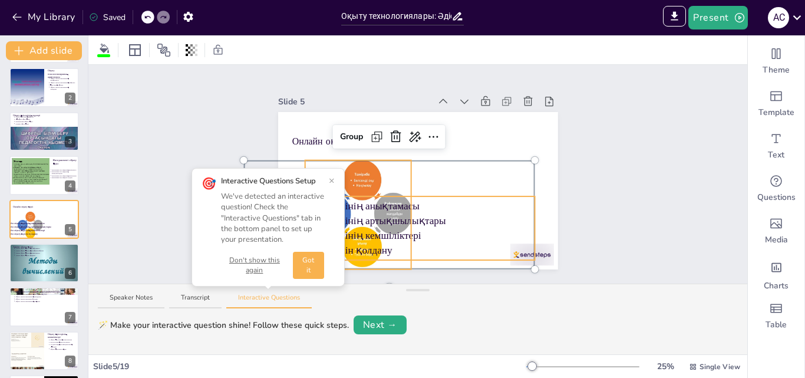
click at [330, 182] on button "×" at bounding box center [332, 180] width 6 height 9
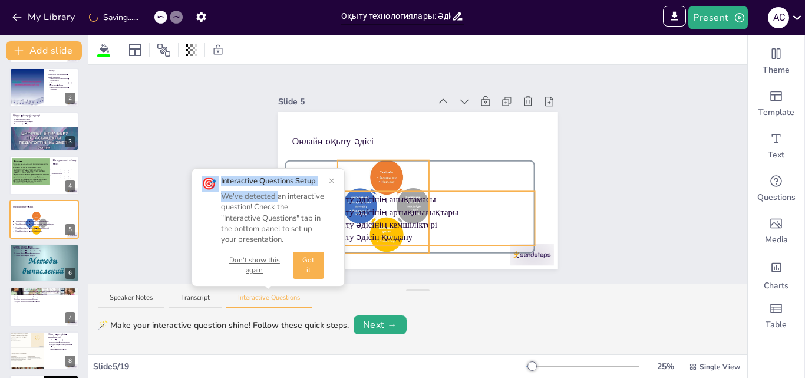
drag, startPoint x: 236, startPoint y: 265, endPoint x: 282, endPoint y: 201, distance: 79.0
click at [282, 201] on div "Slide 1 Оқыту технологиялары: Әдістердің салыстырмалы талдауы Оқыту технологияс…" at bounding box center [417, 174] width 659 height 219
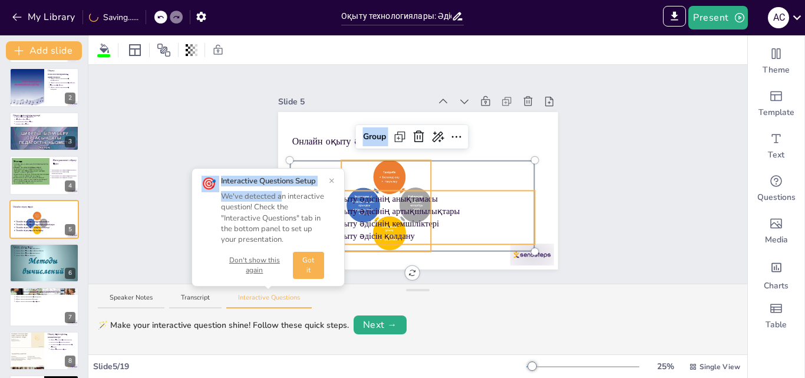
click at [482, 205] on p "Онлайн оқыту әдісінің артықшылықтары" at bounding box center [419, 211] width 231 height 12
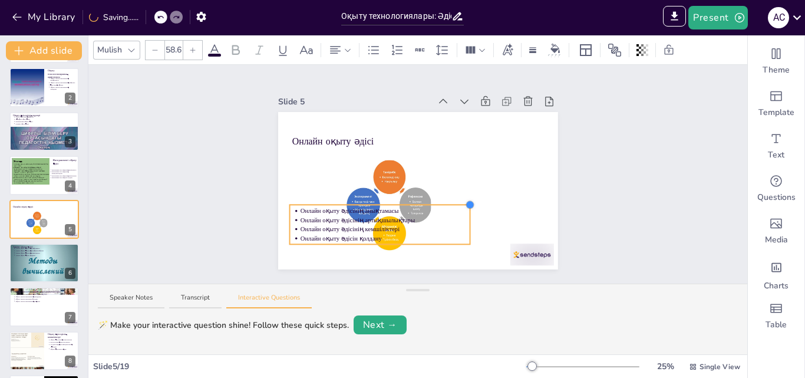
drag, startPoint x: 527, startPoint y: 188, endPoint x: 458, endPoint y: 209, distance: 72.6
click at [458, 209] on div "Онлайн оқыту әдісі Онлайн оқыту әдісінің анықтамасы Онлайн оқыту әдісінің артық…" at bounding box center [418, 190] width 280 height 157
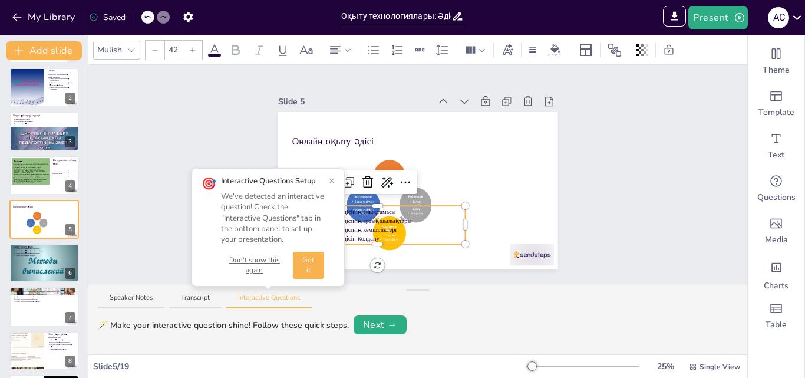
click at [330, 182] on button "×" at bounding box center [332, 180] width 6 height 9
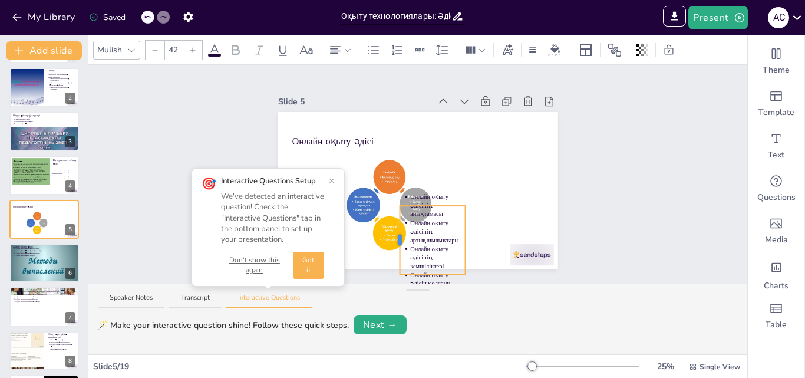
drag, startPoint x: 279, startPoint y: 223, endPoint x: 389, endPoint y: 219, distance: 110.3
click at [389, 219] on div "Онлайн оқыту әдісі Онлайн оқыту әдісінің анықтамасы Онлайн оқыту әдісінің артық…" at bounding box center [418, 190] width 280 height 157
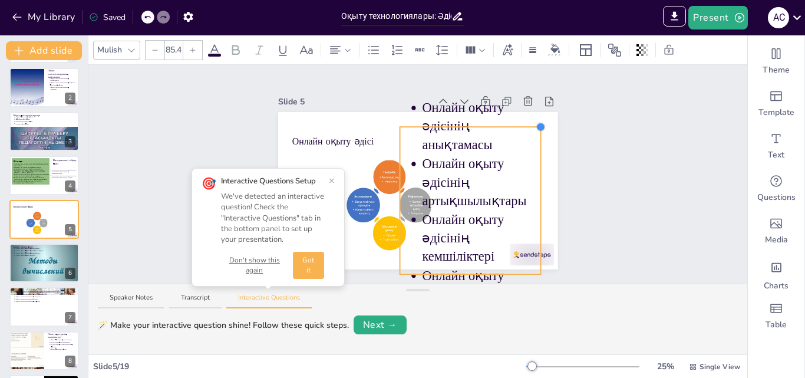
type input "90.3"
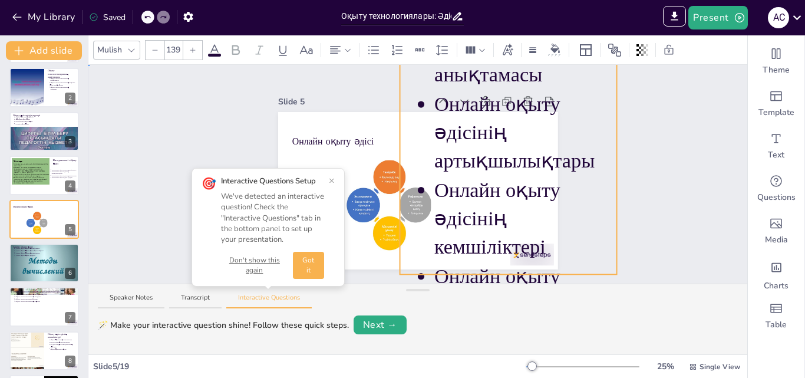
click at [609, 151] on div "Slide 1 Оқыту технологиялары: Әдістердің салыстырмалы талдауы Оқыту технологияс…" at bounding box center [417, 174] width 659 height 219
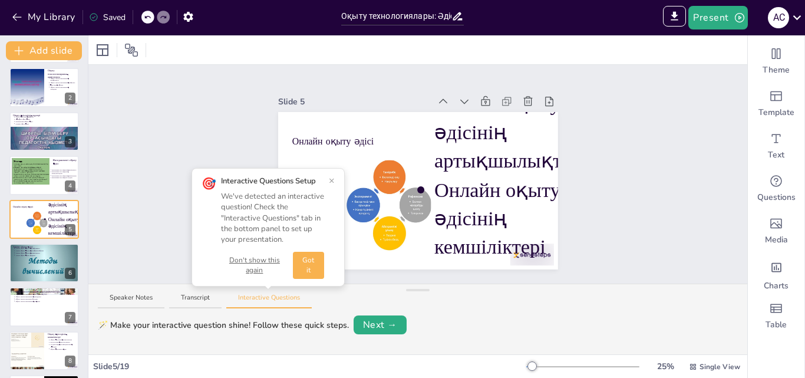
click at [331, 177] on button "×" at bounding box center [332, 180] width 6 height 9
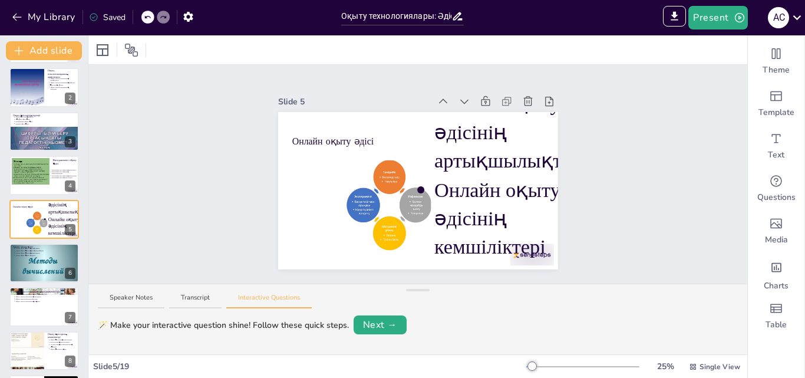
click at [147, 18] on icon at bounding box center [147, 17] width 6 height 3
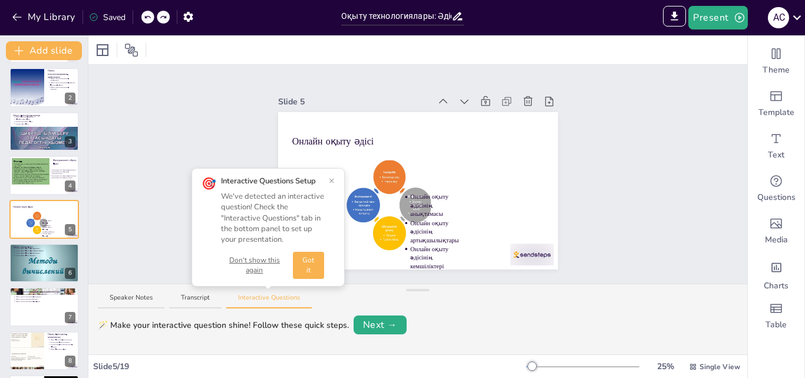
click at [147, 18] on icon at bounding box center [147, 17] width 6 height 3
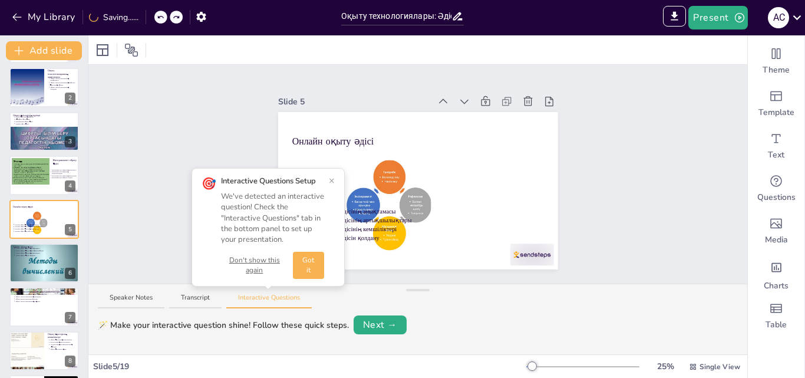
click at [333, 180] on button "×" at bounding box center [332, 180] width 6 height 9
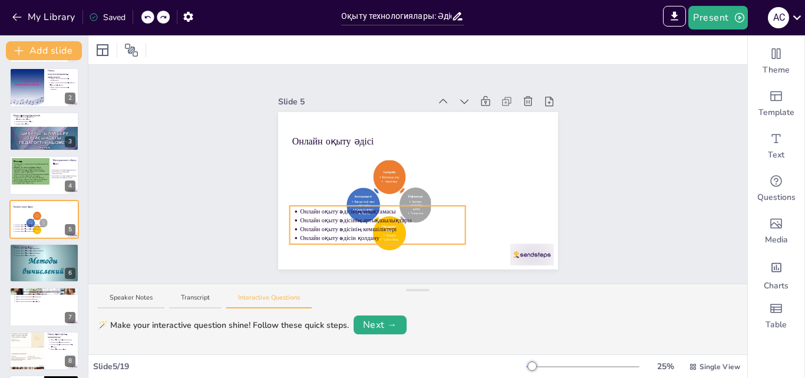
click at [357, 217] on span "Онлайн оқыту әдісінің артықшылықтары" at bounding box center [355, 220] width 111 height 6
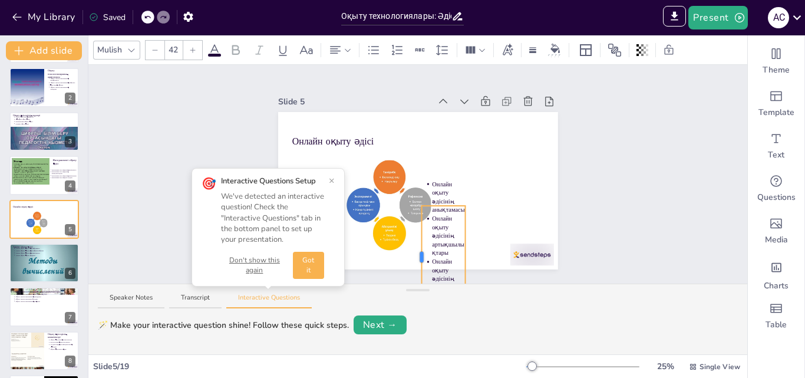
drag, startPoint x: 280, startPoint y: 221, endPoint x: 419, endPoint y: 223, distance: 139.2
click at [419, 223] on div "Онлайн оқыту әдісі Онлайн оқыту әдісінің анықтамасы Онлайн оқыту әдісінің артық…" at bounding box center [418, 190] width 280 height 157
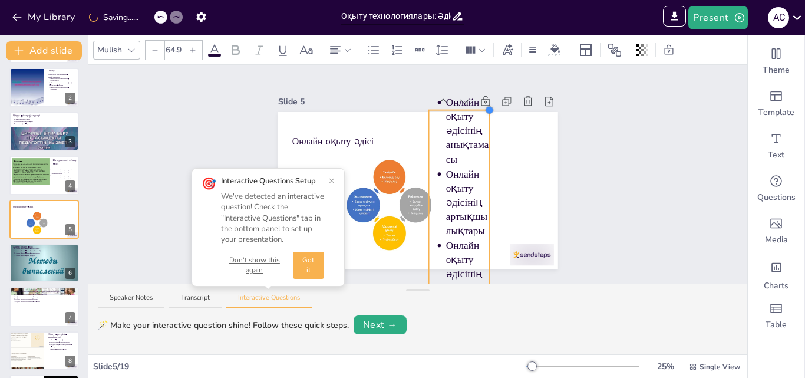
drag, startPoint x: 457, startPoint y: 199, endPoint x: 483, endPoint y: 189, distance: 28.4
click at [483, 189] on div "Онлайн оқыту әдісі Онлайн оқыту әдісінің анықтамасы Онлайн оқыту әдісінің артық…" at bounding box center [418, 190] width 280 height 157
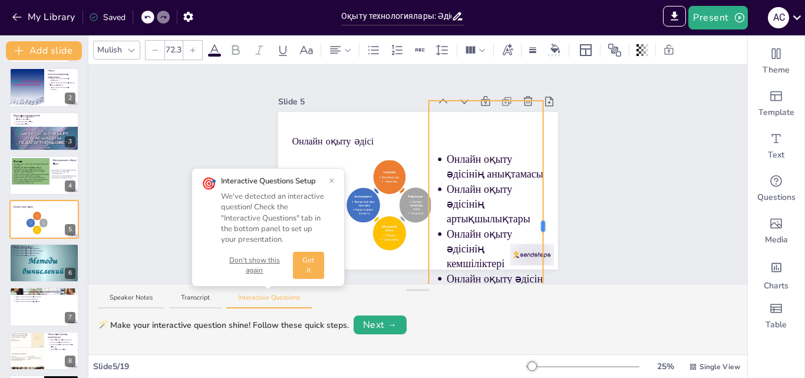
drag, startPoint x: 483, startPoint y: 220, endPoint x: 538, endPoint y: 216, distance: 54.4
click at [538, 216] on div "Онлайн оқыту әдісі Онлайн оқыту әдісінің анықтамасы Онлайн оқыту әдісінің артық…" at bounding box center [418, 190] width 280 height 157
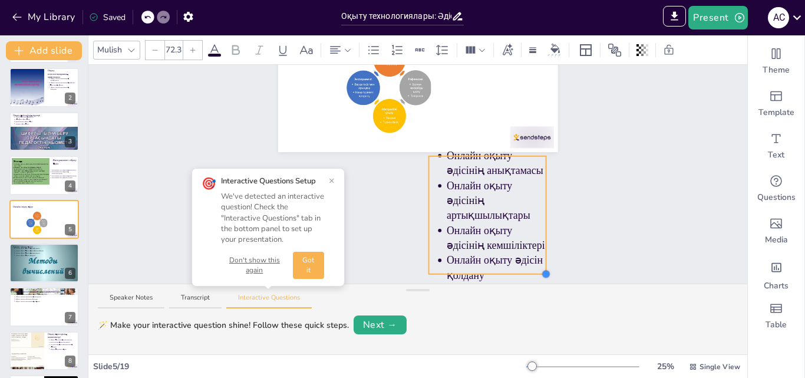
scroll to position [122, 0]
drag, startPoint x: 539, startPoint y: 246, endPoint x: 483, endPoint y: 198, distance: 73.6
click at [483, 152] on div "Онлайн оқыту әдісі Онлайн оқыту әдісінің анықтамасы Онлайн оқыту әдісінің артық…" at bounding box center [418, 73] width 280 height 157
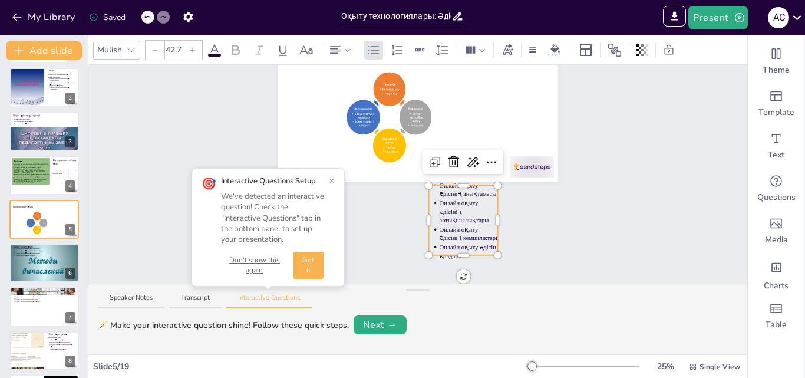
scroll to position [76, 0]
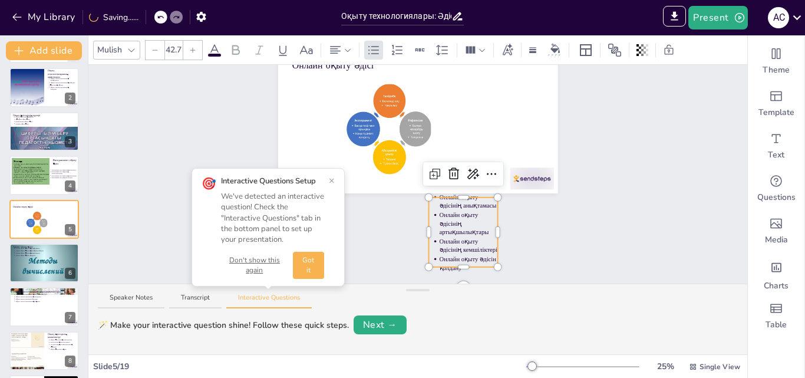
click at [450, 225] on span "Онлайн оқыту әдісінің артықшылықтары" at bounding box center [464, 224] width 50 height 24
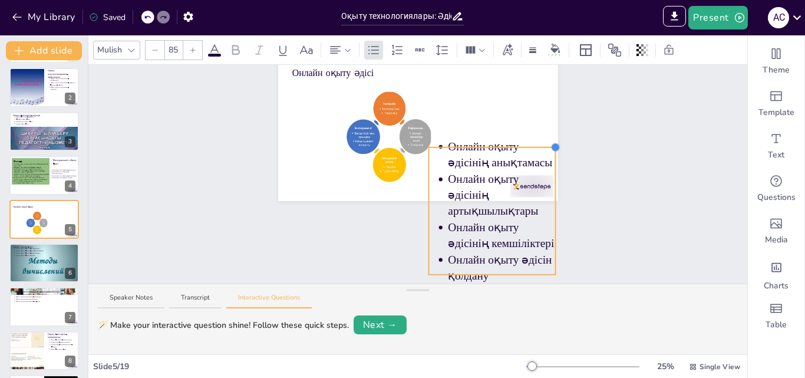
drag, startPoint x: 491, startPoint y: 192, endPoint x: 504, endPoint y: 118, distance: 75.5
click at [504, 118] on div "Онлайн оқыту әдісі Онлайн оқыту әдісінің анықтамасы Онлайн оқыту әдісінің артық…" at bounding box center [418, 122] width 280 height 157
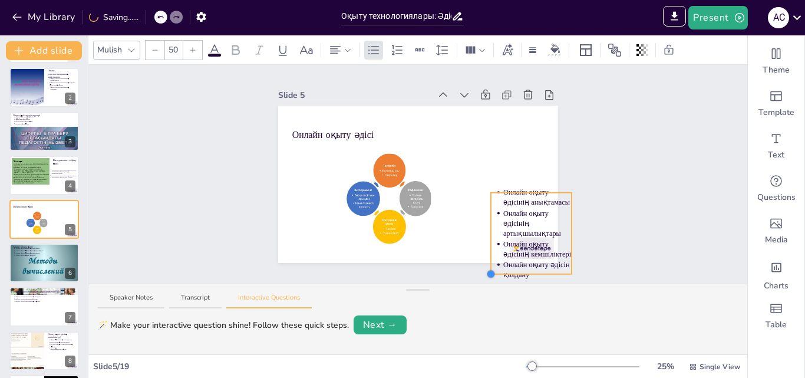
scroll to position [0, 0]
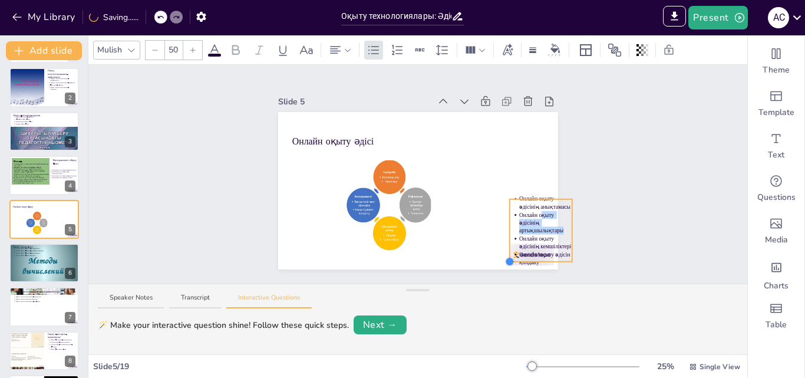
drag, startPoint x: 524, startPoint y: 209, endPoint x: 581, endPoint y: 244, distance: 66.4
click at [462, 147] on div "Онлайн оқыту әдісі Онлайн оқыту әдісінің анықтамасы Онлайн оқыту әдісінің артық…" at bounding box center [418, 190] width 280 height 157
type input "61"
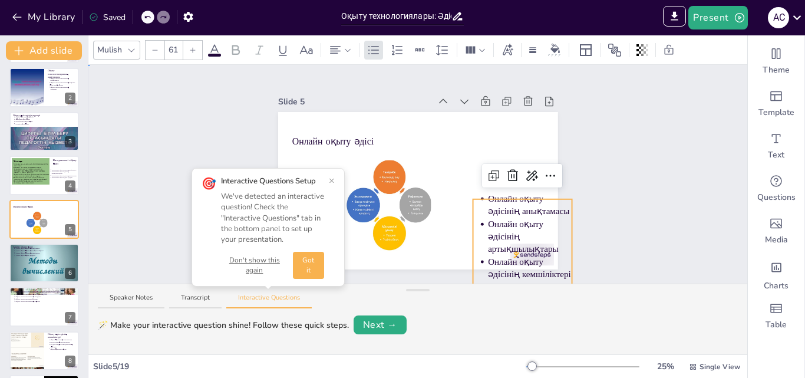
click at [598, 206] on div "Slide 1 Оқыту технологиялары: Әдістердің салыстырмалы талдауы Оқыту технологияс…" at bounding box center [417, 174] width 659 height 219
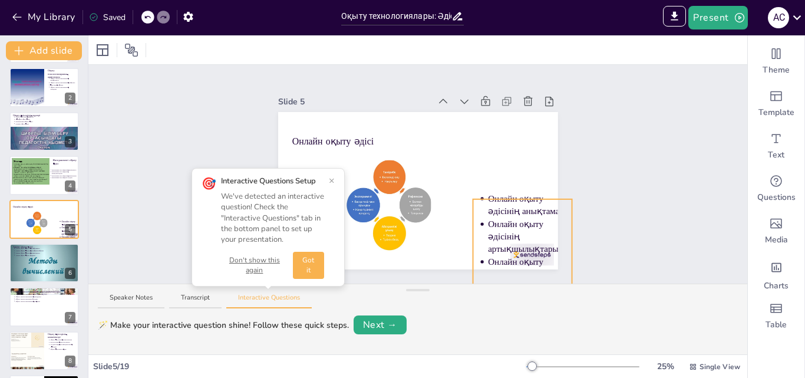
click at [511, 197] on div "Онлайн оқыту әдісі Онлайн оқыту әдісінің анықтамасы Онлайн оқыту әдісінің артық…" at bounding box center [418, 190] width 280 height 157
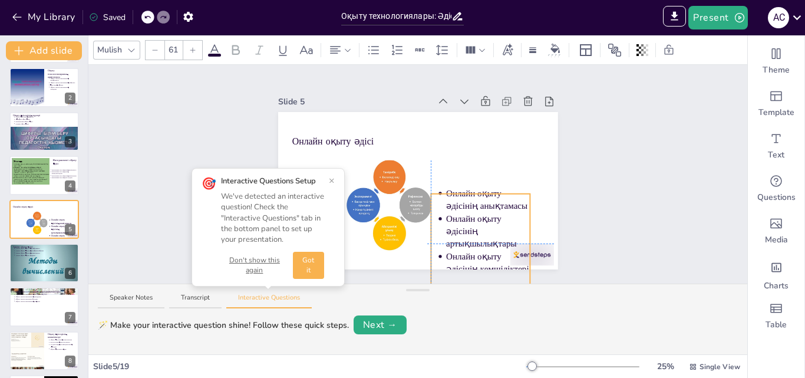
drag, startPoint x: 511, startPoint y: 197, endPoint x: 482, endPoint y: 153, distance: 52.3
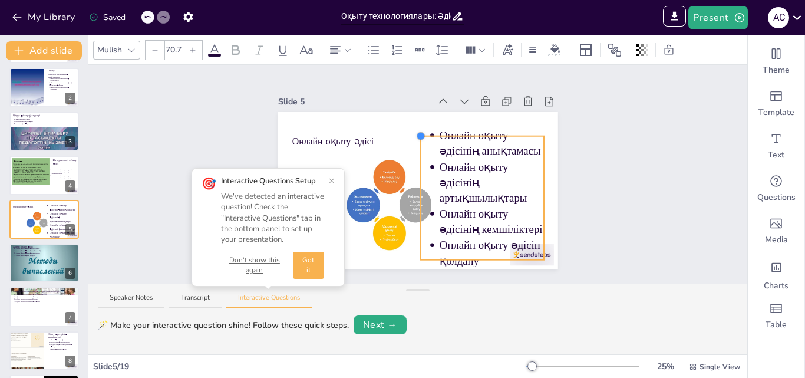
type input "75.8"
drag, startPoint x: 437, startPoint y: 152, endPoint x: 418, endPoint y: 129, distance: 29.7
click at [418, 129] on div "Онлайн оқыту әдісі Онлайн оқыту әдісінің анықтамасы Онлайн оқыту әдісінің артық…" at bounding box center [418, 190] width 280 height 157
click at [688, 179] on div "Slide 1 Оқыту технологиялары: Әдістердің салыстырмалы талдауы Оқыту технологияс…" at bounding box center [417, 174] width 659 height 219
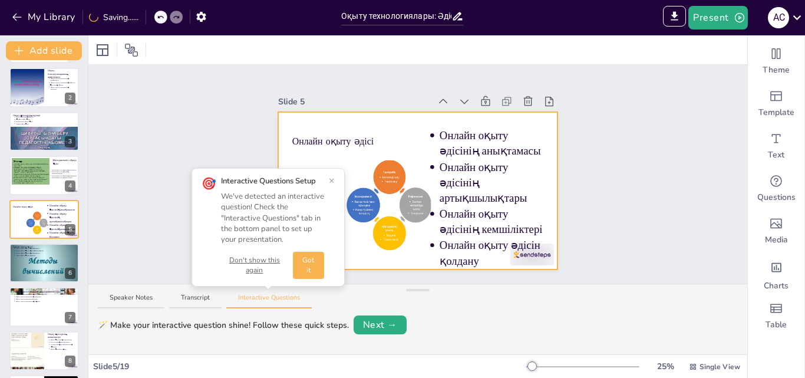
click at [531, 251] on div "Онлайн оқыту әдісі Онлайн оқыту әдісінің анықтамасы Онлайн оқыту әдісінің артық…" at bounding box center [418, 190] width 280 height 157
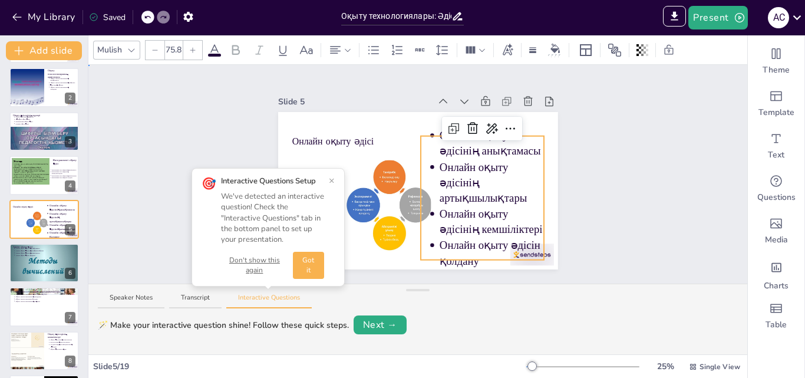
click at [629, 232] on div "Slide 1 Оқыту технологиялары: Әдістердің салыстырмалы талдауы Оқыту технологияс…" at bounding box center [417, 174] width 659 height 219
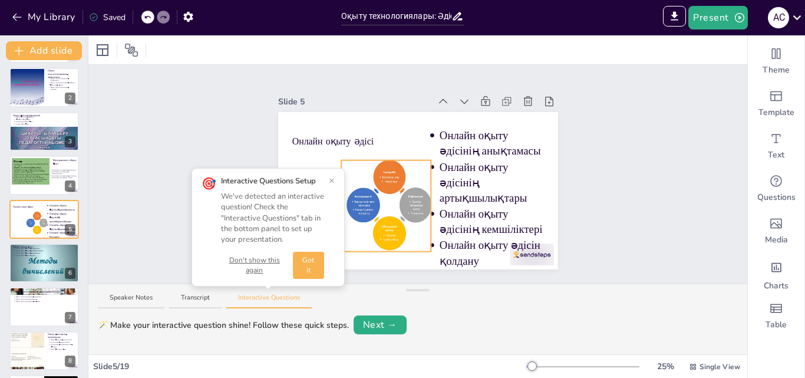
click at [373, 202] on div at bounding box center [389, 204] width 96 height 94
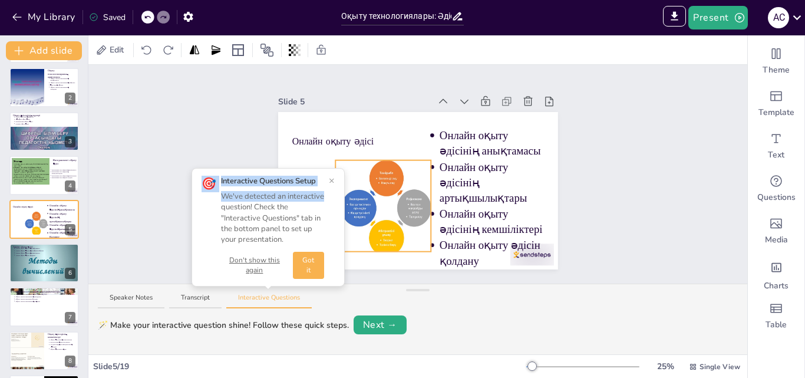
drag, startPoint x: 331, startPoint y: 203, endPoint x: 325, endPoint y: 194, distance: 10.6
click at [325, 194] on div "Slide 1 Оқыту технологиялары: Әдістердің салыстырмалы талдауы Оқыту технологияс…" at bounding box center [417, 174] width 659 height 219
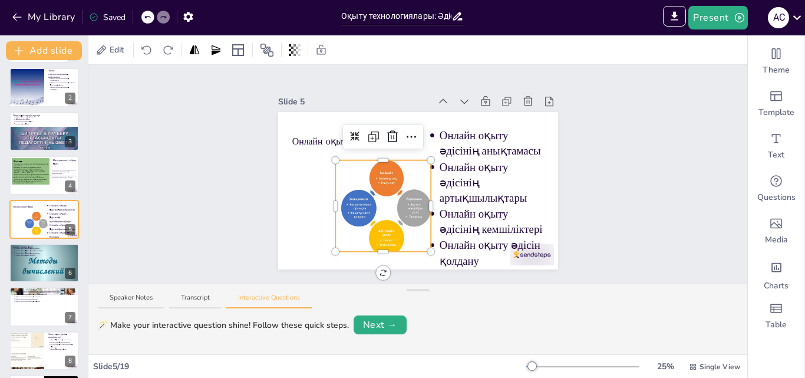
click at [385, 193] on div at bounding box center [386, 207] width 101 height 100
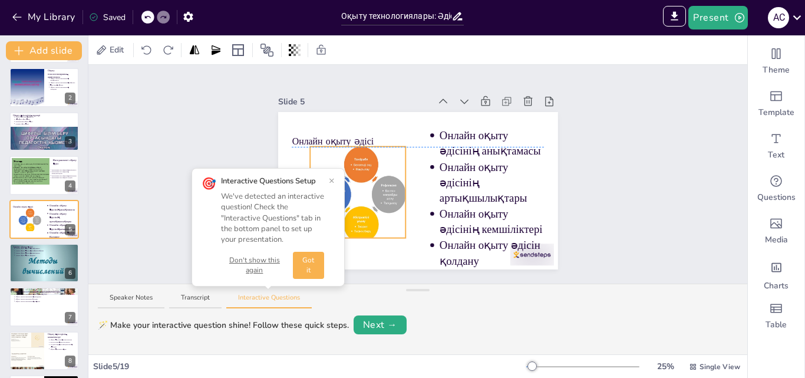
drag, startPoint x: 369, startPoint y: 189, endPoint x: 343, endPoint y: 176, distance: 28.5
click at [343, 176] on div "Slide 1 Оқыту технологиялары: Әдістердің салыстырмалы талдауы Оқыту технологияс…" at bounding box center [417, 174] width 659 height 219
click at [380, 225] on div at bounding box center [360, 194] width 101 height 100
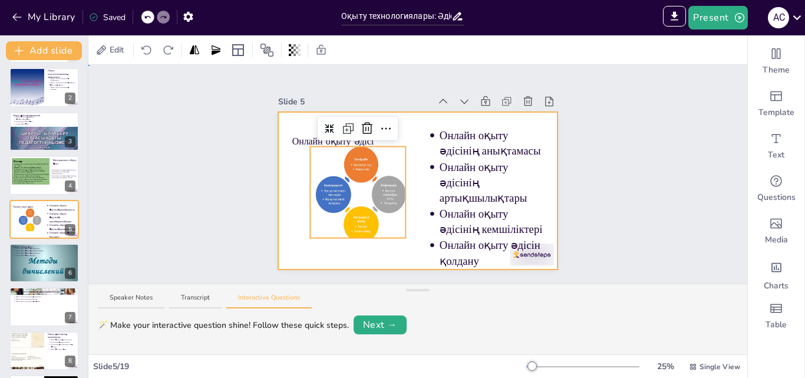
click at [354, 240] on div at bounding box center [418, 190] width 280 height 157
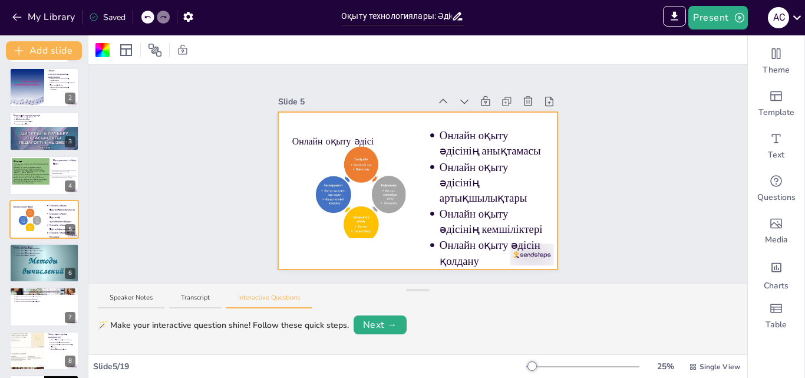
click at [359, 217] on div at bounding box center [360, 194] width 101 height 100
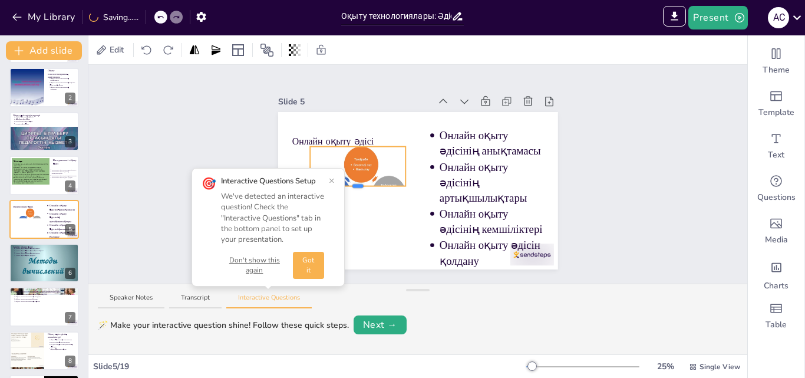
click at [332, 183] on button "×" at bounding box center [332, 180] width 6 height 9
drag, startPoint x: 348, startPoint y: 196, endPoint x: 333, endPoint y: 177, distance: 24.7
click at [333, 177] on div "Slide 1 Оқыту технологиялары: Әдістердің салыстырмалы талдауы Оқыту технологияс…" at bounding box center [417, 174] width 659 height 219
click at [333, 177] on button "×" at bounding box center [332, 180] width 6 height 9
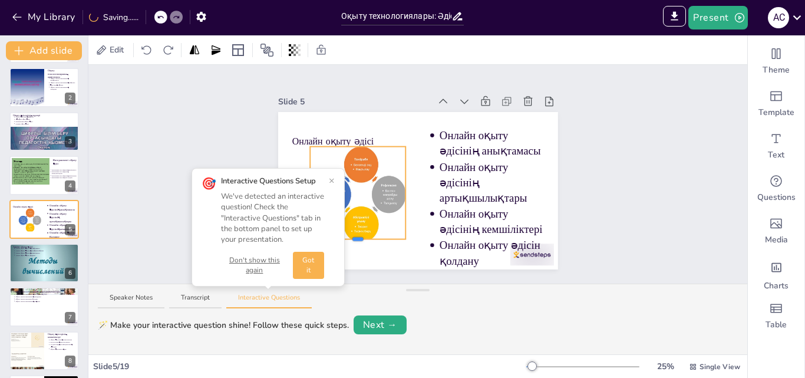
click at [353, 238] on div at bounding box center [358, 240] width 11 height 4
drag, startPoint x: 345, startPoint y: 236, endPoint x: 336, endPoint y: 182, distance: 54.5
click at [353, 238] on div at bounding box center [358, 240] width 11 height 4
click at [330, 182] on button "×" at bounding box center [332, 180] width 6 height 9
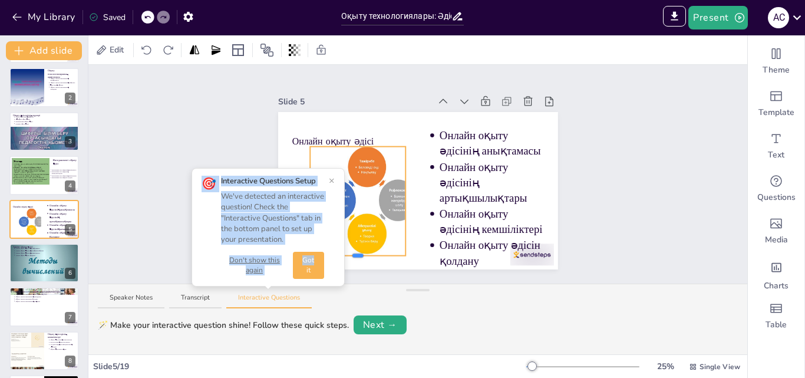
drag, startPoint x: 348, startPoint y: 235, endPoint x: 344, endPoint y: 252, distance: 17.2
click at [344, 252] on div "Slide 1 Оқыту технологиялары: Әдістердің салыстырмалы талдауы Оқыту технологияс…" at bounding box center [417, 174] width 659 height 219
click at [421, 197] on div at bounding box center [423, 201] width 4 height 11
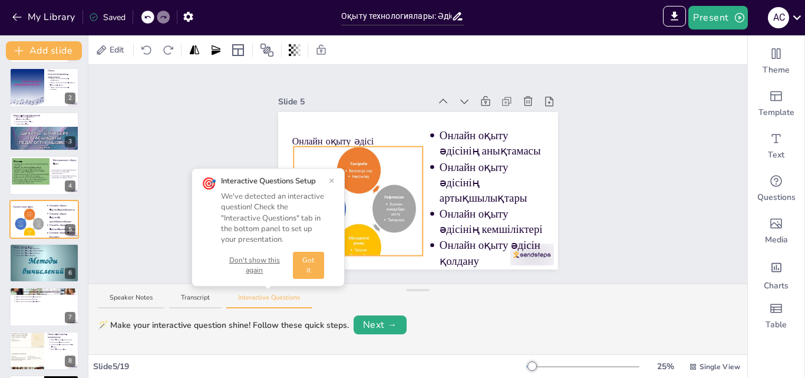
drag, startPoint x: 299, startPoint y: 198, endPoint x: 282, endPoint y: 197, distance: 16.6
click at [282, 197] on div "Slide 1 Оқыту технологиялары: Әдістердің салыстырмалы талдауы Оқыту технологияс…" at bounding box center [417, 174] width 659 height 219
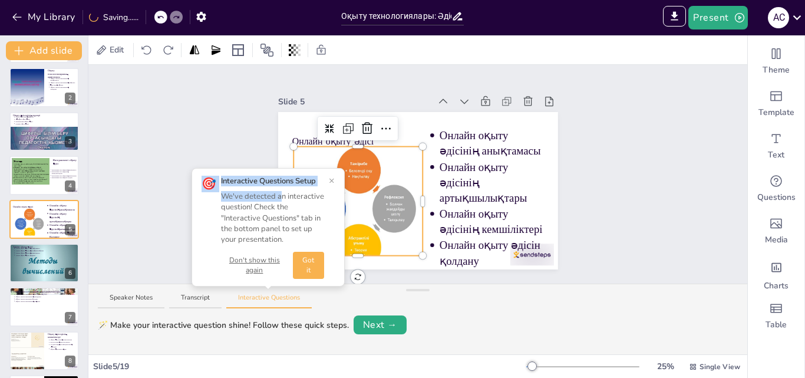
click at [388, 239] on div at bounding box center [359, 208] width 130 height 129
click at [313, 269] on button "Got it" at bounding box center [308, 265] width 31 height 27
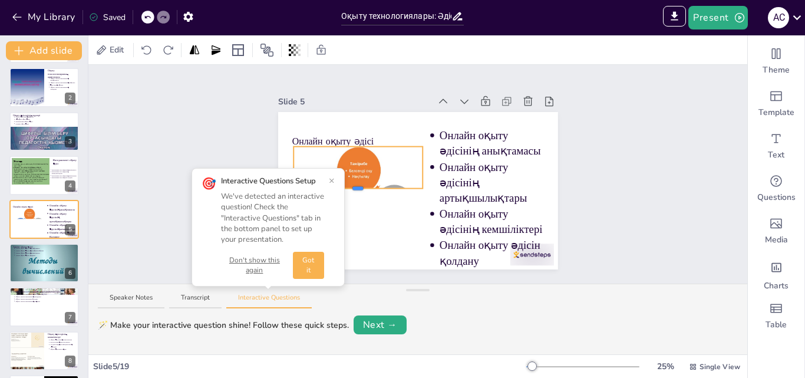
click at [333, 185] on button "×" at bounding box center [332, 180] width 6 height 9
click at [331, 182] on button "×" at bounding box center [332, 180] width 6 height 9
click at [331, 181] on button "×" at bounding box center [332, 180] width 6 height 9
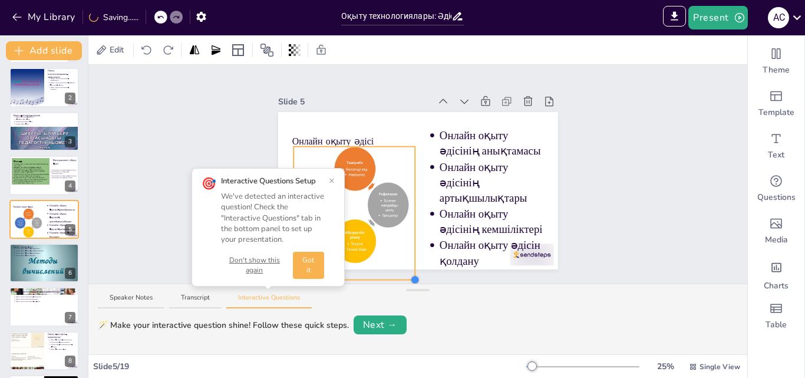
drag, startPoint x: 412, startPoint y: 182, endPoint x: 404, endPoint y: 277, distance: 94.7
click at [404, 277] on div "Slide 1 Оқыту технологиялары: Әдістердің салыстырмалы талдауы Оқыту технологияс…" at bounding box center [417, 174] width 659 height 219
click at [584, 212] on div "Slide 1 Оқыту технологиялары: Әдістердің салыстырмалы талдауы Оқыту технологияс…" at bounding box center [417, 174] width 659 height 219
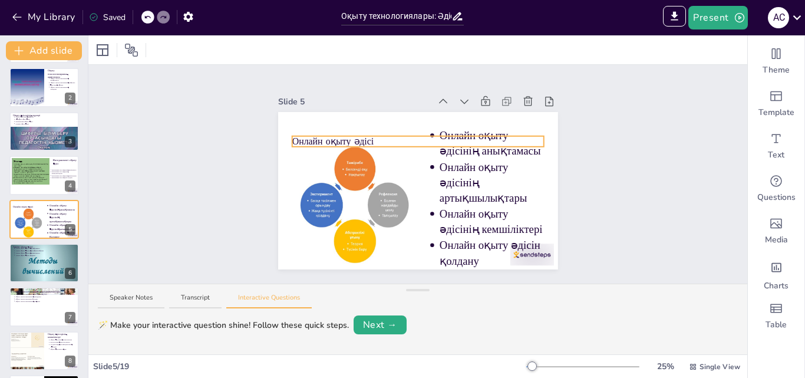
click at [315, 133] on div "Онлайн оқыту әдісі Онлайн оқыту әдісінің анықтамасы Онлайн оқыту әдісінің артық…" at bounding box center [418, 190] width 280 height 157
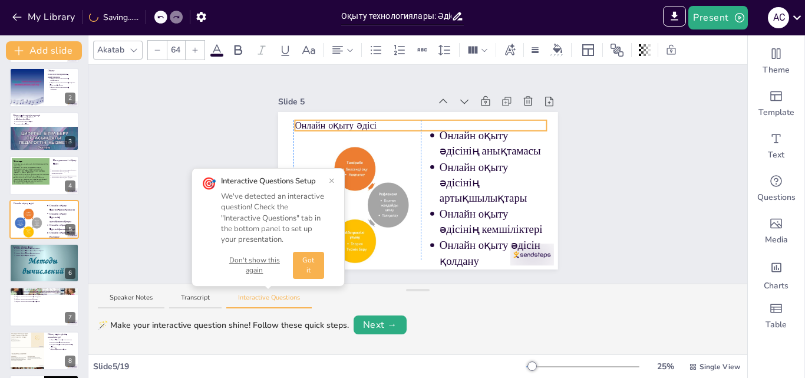
drag, startPoint x: 315, startPoint y: 133, endPoint x: 314, endPoint y: 117, distance: 16.0
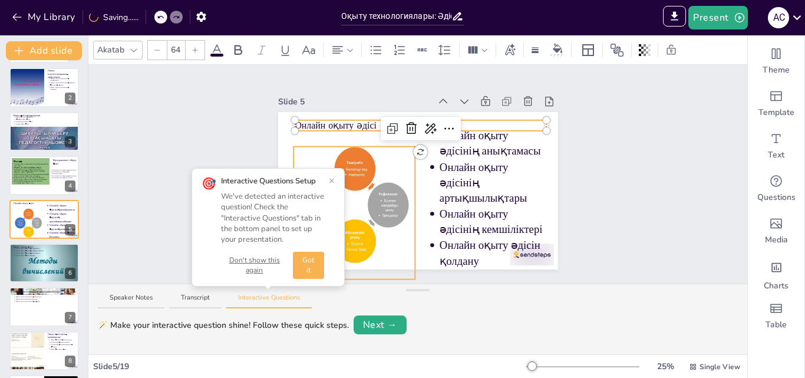
click at [387, 172] on div at bounding box center [355, 204] width 122 height 121
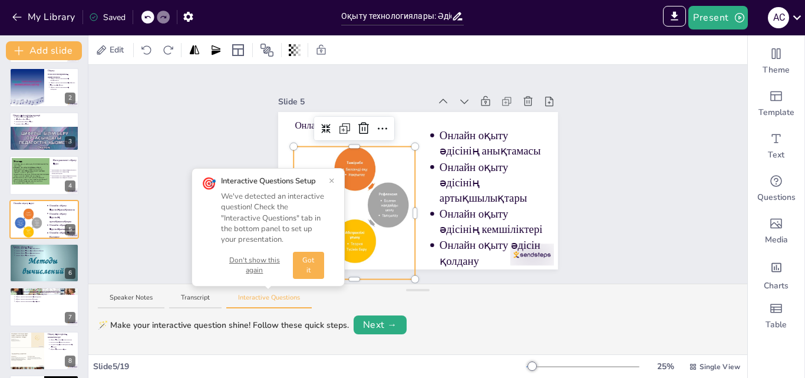
click at [383, 189] on div at bounding box center [355, 204] width 122 height 121
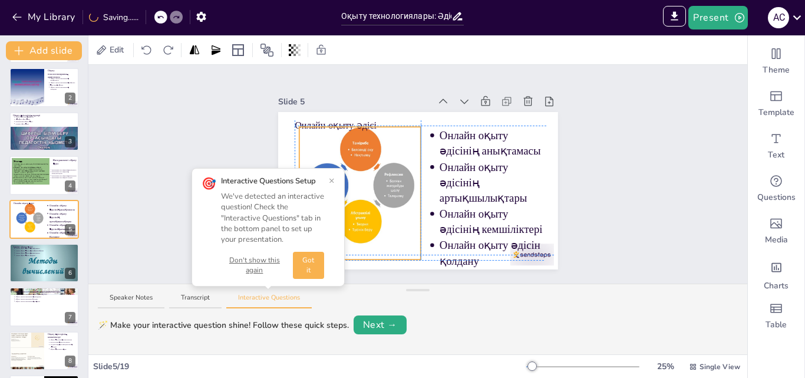
drag, startPoint x: 406, startPoint y: 206, endPoint x: 409, endPoint y: 185, distance: 21.9
click at [389, 143] on div at bounding box center [361, 184] width 122 height 121
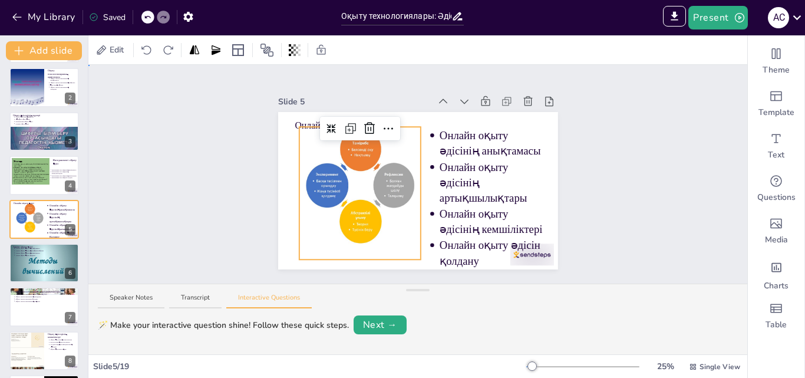
click at [620, 157] on div "Slide 1 Оқыту технологиялары: Әдістердің салыстырмалы талдауы Оқыту технологияс…" at bounding box center [417, 174] width 659 height 219
click at [361, 167] on div at bounding box center [361, 184] width 122 height 121
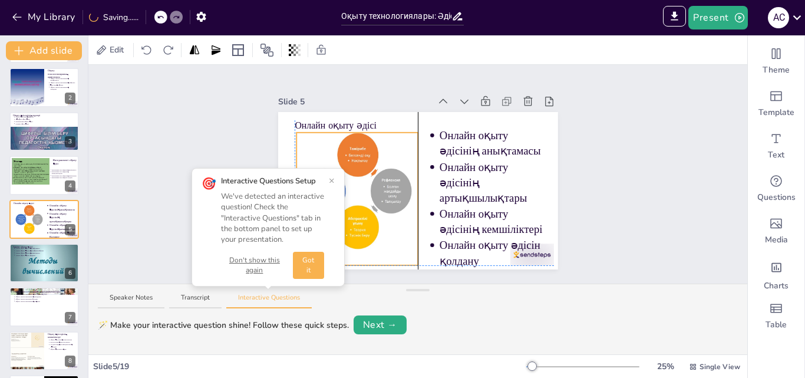
drag, startPoint x: 361, startPoint y: 167, endPoint x: 354, endPoint y: 172, distance: 8.2
click at [354, 172] on div at bounding box center [358, 190] width 122 height 121
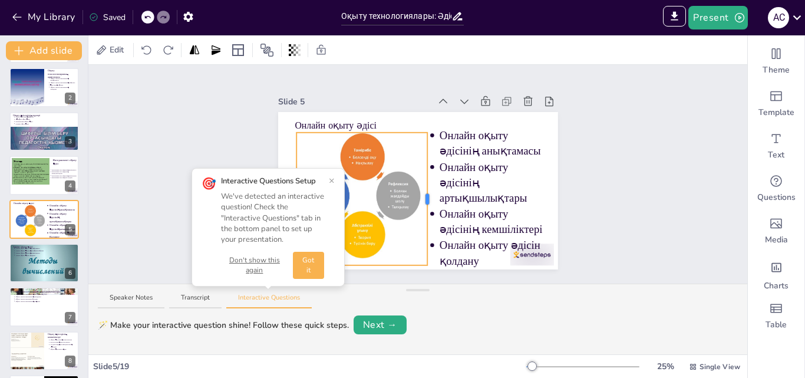
drag, startPoint x: 409, startPoint y: 193, endPoint x: 419, endPoint y: 195, distance: 9.5
click at [426, 195] on div at bounding box center [428, 199] width 4 height 11
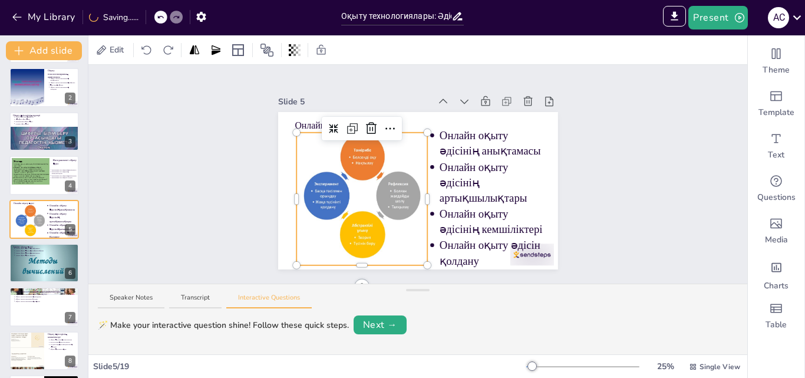
click at [578, 203] on div "Slide 1 Оқыту технологиялары: Әдістердің салыстырмалы талдауы Оқыту технологияс…" at bounding box center [418, 174] width 346 height 190
click at [308, 189] on div at bounding box center [362, 195] width 131 height 130
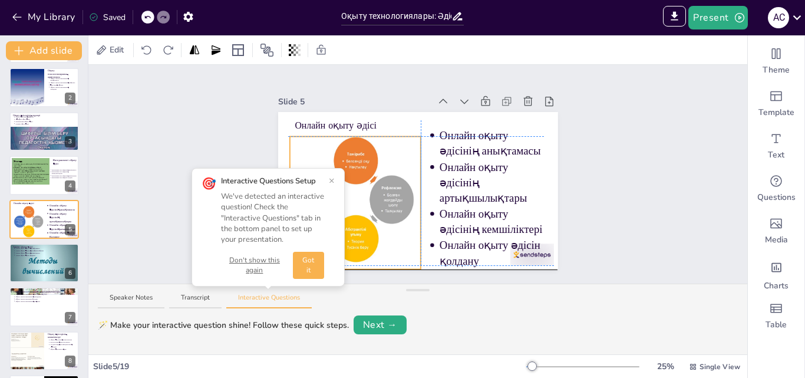
drag, startPoint x: 288, startPoint y: 193, endPoint x: 279, endPoint y: 193, distance: 8.3
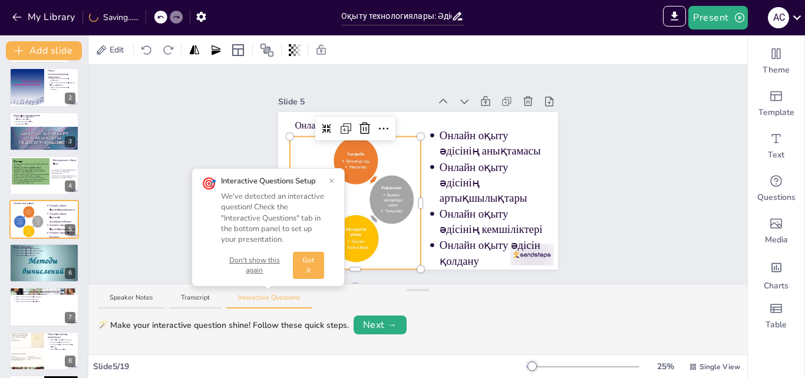
drag, startPoint x: 392, startPoint y: 223, endPoint x: 382, endPoint y: 201, distance: 24.5
click at [382, 201] on div at bounding box center [355, 199] width 131 height 130
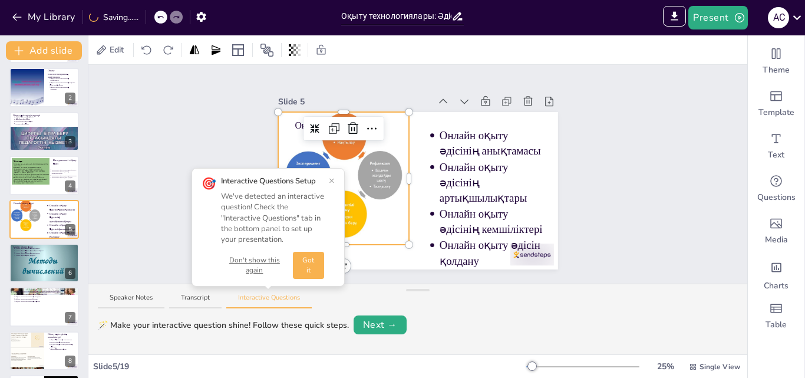
click at [382, 201] on div at bounding box center [343, 175] width 131 height 130
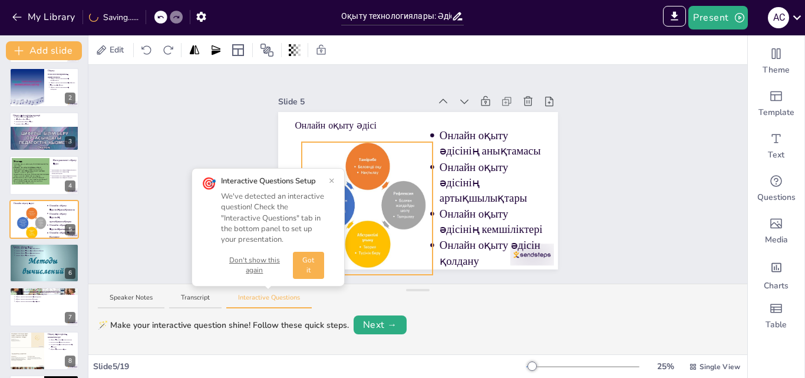
drag, startPoint x: 366, startPoint y: 175, endPoint x: 389, endPoint y: 205, distance: 38.2
click at [389, 205] on div at bounding box center [367, 205] width 131 height 130
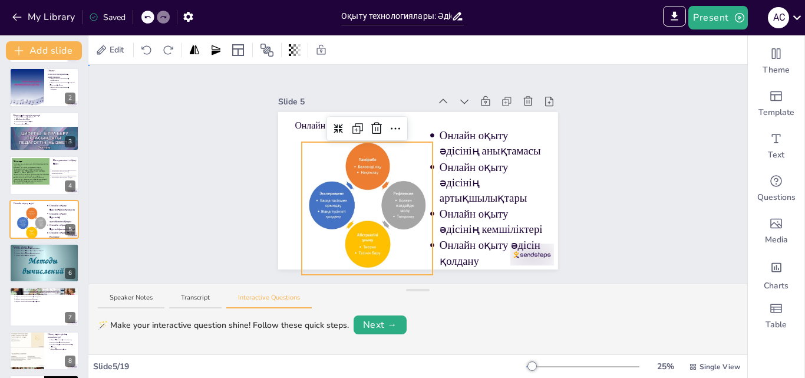
click at [590, 174] on div "Slide 1 Оқыту технологиялары: Әдістердің салыстырмалы талдауы Оқыту технологияс…" at bounding box center [417, 174] width 659 height 219
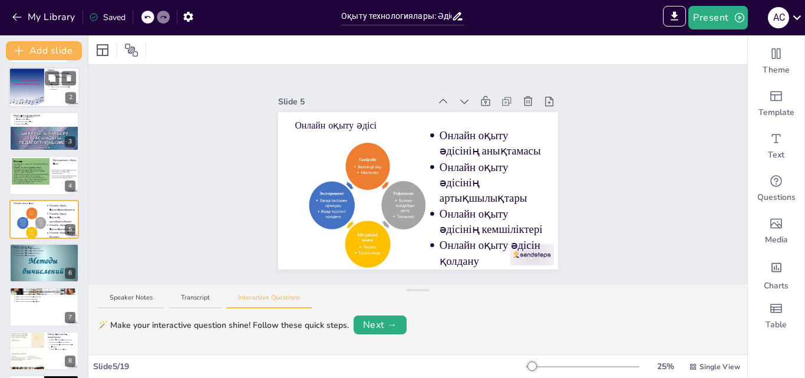
click at [46, 92] on div at bounding box center [44, 88] width 71 height 40
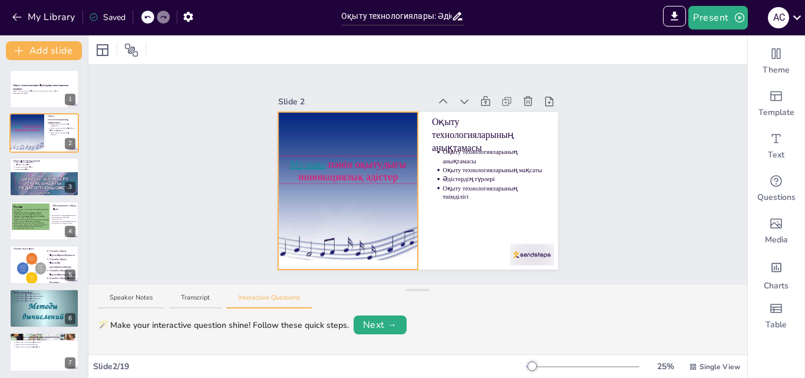
click at [350, 181] on div at bounding box center [348, 190] width 210 height 157
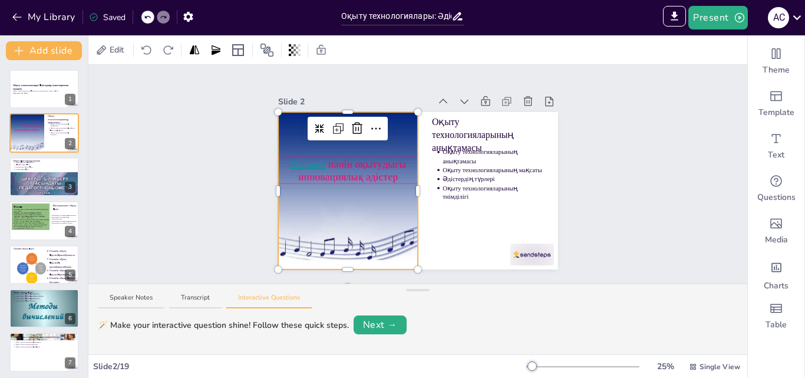
click at [308, 158] on div at bounding box center [348, 190] width 210 height 157
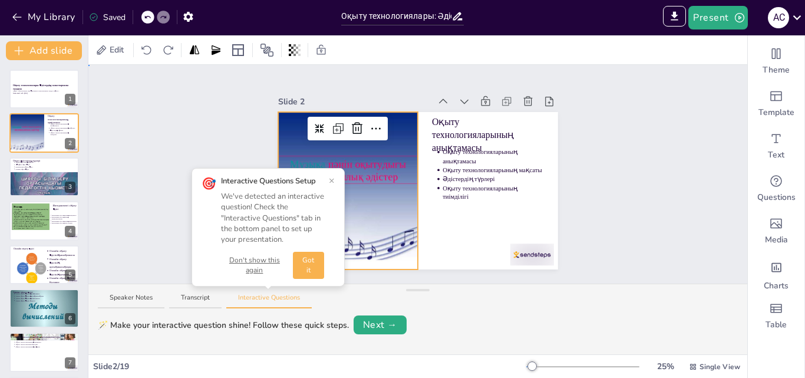
click at [452, 208] on div at bounding box center [418, 190] width 280 height 157
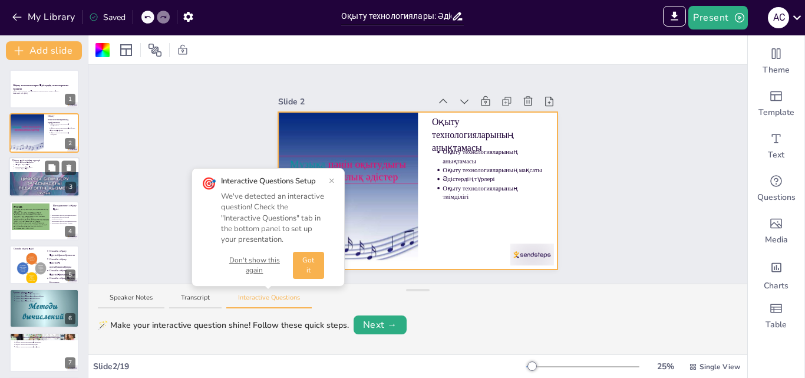
click at [61, 170] on div at bounding box center [60, 167] width 31 height 14
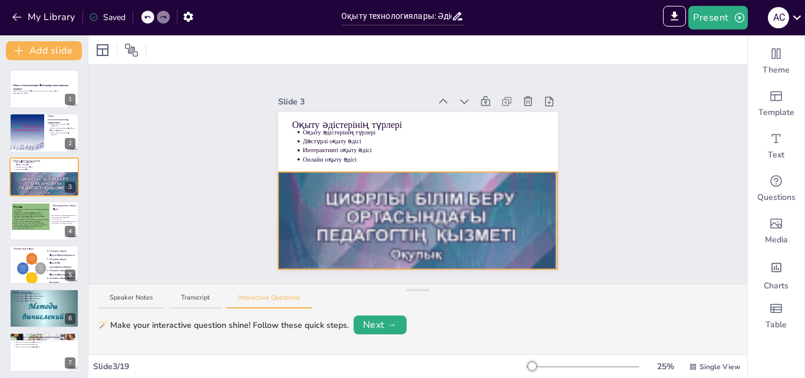
click at [438, 203] on div at bounding box center [418, 254] width 280 height 372
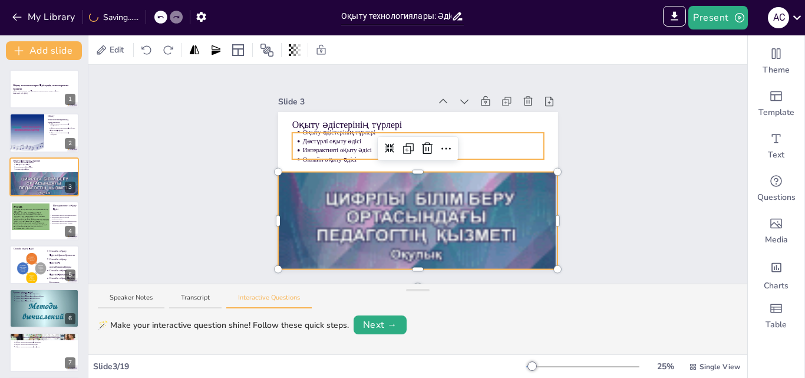
click at [328, 138] on span "Дәстүрлі оқыту әдісі" at bounding box center [331, 141] width 58 height 7
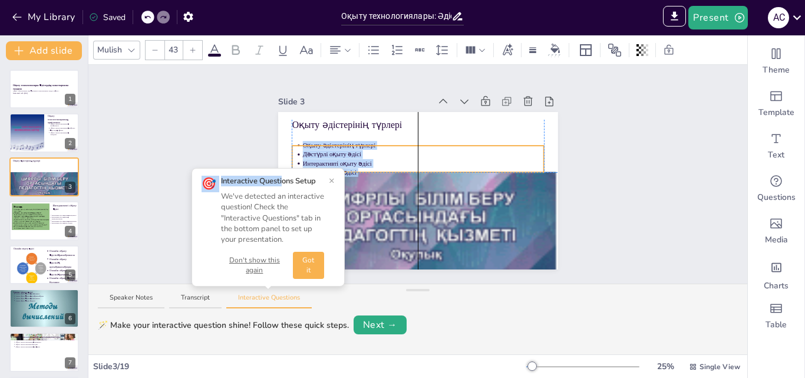
drag, startPoint x: 287, startPoint y: 154, endPoint x: 284, endPoint y: 165, distance: 11.6
click at [381, 154] on p "Дәстүрлі оқыту әдісі" at bounding box center [422, 154] width 241 height 9
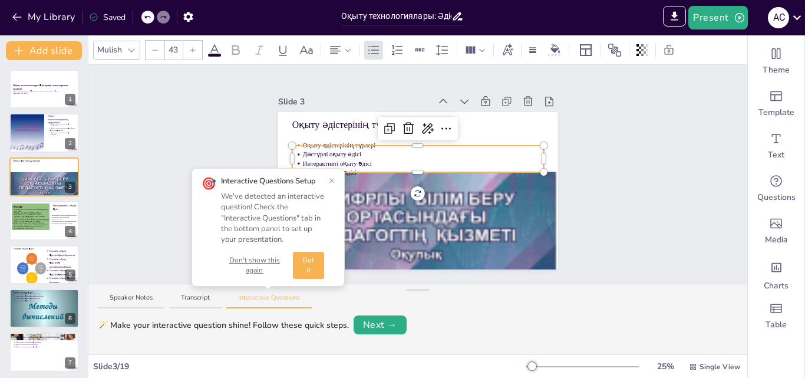
click at [333, 180] on button "×" at bounding box center [332, 180] width 6 height 9
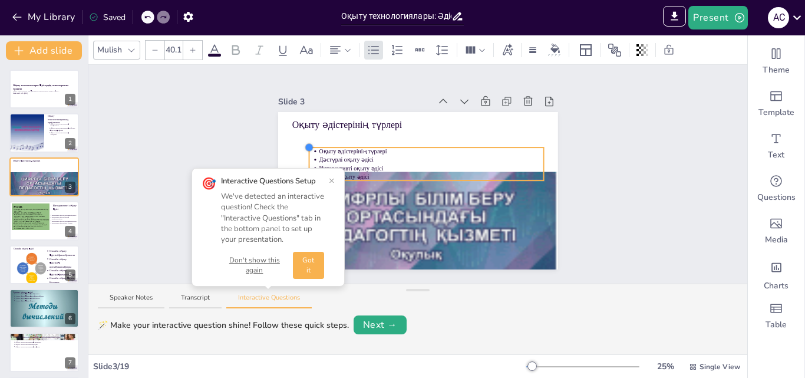
drag, startPoint x: 281, startPoint y: 140, endPoint x: 478, endPoint y: 140, distance: 196.9
click at [478, 140] on div "Оқыту әдістерінің түрлері Оқыту әдістерінің түрлері Дәстүрлі оқыту әдісі Интера…" at bounding box center [418, 190] width 280 height 157
type input "42"
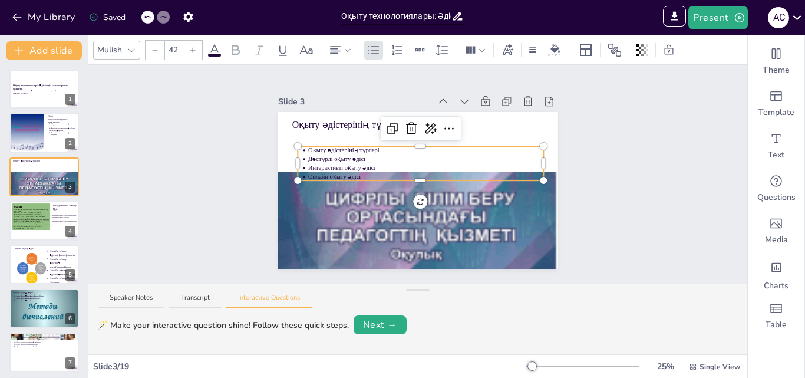
click at [423, 155] on p "Дәстүрлі оқыту әдісі" at bounding box center [426, 159] width 236 height 9
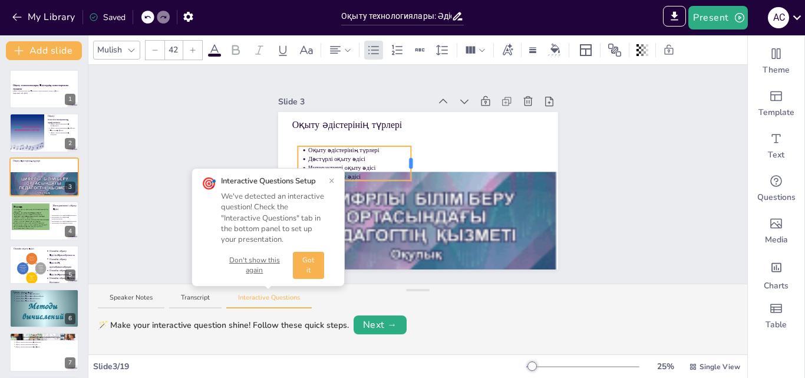
drag, startPoint x: 536, startPoint y: 160, endPoint x: 398, endPoint y: 163, distance: 138.0
click at [410, 163] on div at bounding box center [412, 163] width 4 height 11
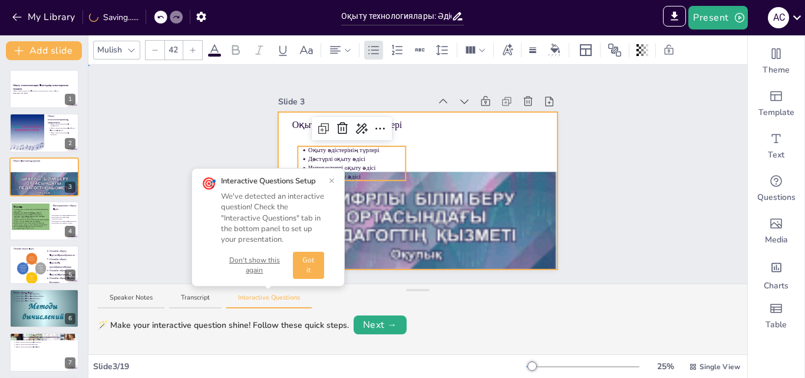
click at [454, 153] on div at bounding box center [418, 190] width 280 height 157
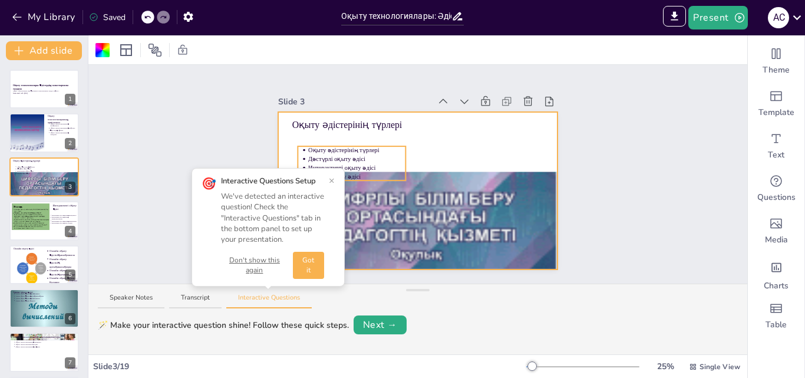
click at [353, 147] on span "Оқыту әдістерінің түрлері" at bounding box center [343, 150] width 71 height 6
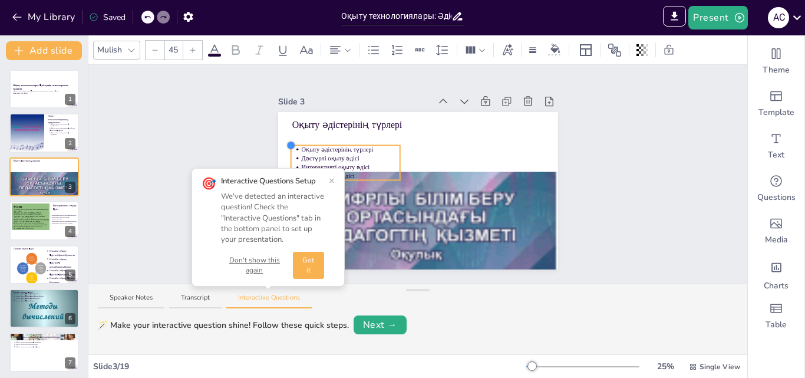
type input "42.5"
click at [286, 143] on div at bounding box center [290, 144] width 9 height 9
click at [331, 180] on button "×" at bounding box center [332, 180] width 6 height 9
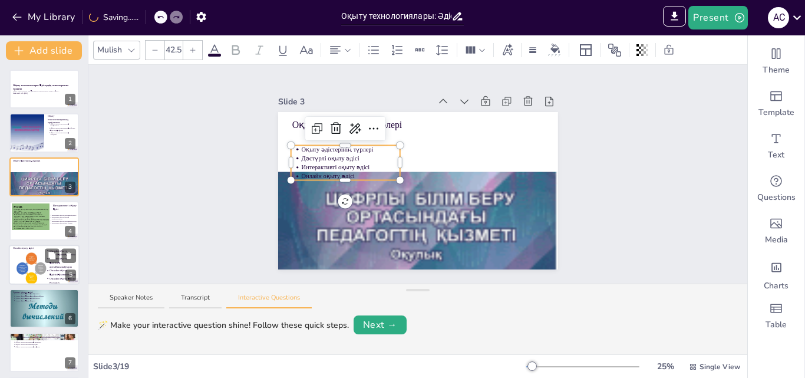
click at [37, 257] on div at bounding box center [31, 268] width 33 height 33
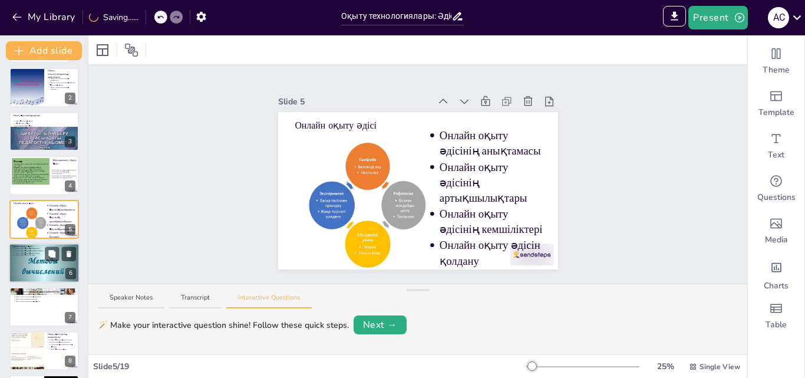
click at [55, 275] on div at bounding box center [44, 262] width 71 height 53
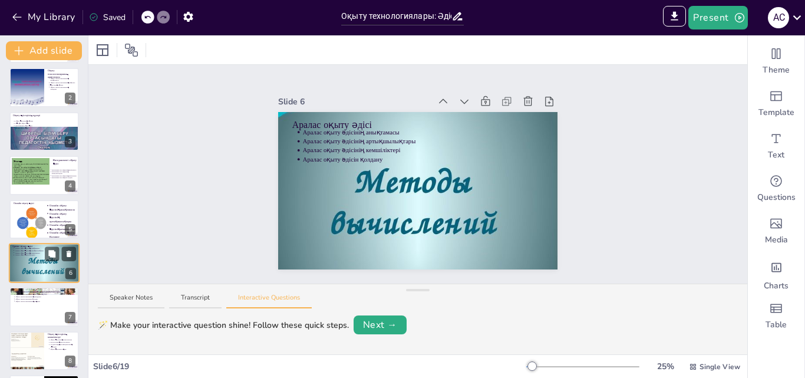
scroll to position [90, 0]
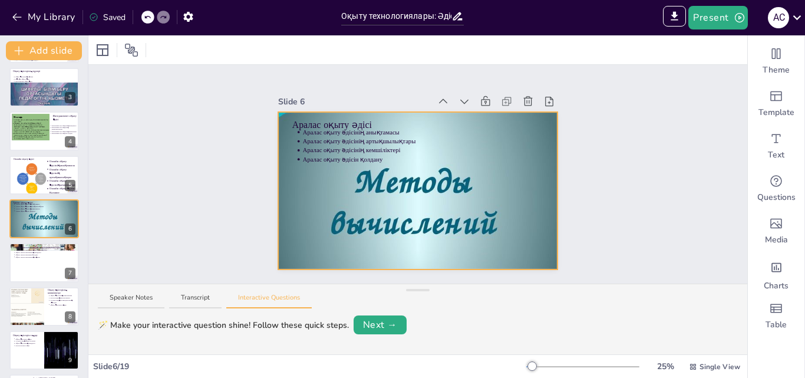
click at [368, 200] on div at bounding box center [418, 191] width 280 height 210
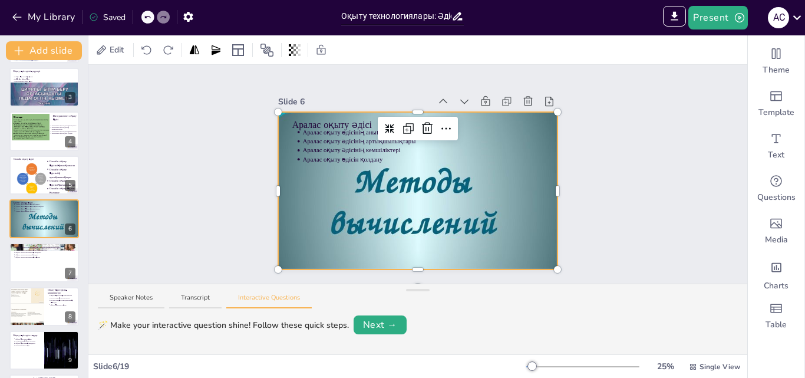
click at [379, 179] on div at bounding box center [418, 191] width 280 height 210
click at [463, 179] on div at bounding box center [418, 191] width 280 height 210
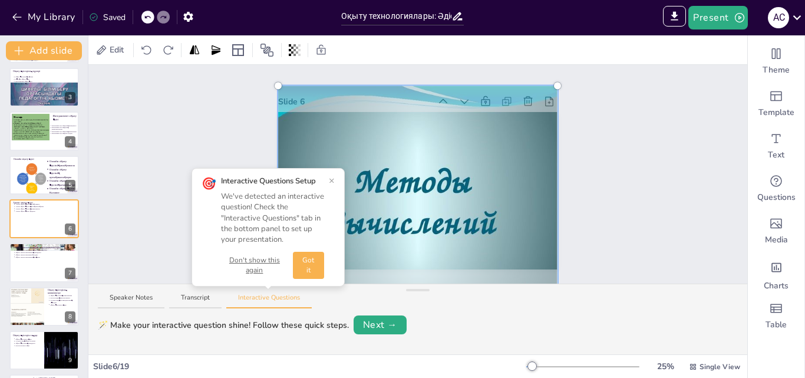
click at [308, 140] on div at bounding box center [418, 191] width 294 height 224
click at [43, 211] on p "Аралас оқыту әдісін қолдану" at bounding box center [45, 211] width 61 height 2
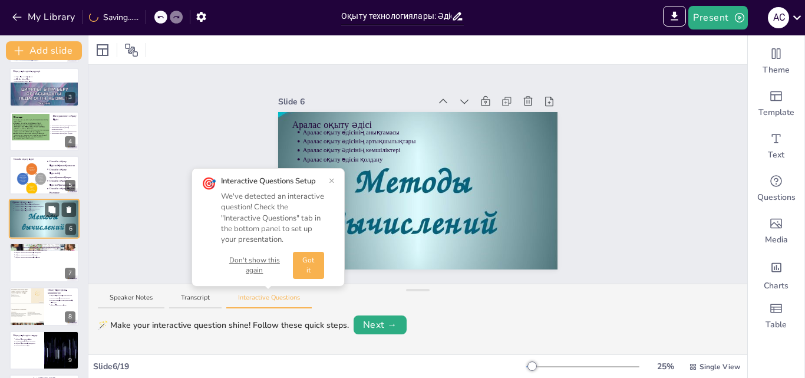
scroll to position [0, 0]
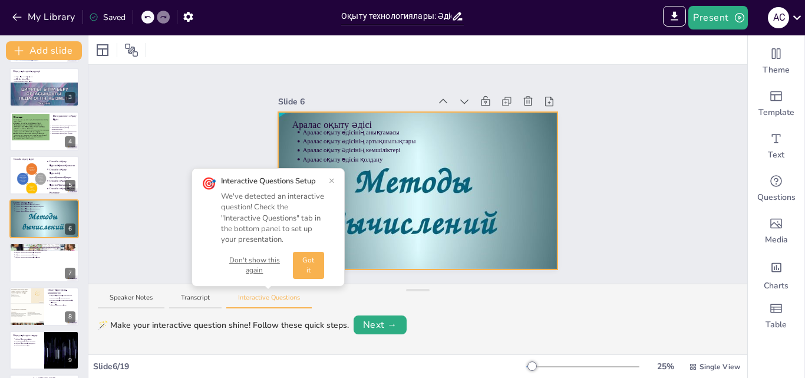
click at [409, 193] on div at bounding box center [418, 191] width 280 height 210
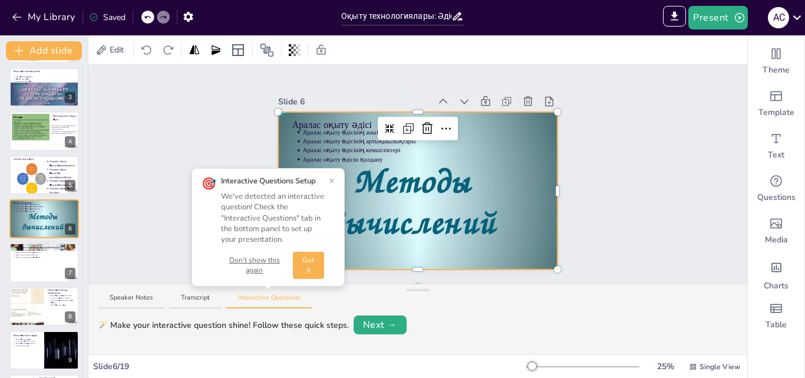
click at [416, 185] on div at bounding box center [418, 191] width 280 height 210
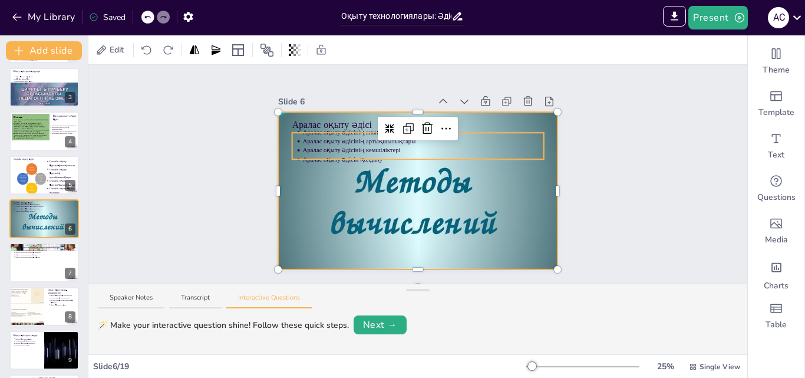
click at [330, 139] on p "Аралас оқыту әдісінің артықшылықтары" at bounding box center [422, 141] width 241 height 9
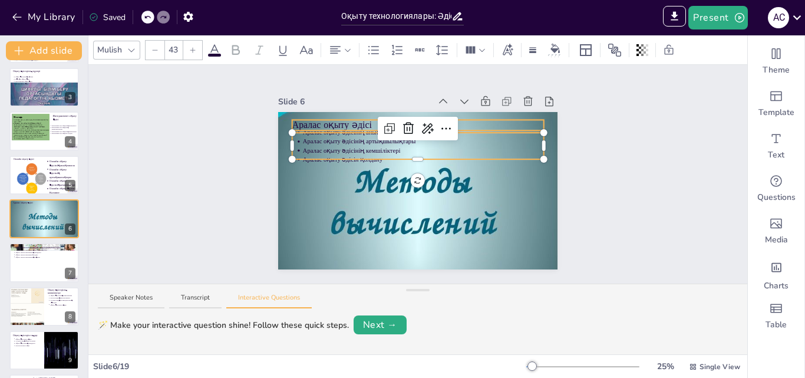
click at [303, 121] on div "Аралас оқыту әдісі Аралас оқыту әдісінің анықтамасы Аралас оқыту әдісінің артық…" at bounding box center [418, 190] width 280 height 157
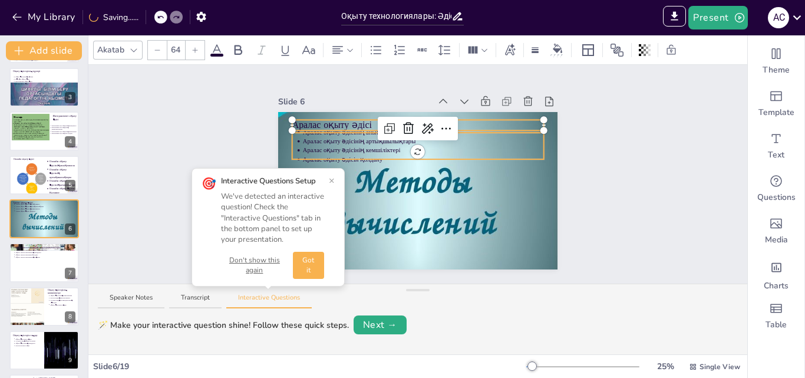
click at [380, 147] on span "Аралас оқыту әдісінің кемшіліктері" at bounding box center [351, 150] width 98 height 7
type input "43"
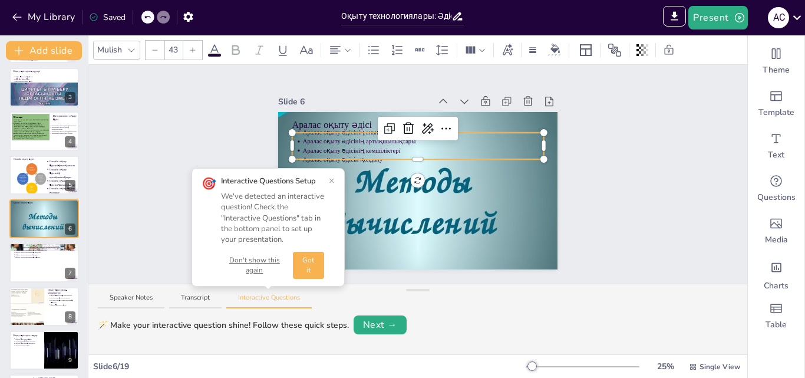
click at [332, 177] on button "×" at bounding box center [332, 180] width 6 height 9
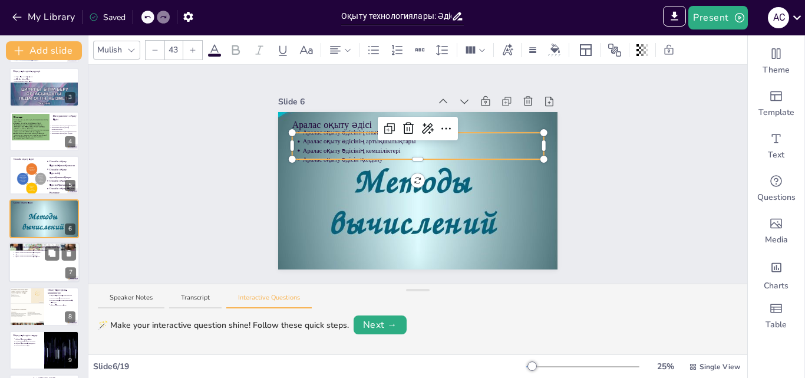
click at [63, 265] on div at bounding box center [44, 263] width 71 height 40
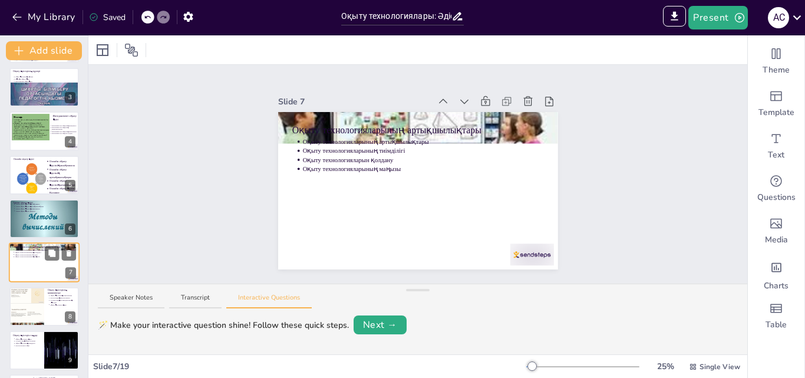
scroll to position [133, 0]
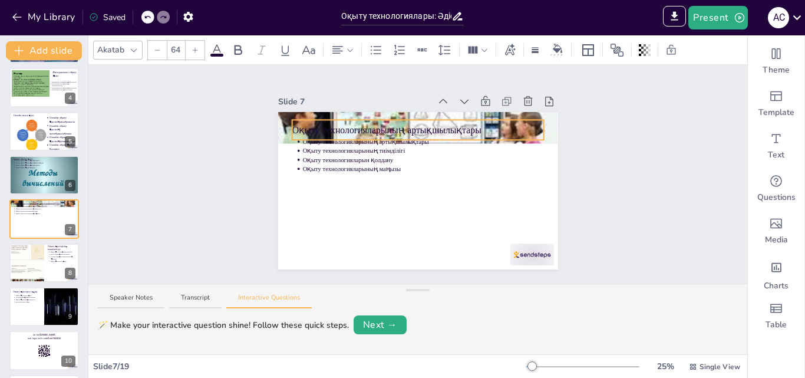
click at [367, 127] on p "Оқыту технологияларының артықшылықтары" at bounding box center [418, 129] width 252 height 13
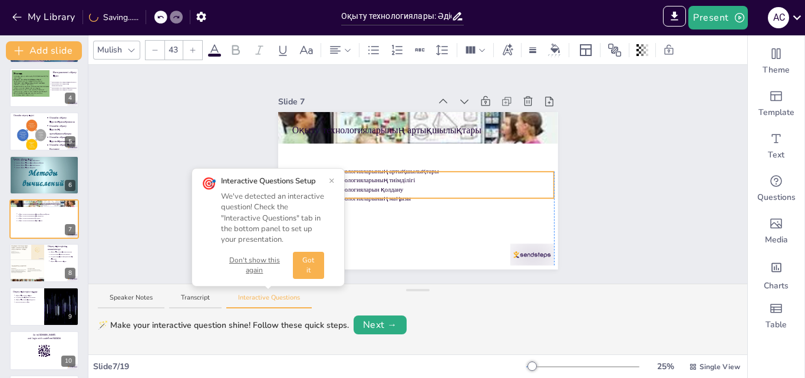
drag, startPoint x: 321, startPoint y: 150, endPoint x: 329, endPoint y: 179, distance: 30.6
click at [329, 179] on div "Slide 1 Оқыту технологиялары: Әдістердің салыстырмалы талдауы Оқыту технологияс…" at bounding box center [417, 174] width 659 height 219
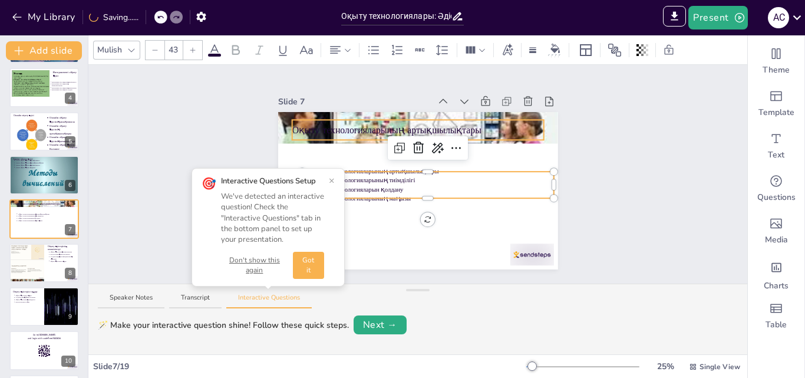
click at [330, 128] on span "Оқыту технологияларының артықшылықтары" at bounding box center [386, 129] width 189 height 13
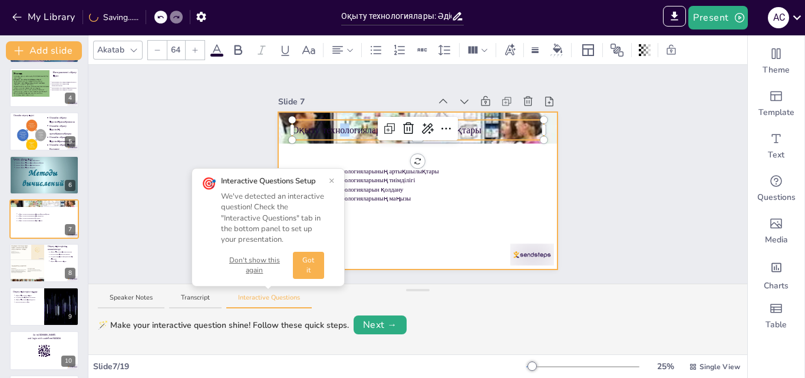
drag, startPoint x: 330, startPoint y: 128, endPoint x: 328, endPoint y: 149, distance: 20.8
click at [328, 149] on div "Оқыту технологияларының артықшылықтары Оқыту технологияларының тиімділігі Оқыту…" at bounding box center [418, 190] width 280 height 157
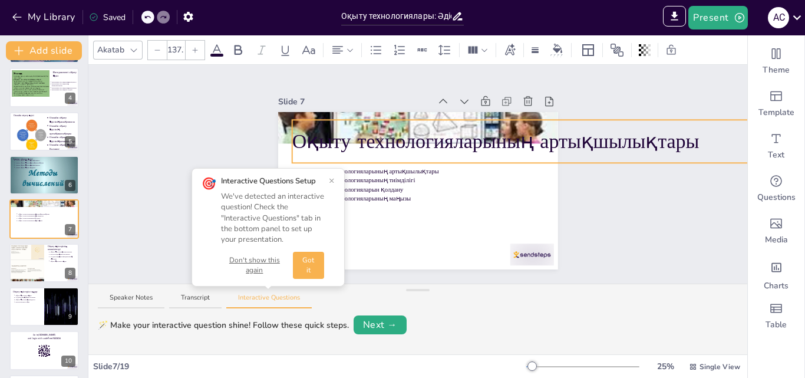
drag, startPoint x: 535, startPoint y: 136, endPoint x: 516, endPoint y: 157, distance: 28.4
click at [516, 157] on div "Оқыту технологияларының артықшылықтары Оқыту технологияларының тиімділігі Оқыту…" at bounding box center [418, 190] width 280 height 157
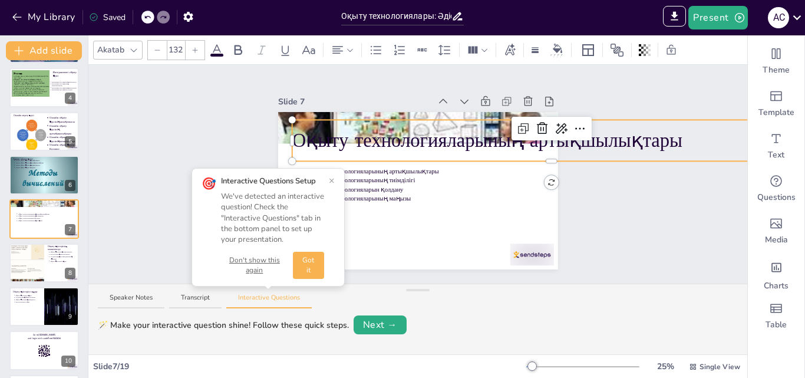
click at [333, 182] on button "×" at bounding box center [332, 180] width 6 height 9
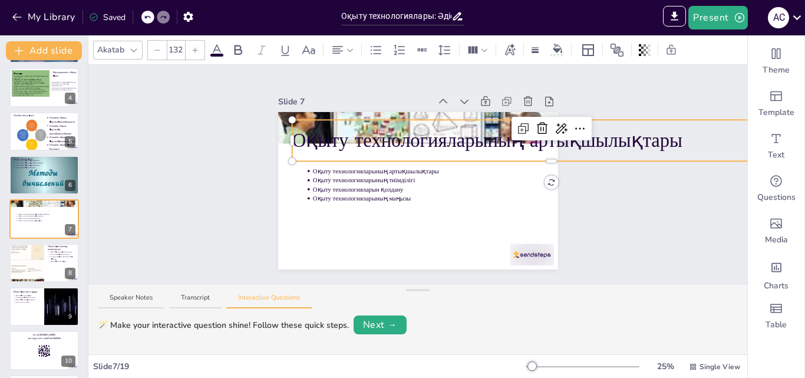
click at [661, 145] on span "Оқыту технологияларының артықшылықтары" at bounding box center [487, 140] width 390 height 26
click at [157, 50] on icon at bounding box center [157, 50] width 7 height 7
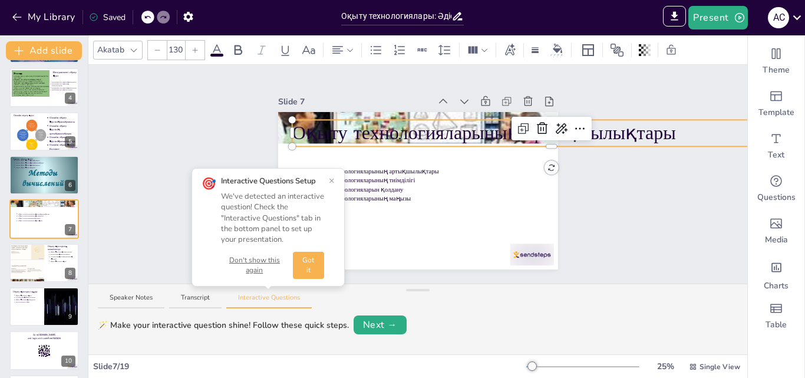
click at [157, 50] on icon at bounding box center [157, 50] width 7 height 7
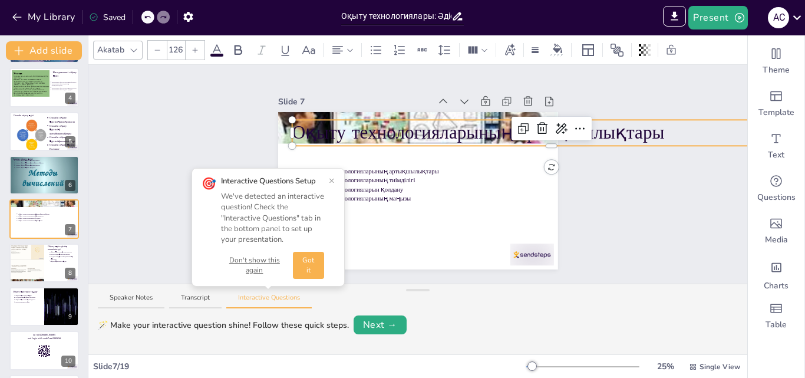
drag, startPoint x: 157, startPoint y: 50, endPoint x: 333, endPoint y: 179, distance: 218.5
click at [157, 50] on icon at bounding box center [157, 50] width 7 height 7
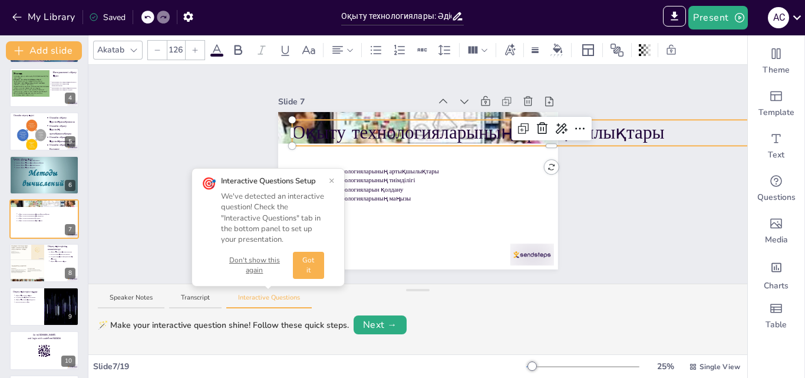
click at [157, 50] on icon at bounding box center [157, 50] width 7 height 7
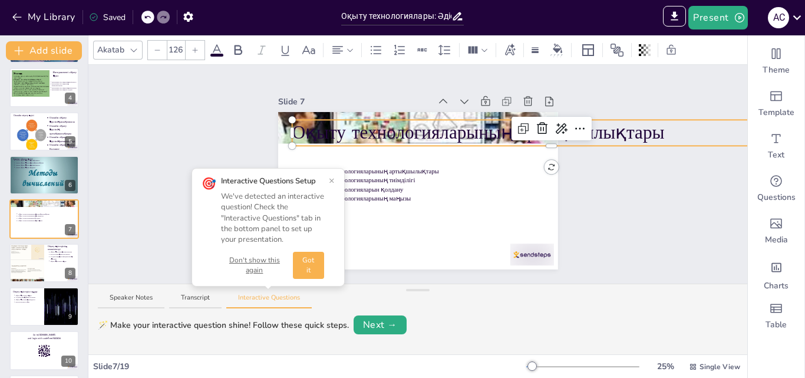
click at [157, 50] on icon at bounding box center [157, 50] width 7 height 7
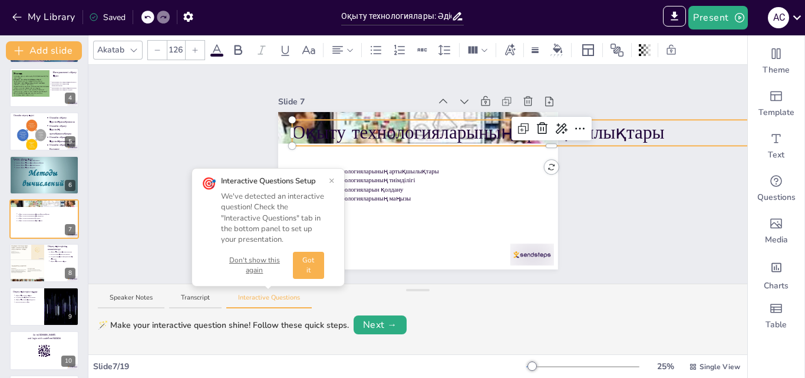
click at [157, 50] on icon at bounding box center [157, 50] width 7 height 7
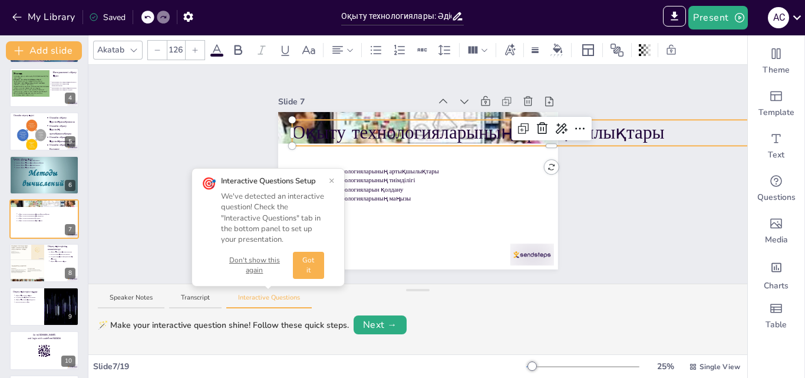
click at [157, 50] on icon at bounding box center [157, 50] width 7 height 7
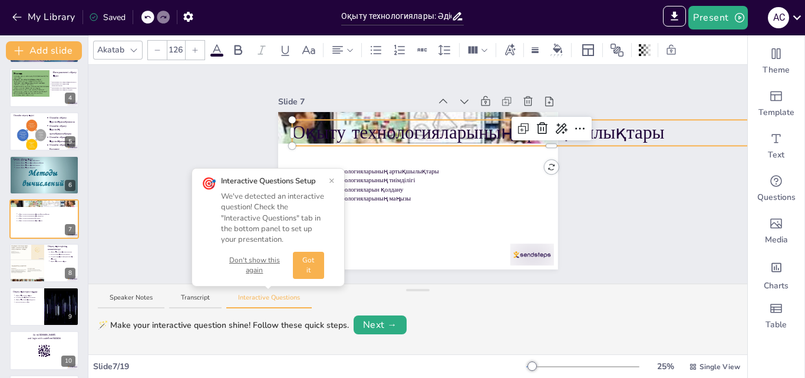
click at [157, 50] on icon at bounding box center [157, 50] width 7 height 7
click at [334, 176] on button "×" at bounding box center [332, 180] width 6 height 9
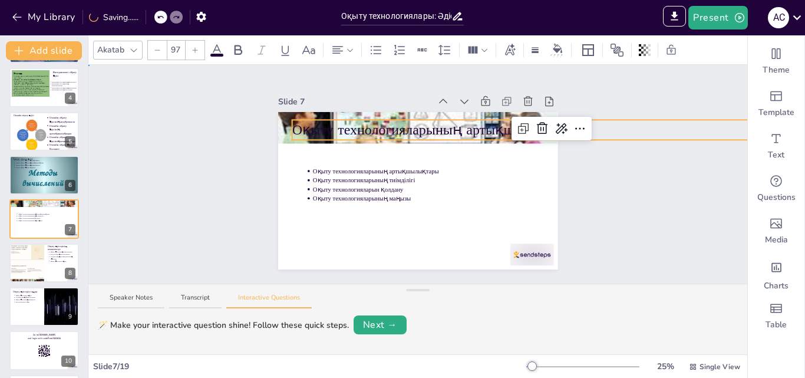
click at [333, 179] on p "Оқыту технологияларының тиімділігі" at bounding box center [433, 180] width 241 height 9
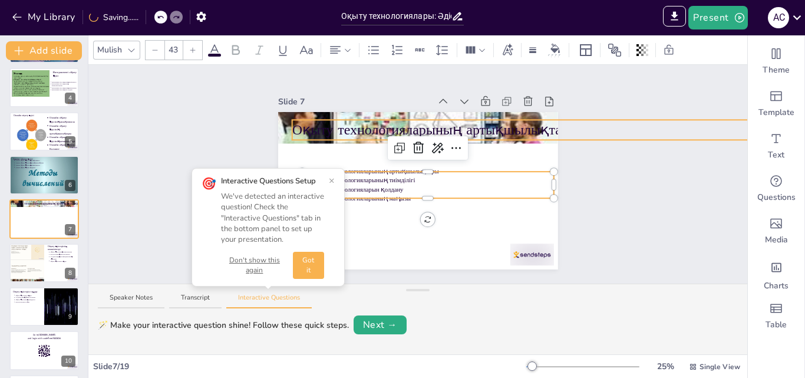
click at [544, 126] on div "Оқыту технологияларының артықшылықтары Оқыту технологияларының артықшылықтары О…" at bounding box center [418, 190] width 280 height 157
type input "97"
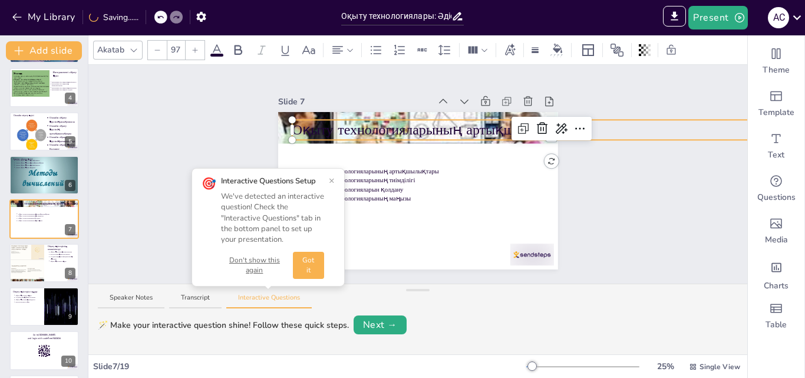
click at [695, 241] on div "Slide 1 Оқыту технологиялары: Әдістердің салыстырмалы талдауы Оқыту технологияс…" at bounding box center [417, 174] width 659 height 219
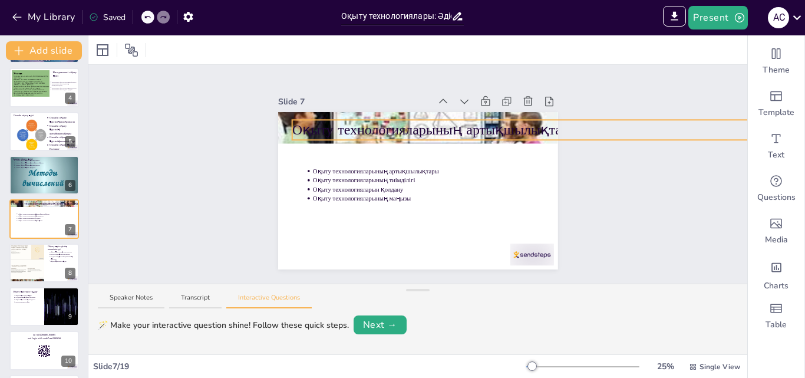
click at [426, 124] on span "Оқыту технологияларының артықшылықтары" at bounding box center [435, 129] width 286 height 19
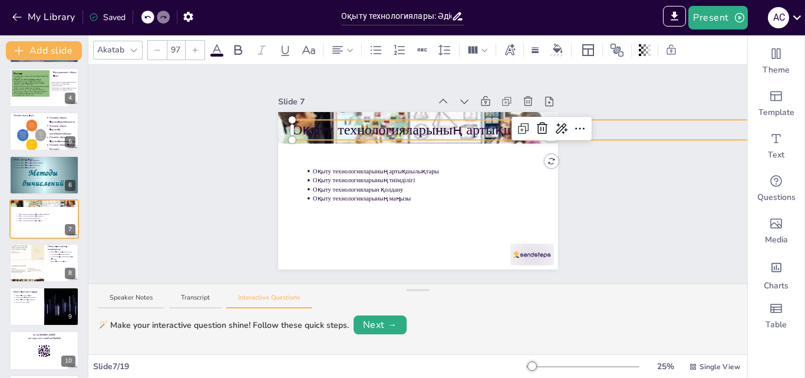
click at [156, 50] on icon at bounding box center [157, 50] width 7 height 7
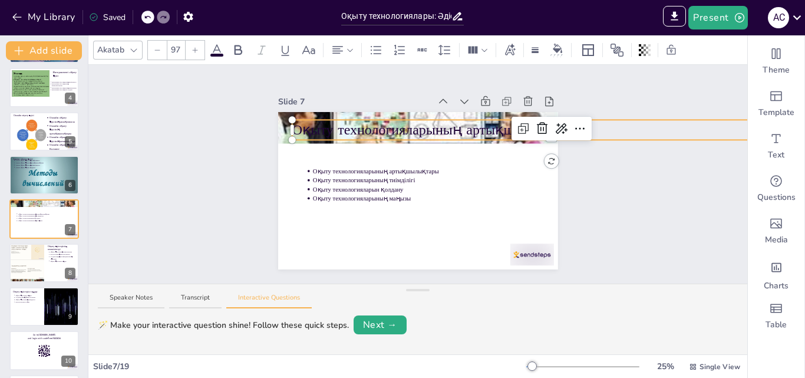
click at [156, 50] on icon at bounding box center [157, 50] width 7 height 7
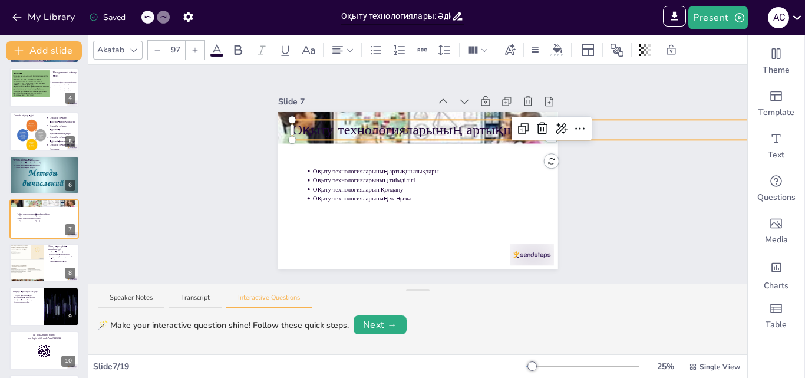
click at [156, 50] on icon at bounding box center [157, 50] width 7 height 7
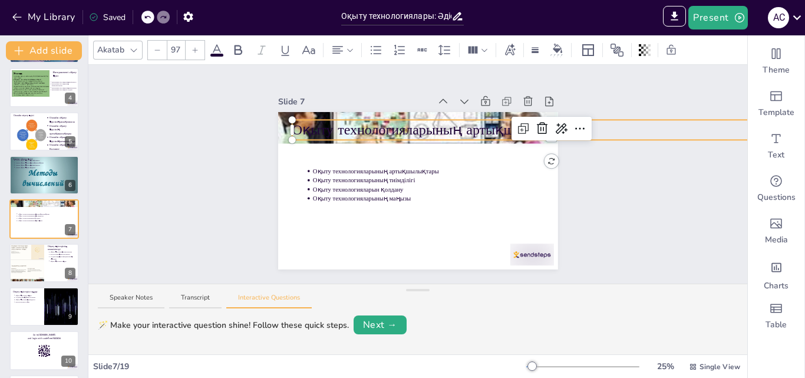
click at [156, 50] on icon at bounding box center [157, 50] width 7 height 7
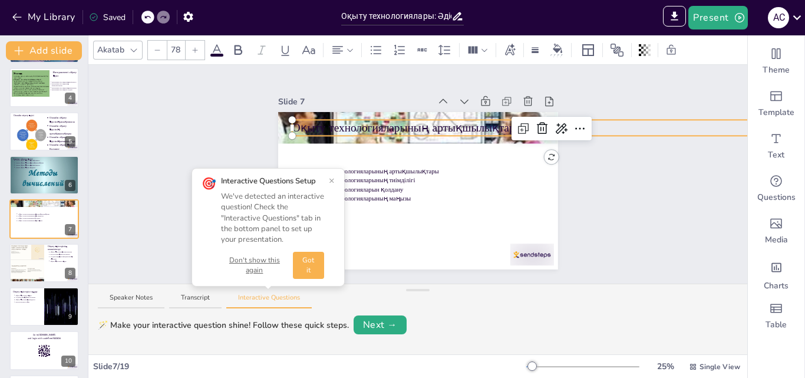
click at [156, 50] on icon at bounding box center [157, 50] width 7 height 7
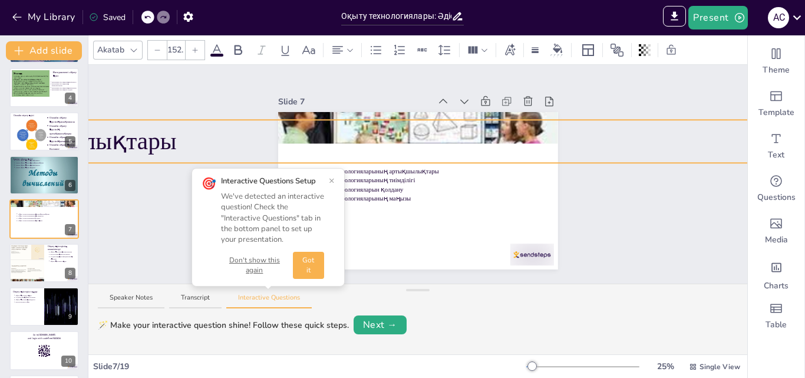
drag, startPoint x: 285, startPoint y: 133, endPoint x: 429, endPoint y: 153, distance: 145.3
click at [429, 153] on div at bounding box center [248, 141] width 1127 height 43
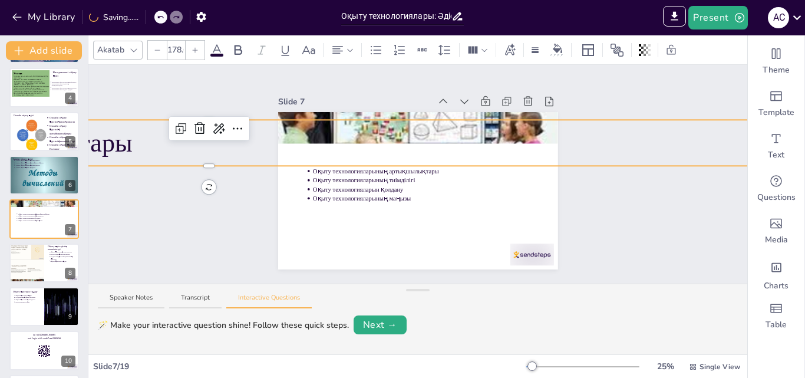
click at [162, 49] on div at bounding box center [157, 50] width 19 height 19
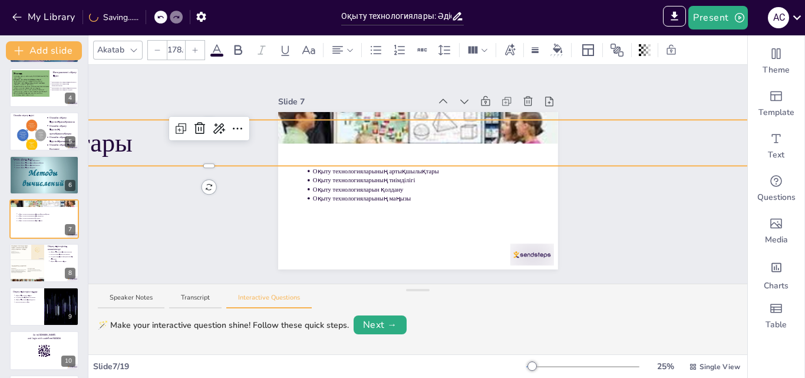
click at [162, 49] on div at bounding box center [157, 50] width 19 height 19
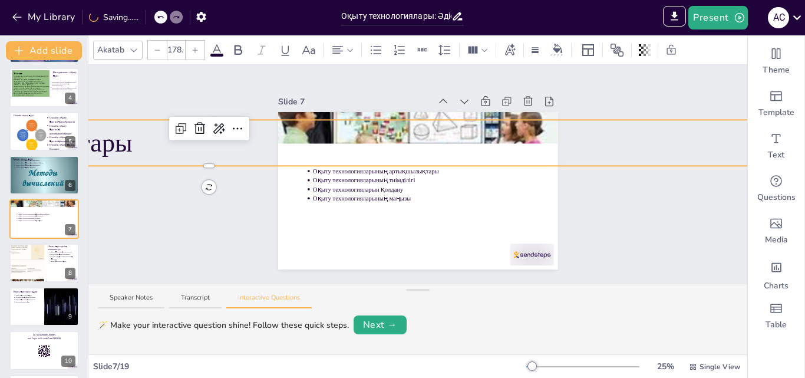
click at [162, 49] on div at bounding box center [157, 50] width 19 height 19
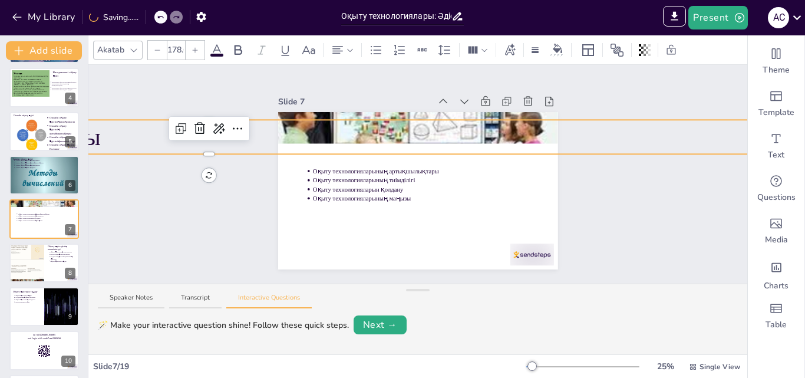
type input "167.6"
click at [162, 49] on div at bounding box center [157, 50] width 19 height 19
drag, startPoint x: 162, startPoint y: 49, endPoint x: 163, endPoint y: 13, distance: 36.0
click at [162, 49] on div at bounding box center [157, 50] width 19 height 19
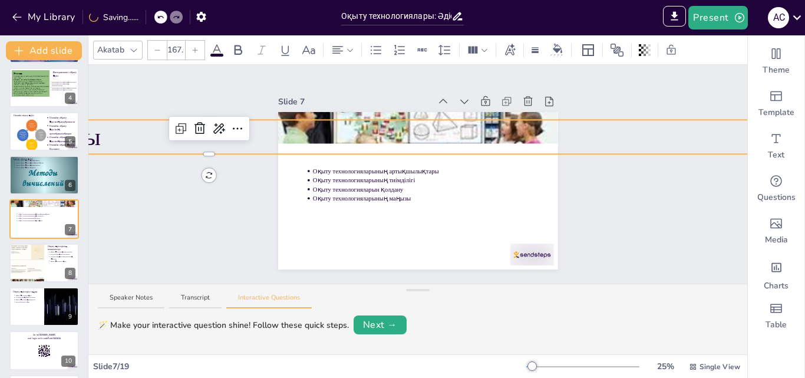
click at [162, 49] on div at bounding box center [157, 50] width 19 height 19
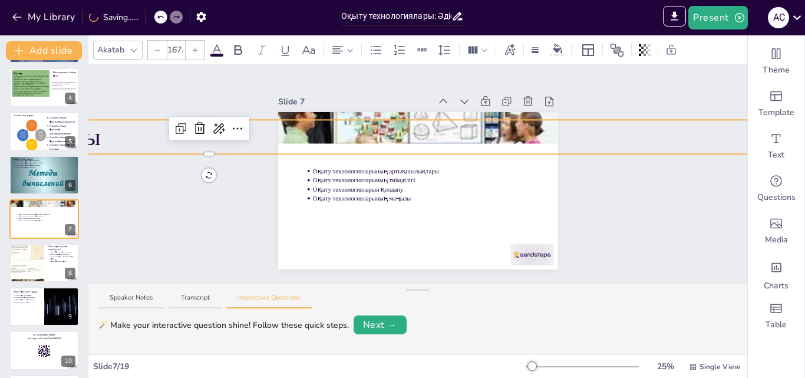
click at [162, 49] on div at bounding box center [157, 50] width 19 height 19
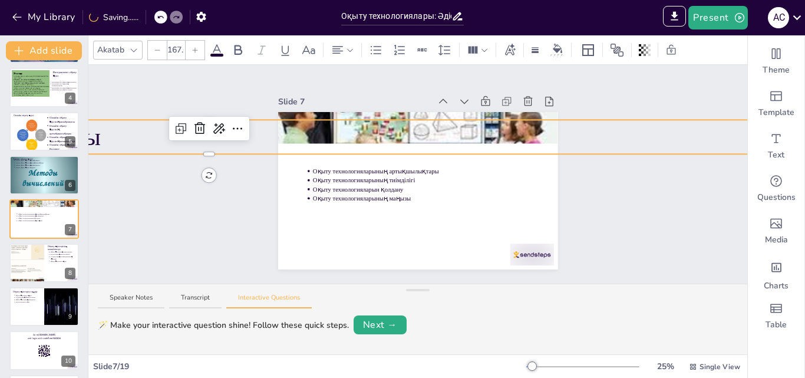
click at [162, 49] on div at bounding box center [157, 50] width 19 height 19
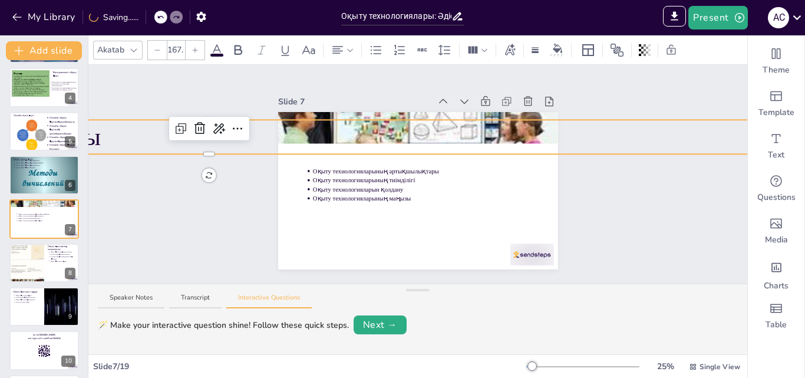
click at [163, 13] on div at bounding box center [160, 17] width 13 height 13
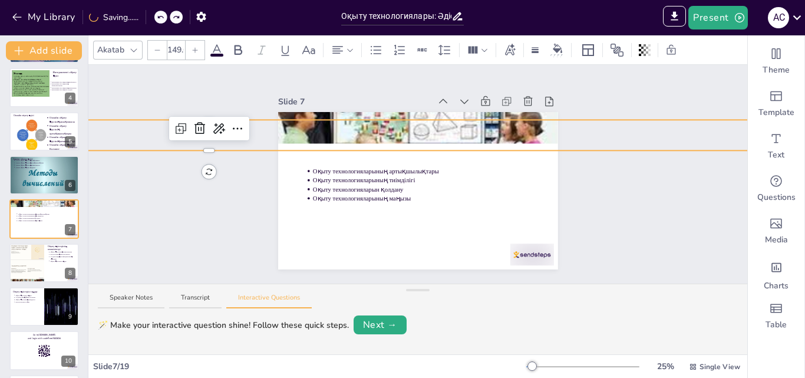
click at [163, 13] on div at bounding box center [160, 17] width 13 height 13
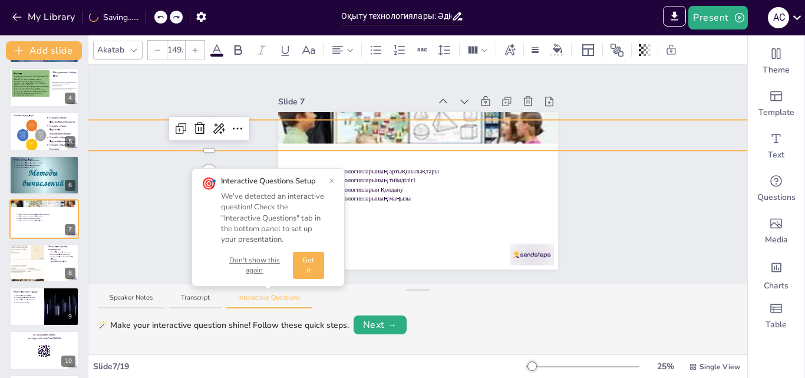
click at [163, 13] on div at bounding box center [160, 17] width 13 height 13
drag, startPoint x: 163, startPoint y: 13, endPoint x: 47, endPoint y: 268, distance: 280.5
click at [163, 13] on div at bounding box center [160, 17] width 13 height 13
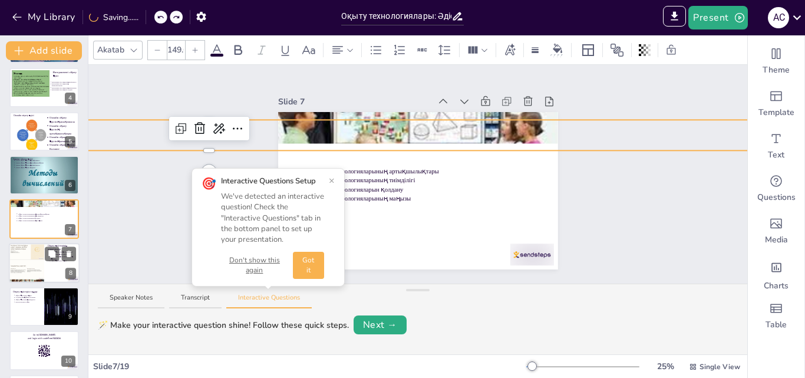
click at [163, 13] on div at bounding box center [160, 17] width 13 height 13
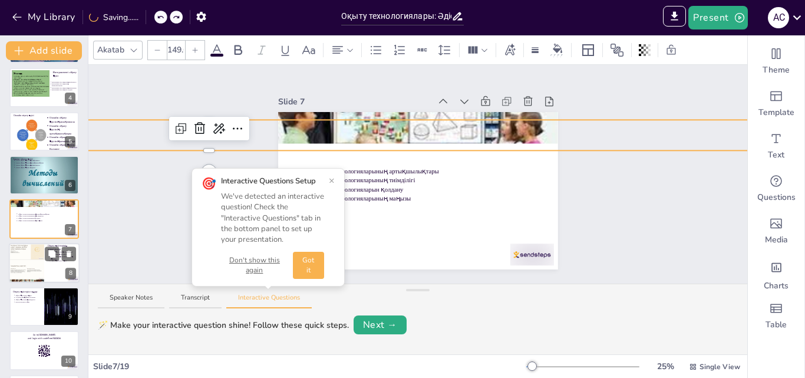
click at [163, 13] on div at bounding box center [160, 17] width 13 height 13
click at [333, 181] on button "×" at bounding box center [332, 180] width 6 height 9
click at [47, 268] on div at bounding box center [44, 263] width 71 height 40
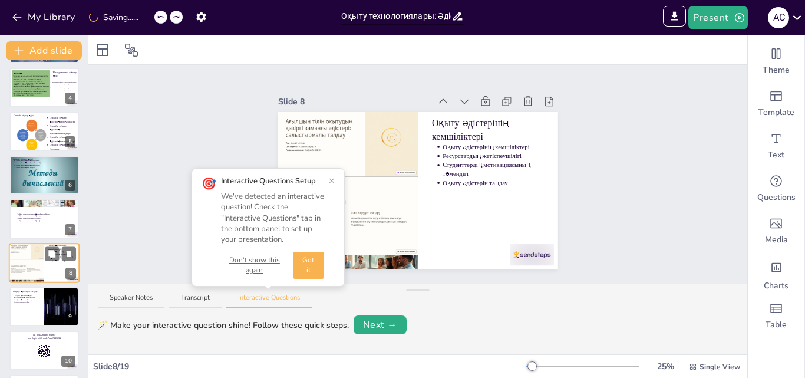
scroll to position [177, 0]
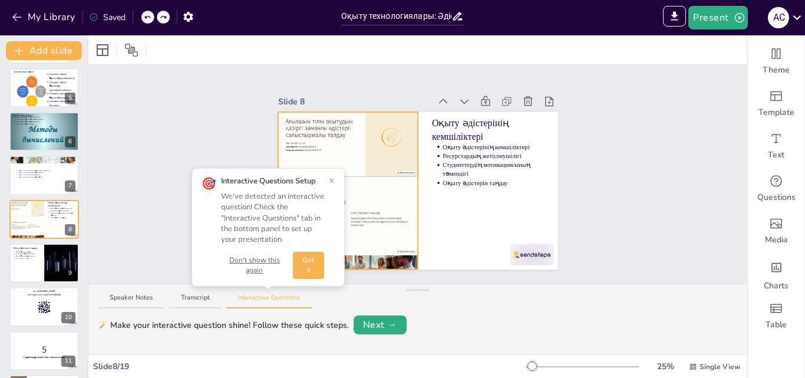
click at [353, 149] on div at bounding box center [348, 190] width 140 height 186
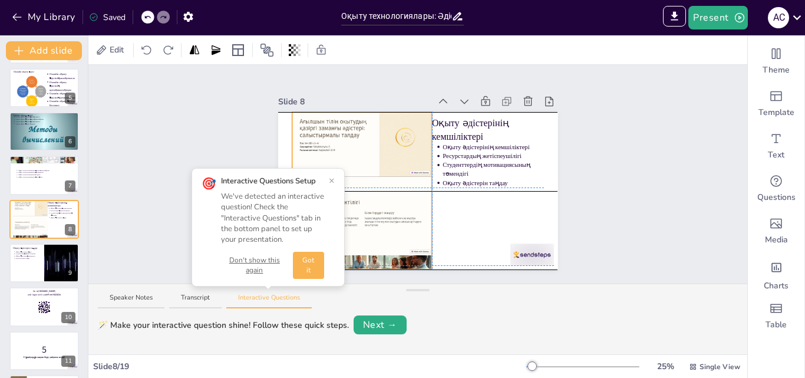
drag, startPoint x: 407, startPoint y: 187, endPoint x: 417, endPoint y: 186, distance: 10.0
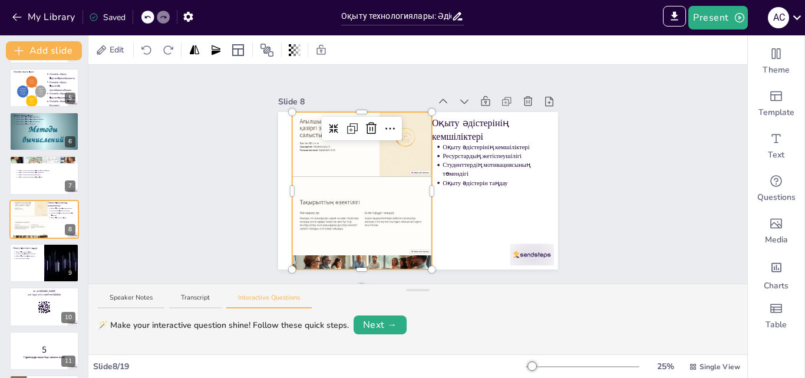
click at [324, 204] on div at bounding box center [362, 190] width 140 height 186
click at [327, 212] on div at bounding box center [362, 190] width 140 height 186
click at [292, 114] on div at bounding box center [362, 190] width 140 height 186
click at [40, 268] on div at bounding box center [44, 263] width 71 height 40
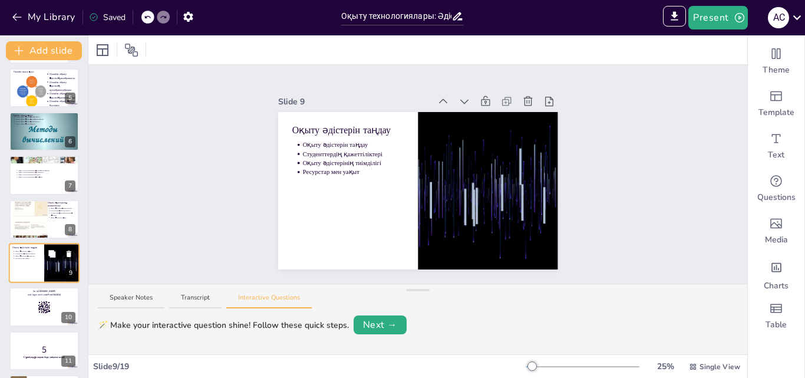
scroll to position [221, 0]
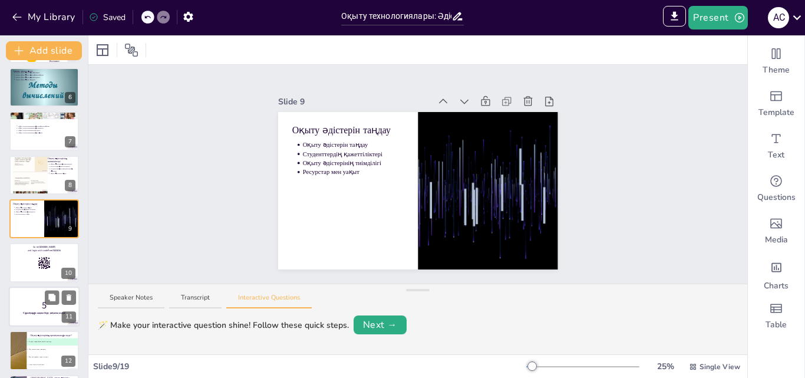
click at [41, 291] on div at bounding box center [44, 307] width 71 height 40
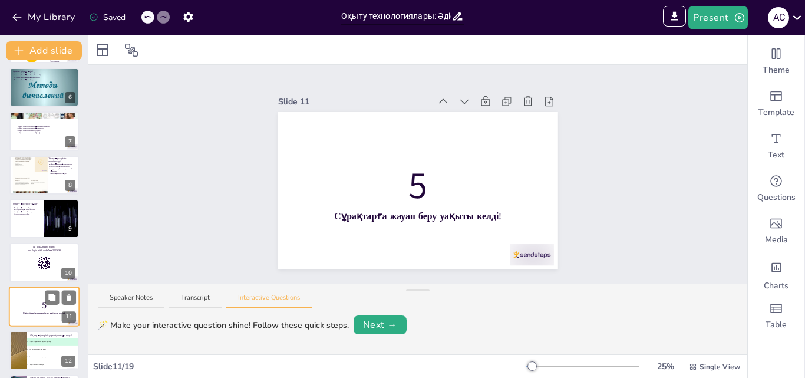
scroll to position [308, 0]
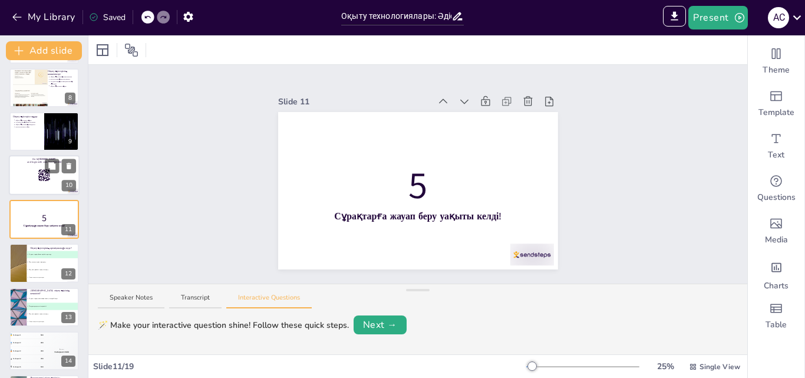
click at [58, 188] on div at bounding box center [44, 176] width 71 height 40
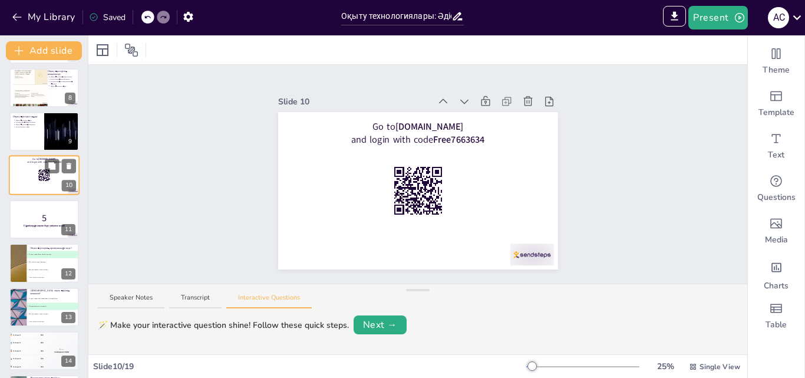
scroll to position [265, 0]
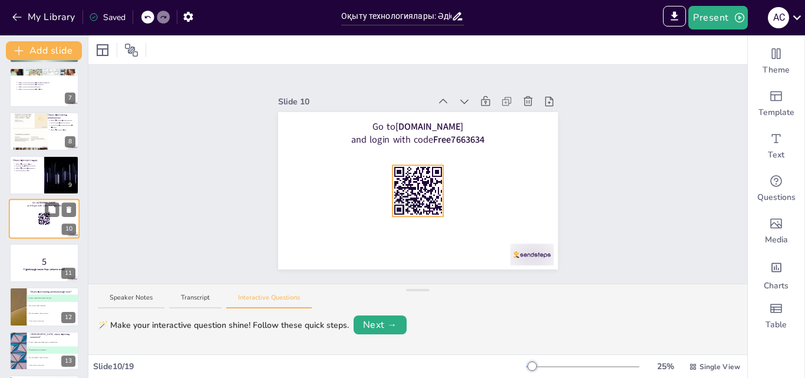
click at [40, 225] on rect at bounding box center [39, 225] width 2 height 1
click at [45, 270] on strong "Сұрақтарға жауап беру уақыты келді!" at bounding box center [44, 269] width 42 height 3
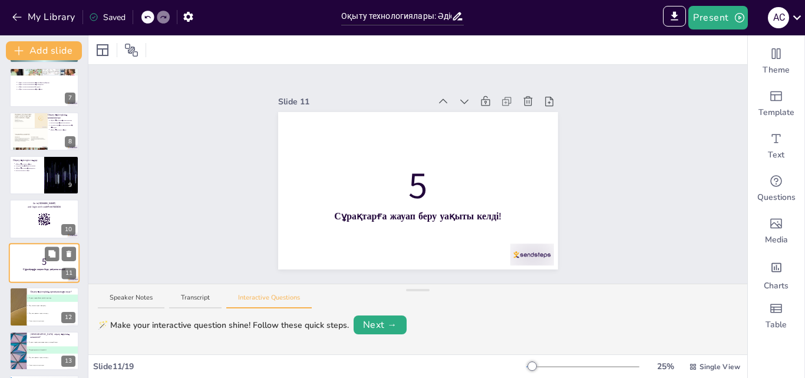
scroll to position [308, 0]
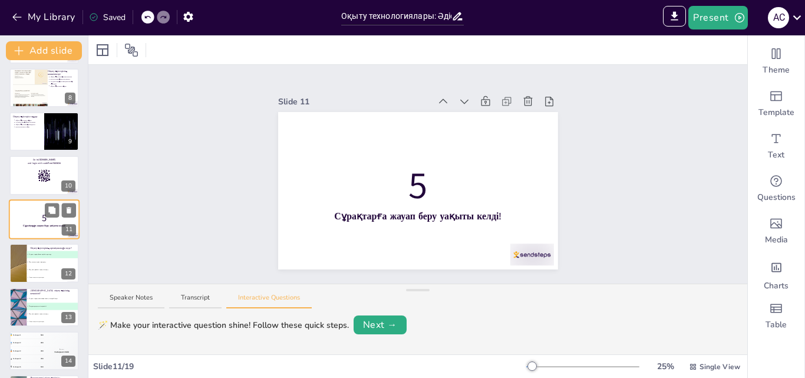
click at [45, 270] on span "C Оқу материалын терең меңгеру" at bounding box center [52, 270] width 51 height 2
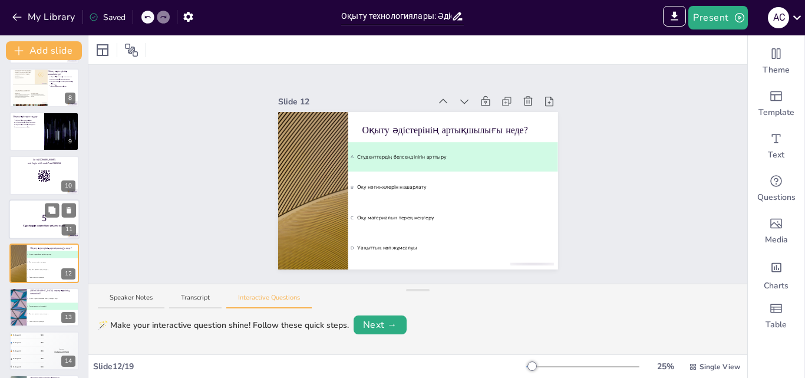
scroll to position [353, 0]
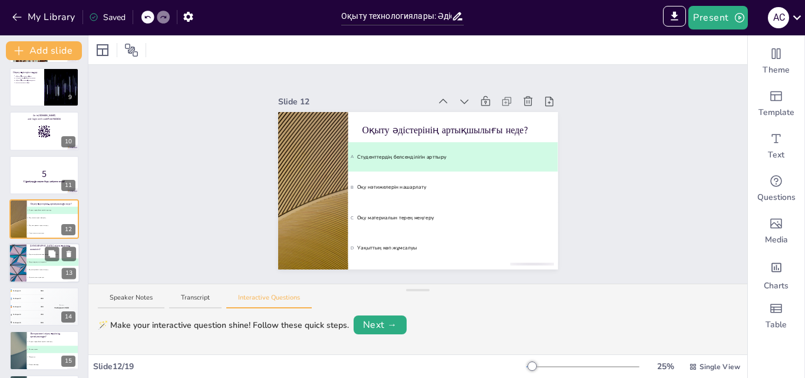
click at [40, 263] on span "B Ресурстардың жетіспеушілігі" at bounding box center [53, 262] width 52 height 2
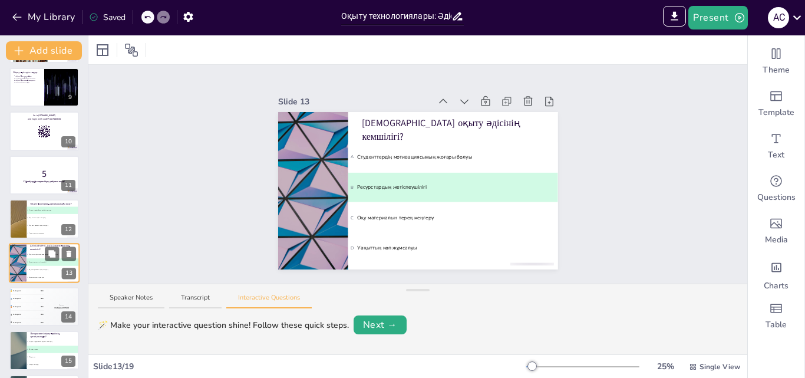
scroll to position [396, 0]
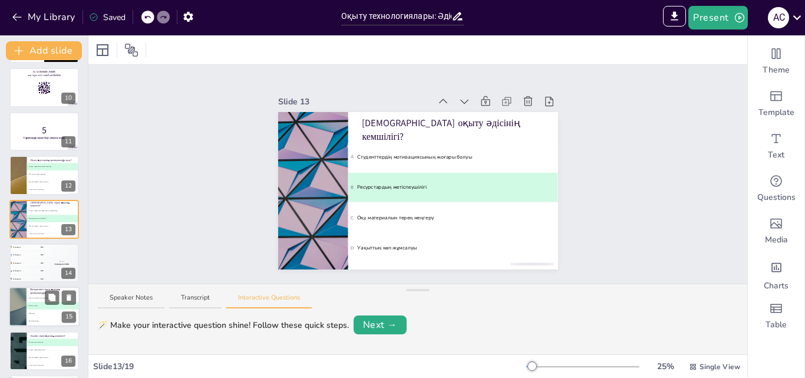
click at [25, 298] on div at bounding box center [17, 307] width 71 height 40
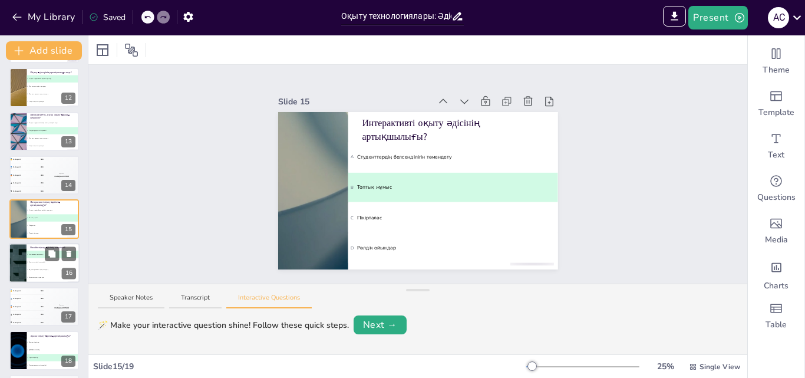
click at [36, 261] on span "B Студенттердің белсенділігі" at bounding box center [53, 262] width 52 height 2
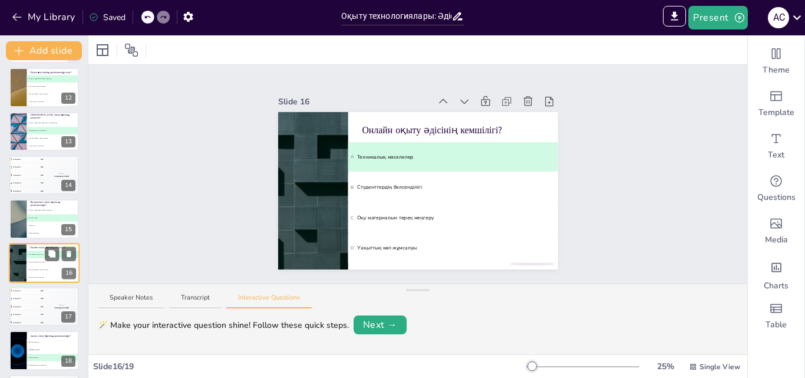
scroll to position [528, 0]
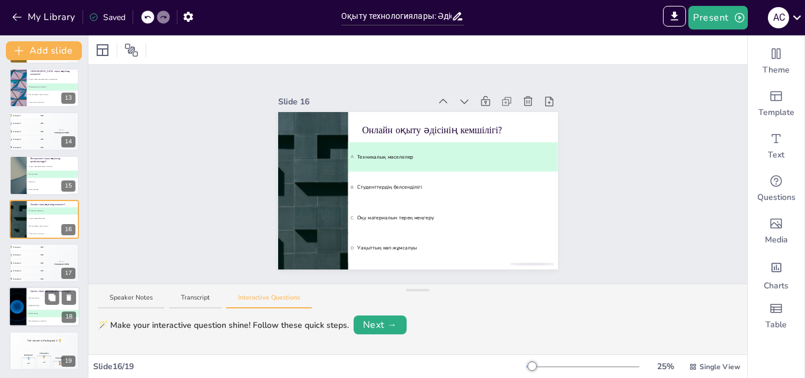
click at [15, 305] on div at bounding box center [17, 307] width 71 height 40
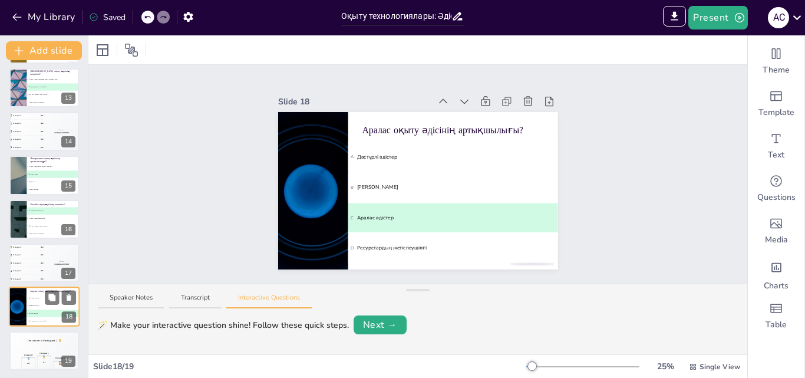
scroll to position [529, 0]
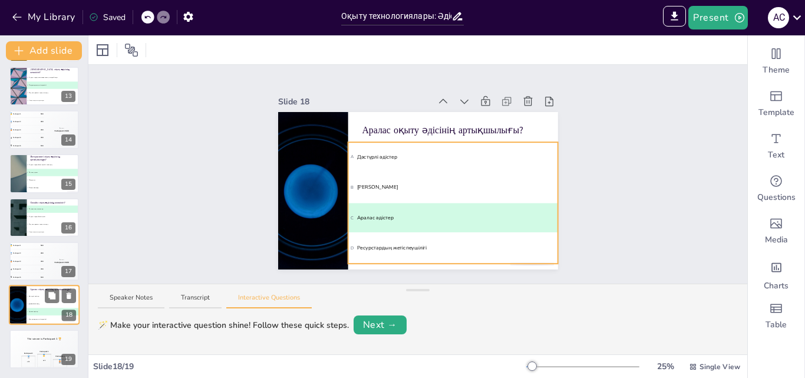
click at [27, 322] on li "D Ресурстардың жетіспеушілігі" at bounding box center [53, 320] width 53 height 8
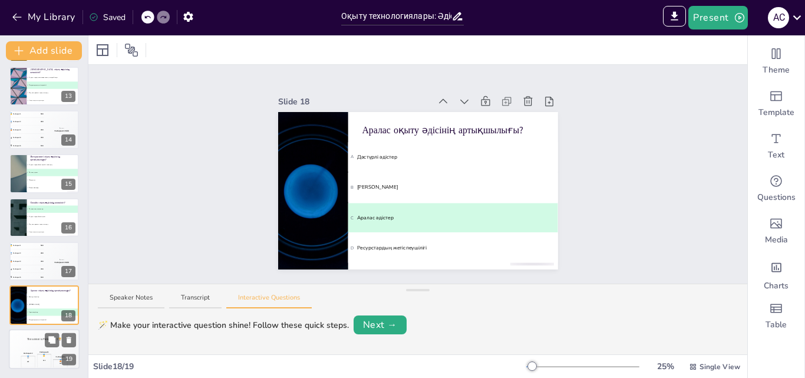
click at [33, 333] on div "The winner is Participant 1 🏆" at bounding box center [44, 339] width 71 height 20
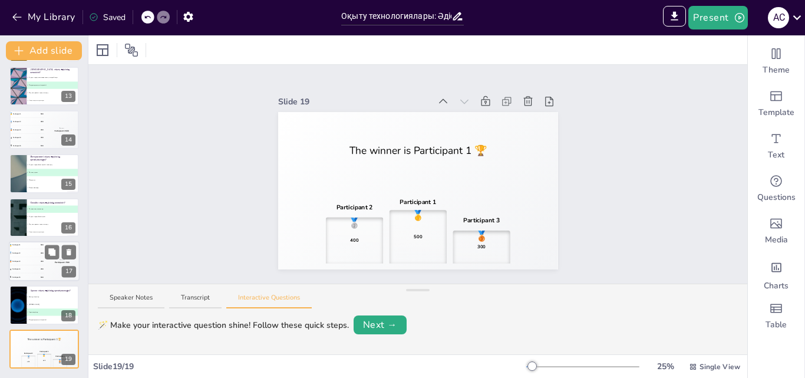
click at [53, 267] on div "Top scorer Participant 1 500" at bounding box center [61, 261] width 35 height 40
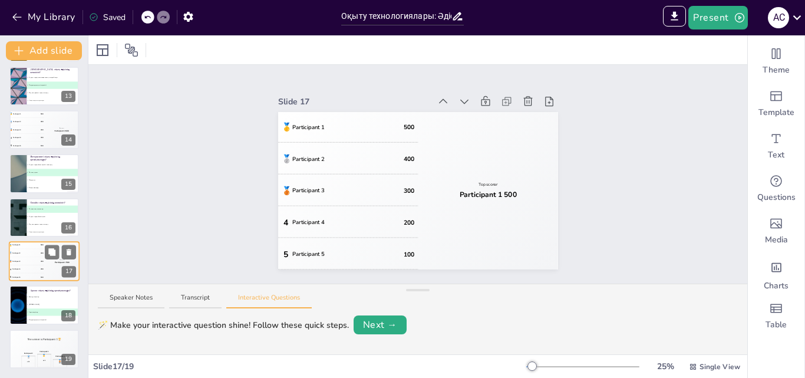
click at [53, 267] on div "Top scorer Participant 1 500" at bounding box center [61, 261] width 35 height 40
click at [48, 341] on icon at bounding box center [52, 340] width 8 height 8
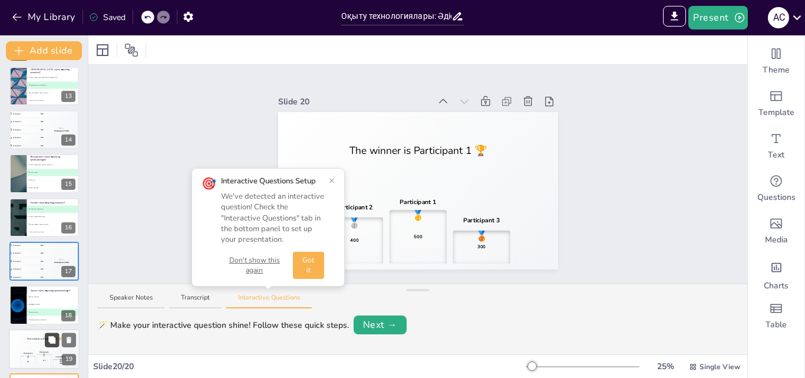
scroll to position [574, 0]
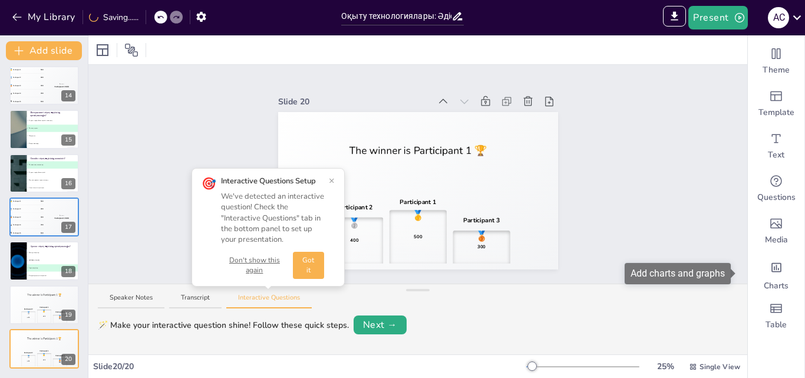
click at [735, 269] on span at bounding box center [734, 273] width 6 height 9
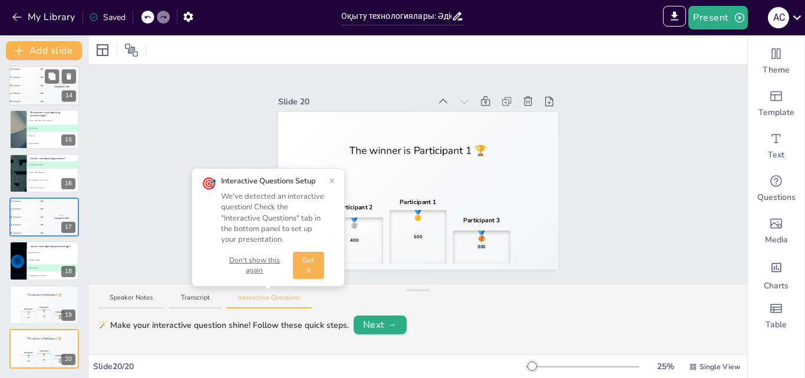
click at [42, 93] on span "200" at bounding box center [42, 94] width 3 height 2
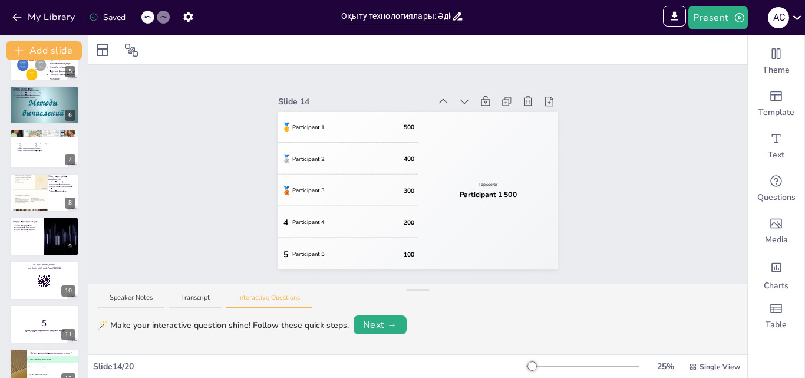
scroll to position [137, 0]
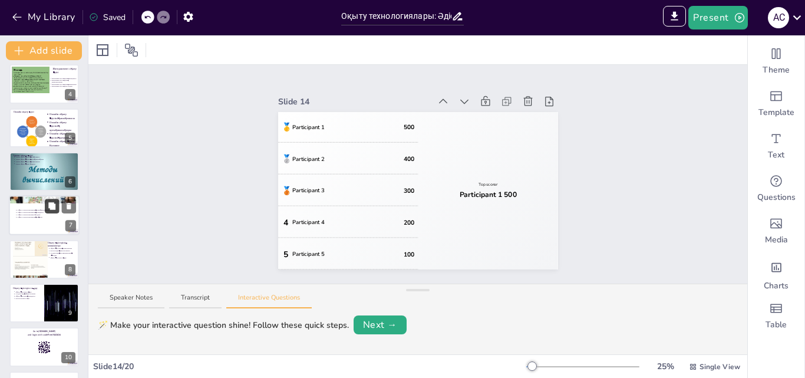
click at [46, 209] on button at bounding box center [52, 206] width 14 height 14
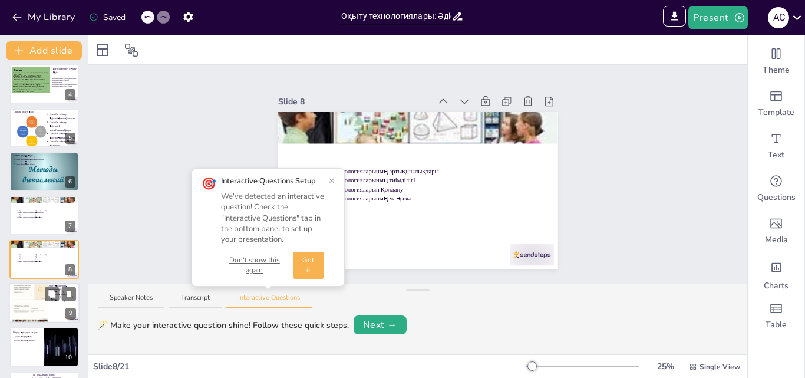
click at [26, 279] on div at bounding box center [29, 302] width 35 height 47
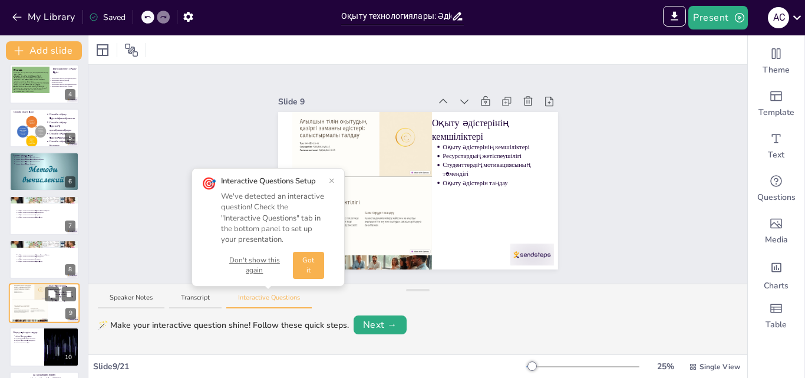
scroll to position [221, 0]
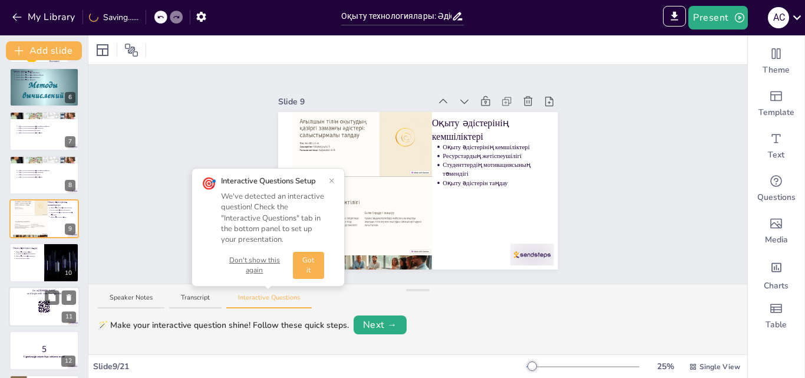
click at [37, 297] on div at bounding box center [44, 307] width 71 height 40
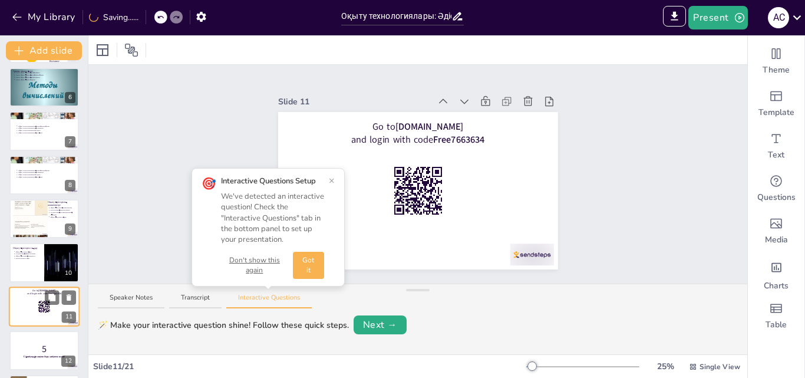
scroll to position [308, 0]
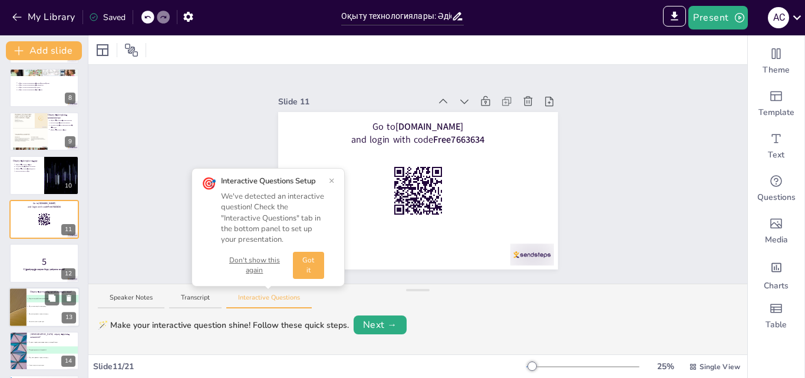
click at [41, 320] on li "D Уақыттың көп жұмсалуы" at bounding box center [53, 322] width 53 height 8
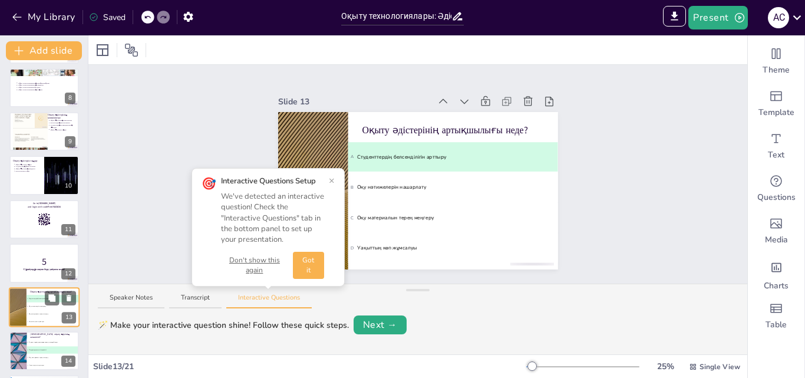
scroll to position [396, 0]
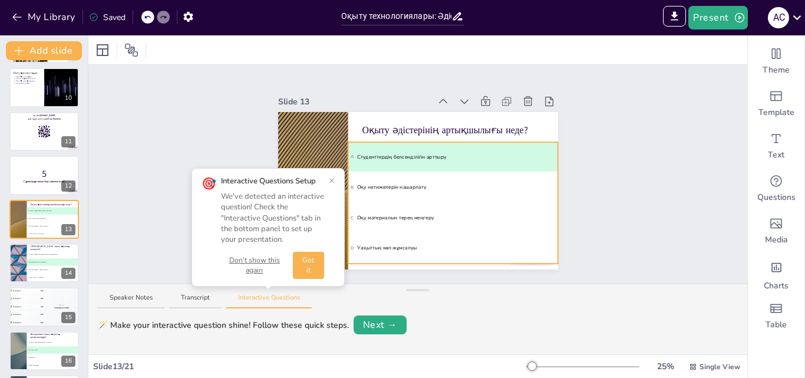
click at [384, 173] on li "B Оқу нәтижелерін нашарлату" at bounding box center [453, 187] width 210 height 29
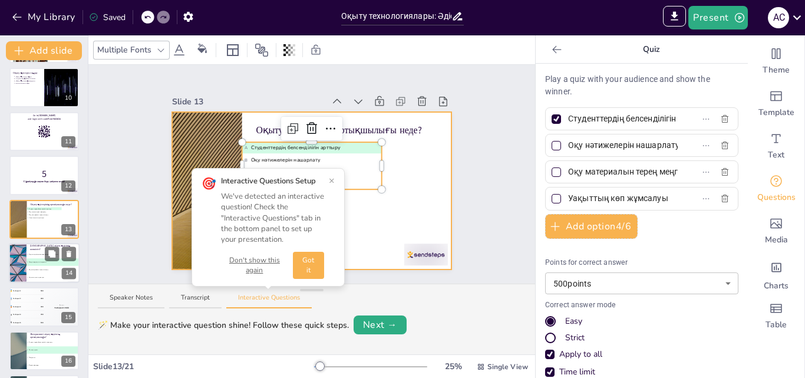
click at [43, 272] on li "C Оқу материалын терең меңгеру" at bounding box center [53, 270] width 53 height 8
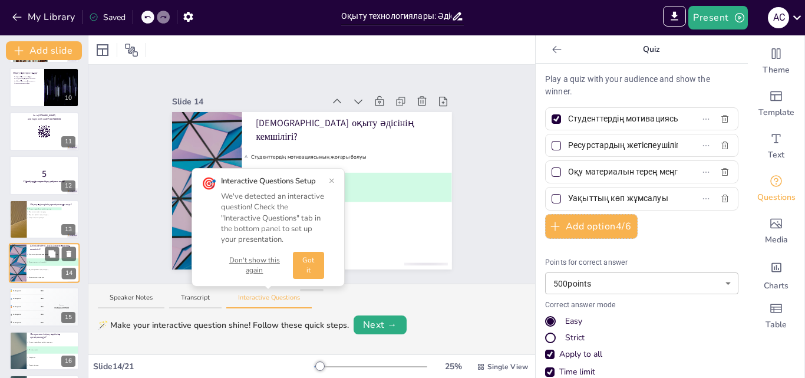
type input "Студенттердің мотивациясының жоғары болуы"
type input "Ресурстардың жетіспеушілігі"
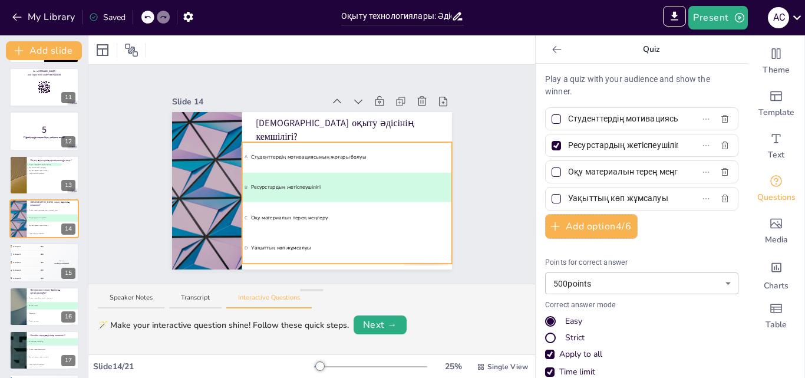
click at [331, 187] on span "B Ресурстардың жетіспеушілігі" at bounding box center [346, 187] width 205 height 8
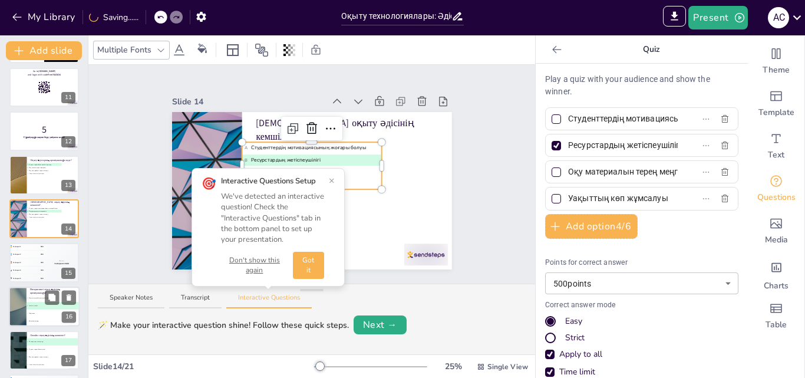
click at [52, 321] on span "D Рөлдік ойындар" at bounding box center [53, 321] width 52 height 2
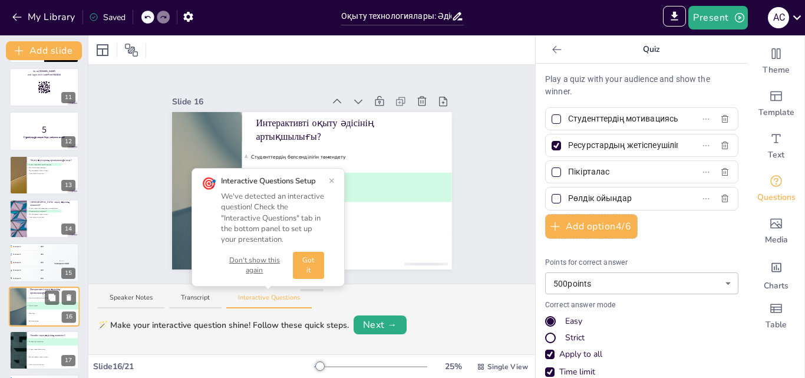
type input "Студенттердің белсенділігін төмендету"
type input "Топтық жұмыс"
type input "Пікірталас"
type input "Рөлдік ойындар"
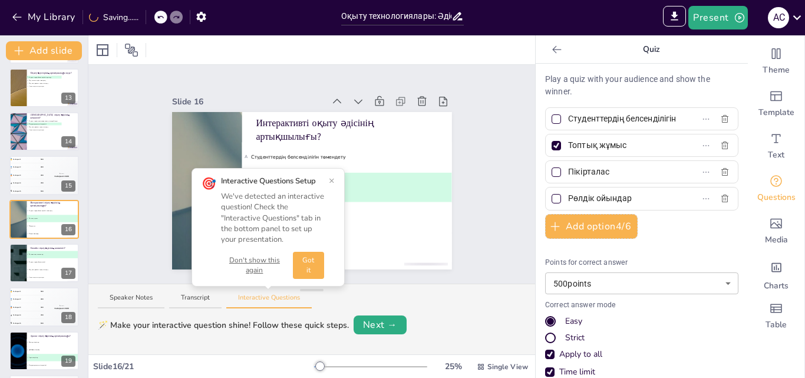
click at [332, 183] on span "B Топтық жұмыс" at bounding box center [346, 187] width 205 height 8
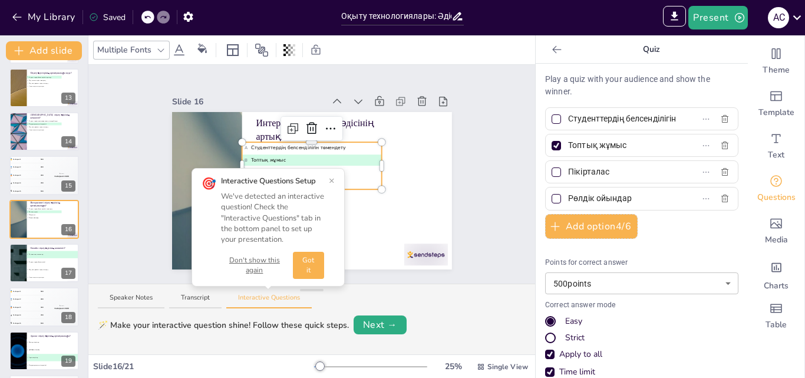
click at [332, 179] on button "×" at bounding box center [332, 180] width 6 height 9
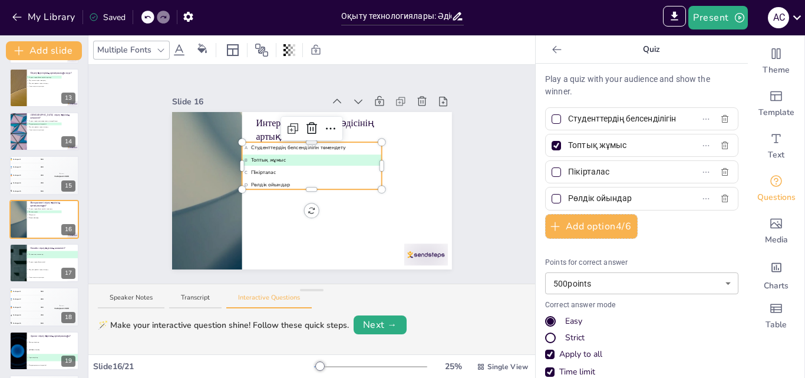
click at [275, 156] on span "B Топтық жұмыс" at bounding box center [311, 160] width 135 height 8
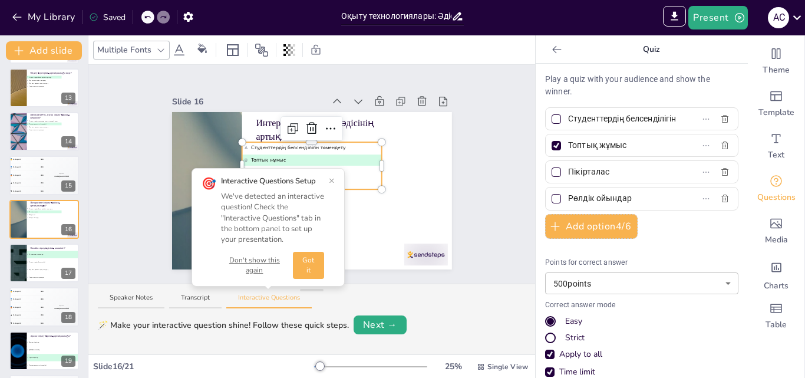
click at [328, 181] on div "🎯 Interactive Questions Setup We've detected an interactive question! Check the…" at bounding box center [268, 227] width 133 height 103
click at [333, 180] on button "×" at bounding box center [332, 180] width 6 height 9
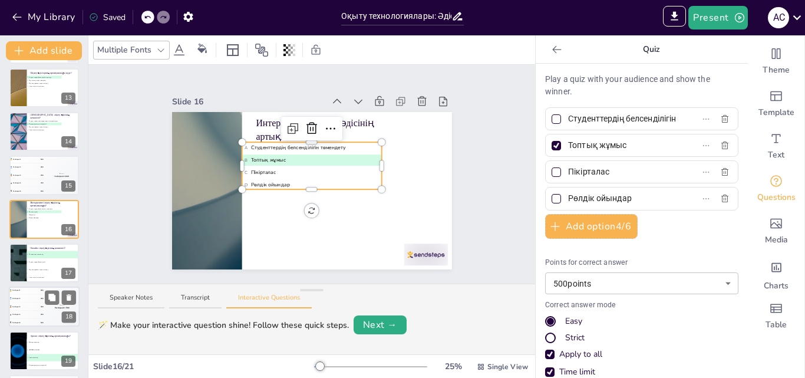
click at [38, 305] on div "🥉 Participant 3 300" at bounding box center [26, 307] width 35 height 8
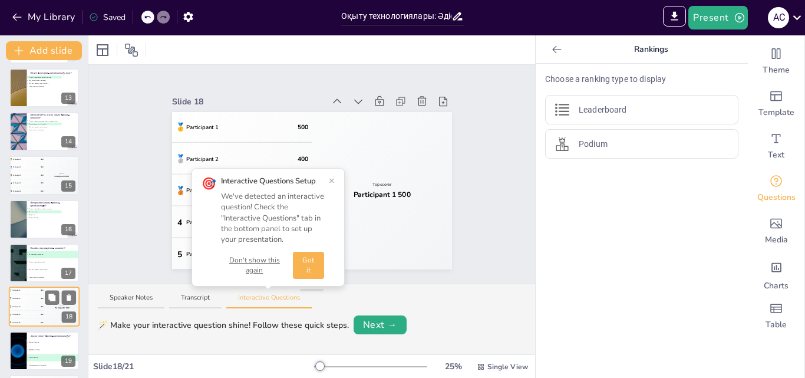
scroll to position [616, 0]
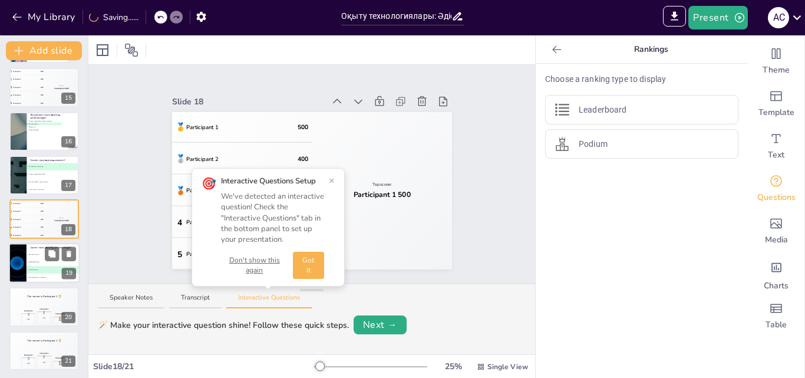
click at [44, 269] on span "C Аралас әдістер" at bounding box center [53, 270] width 52 height 2
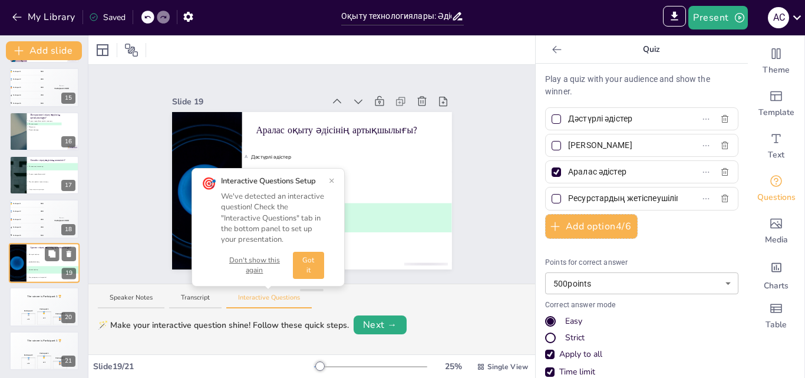
scroll to position [617, 0]
click at [331, 179] on button "×" at bounding box center [332, 180] width 6 height 9
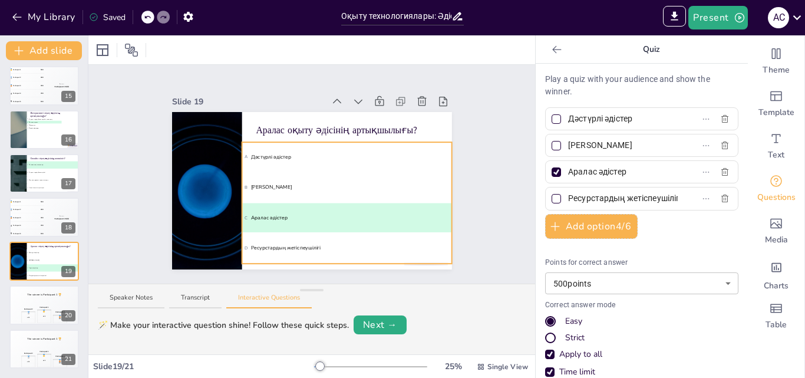
click at [274, 215] on span "C Аралас әдістер" at bounding box center [346, 218] width 205 height 8
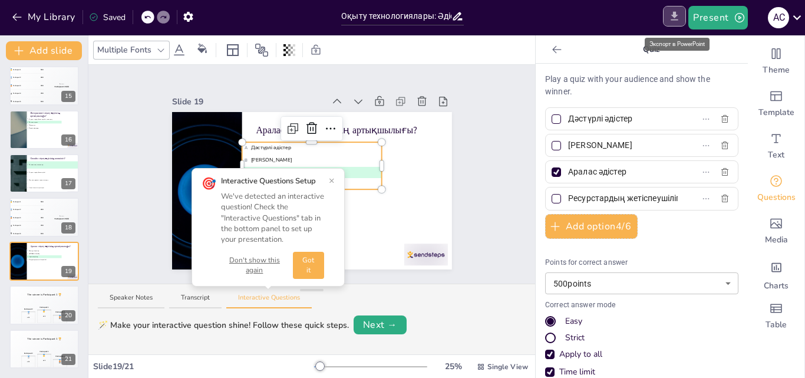
click at [678, 21] on icon "Export to PowerPoint" at bounding box center [675, 16] width 12 height 12
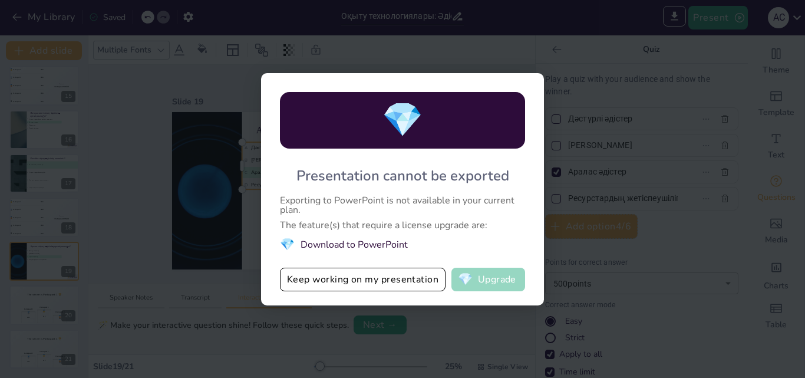
click at [478, 277] on button "💎 Upgrade" at bounding box center [489, 280] width 74 height 24
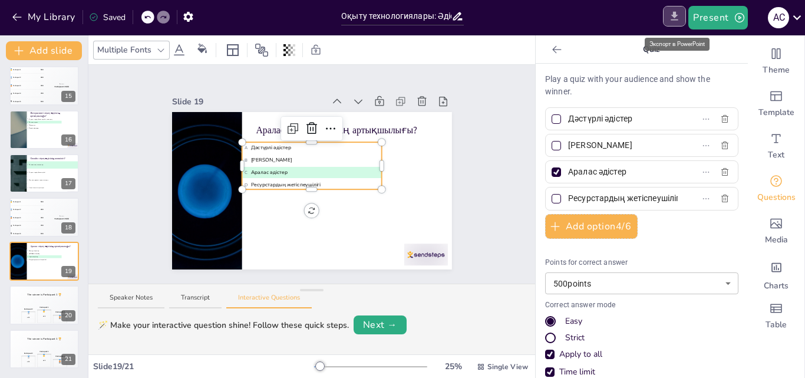
click at [667, 25] on button "Export to PowerPoint" at bounding box center [674, 16] width 23 height 21
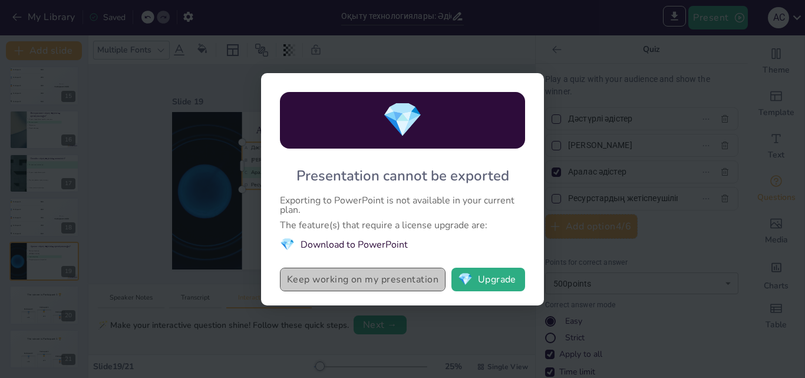
click at [356, 288] on button "Keep working on my presentation" at bounding box center [363, 280] width 166 height 24
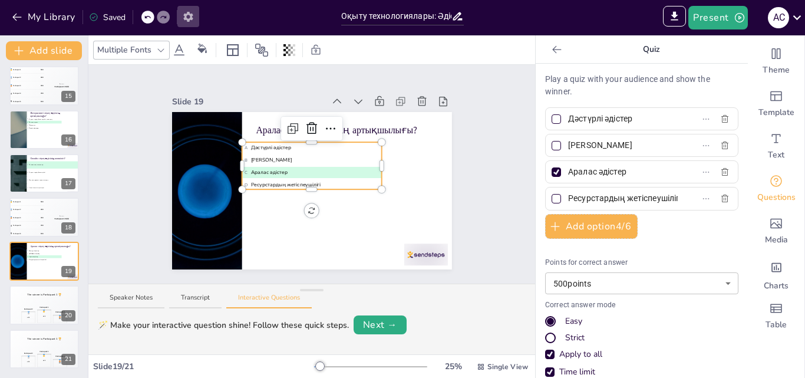
click at [190, 15] on icon "button" at bounding box center [187, 17] width 9 height 10
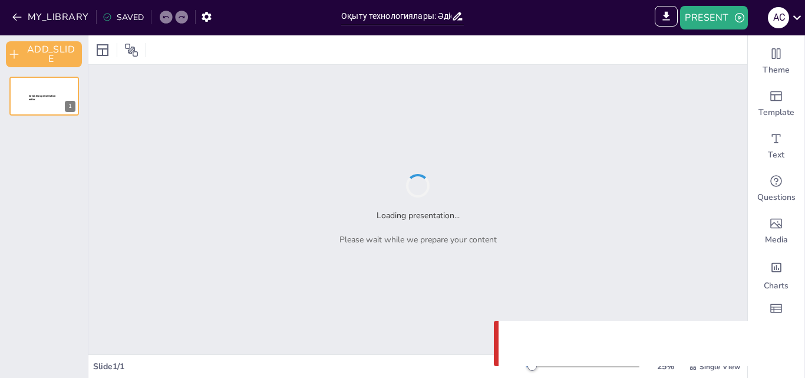
type input "Оқыту технологиялары: Әдістердің салыстырмалы талдауы"
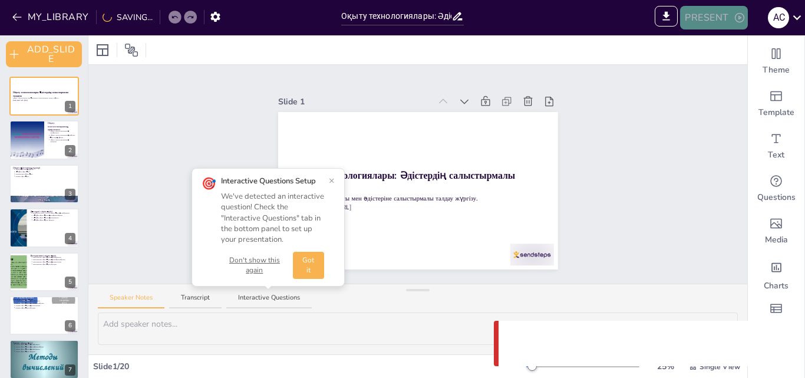
click at [738, 18] on icon "button" at bounding box center [740, 18] width 12 height 12
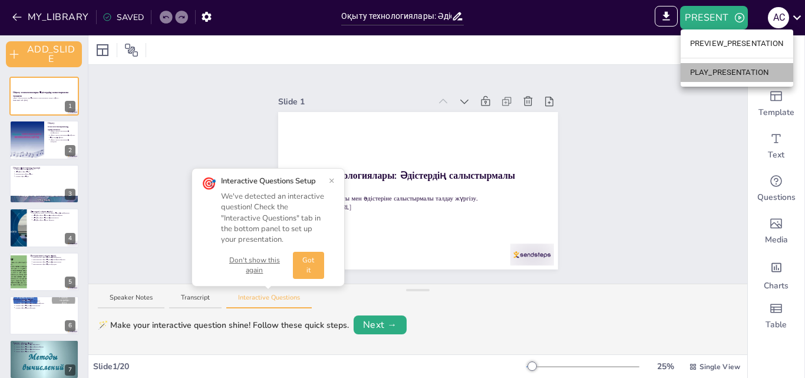
click at [721, 67] on li "PLAY_PRESENTATION" at bounding box center [737, 72] width 113 height 19
